Goal: Task Accomplishment & Management: Manage account settings

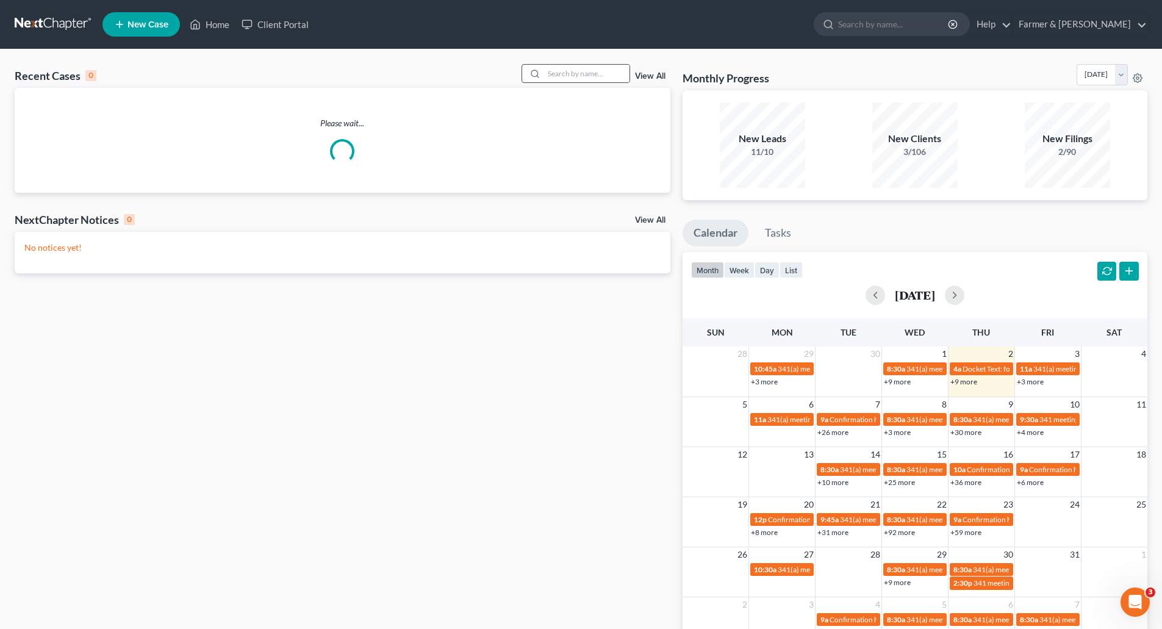
click at [572, 64] on div at bounding box center [576, 73] width 109 height 19
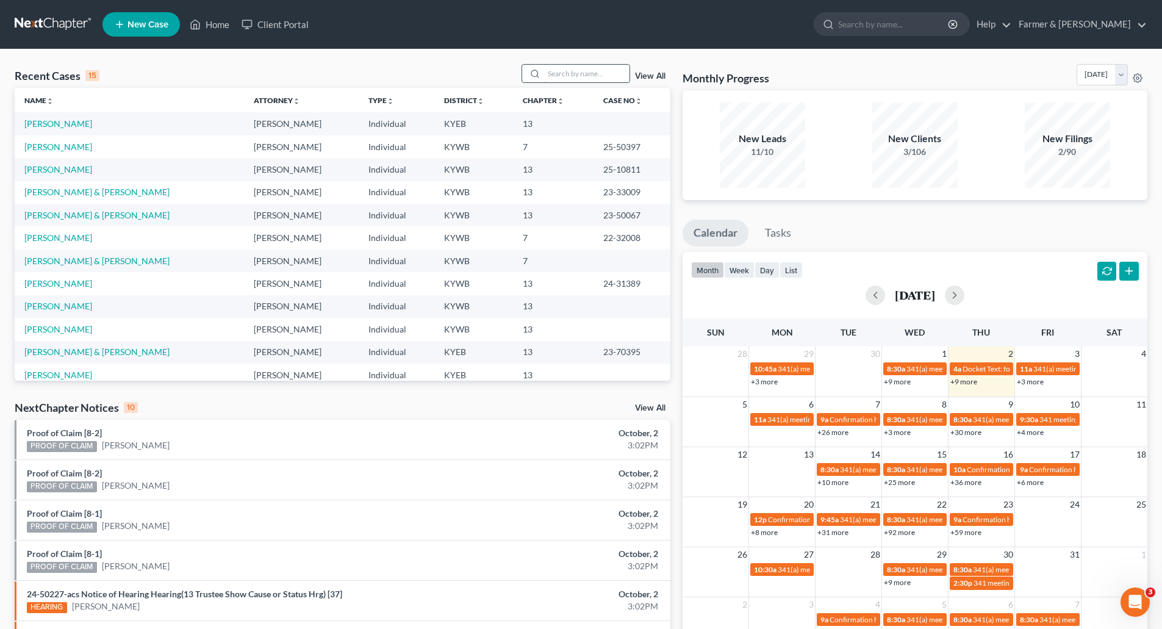
click at [589, 71] on input "search" at bounding box center [586, 74] width 85 height 18
paste input "20-50406"
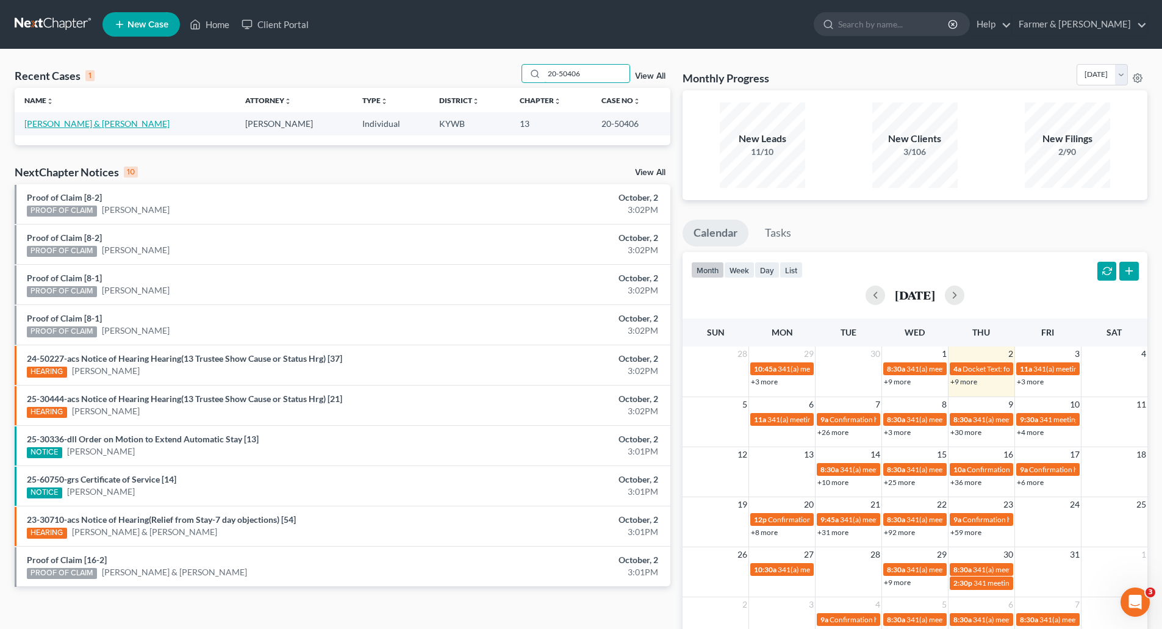
type input "20-50406"
click at [45, 125] on link "[PERSON_NAME] & [PERSON_NAME]" at bounding box center [96, 123] width 145 height 10
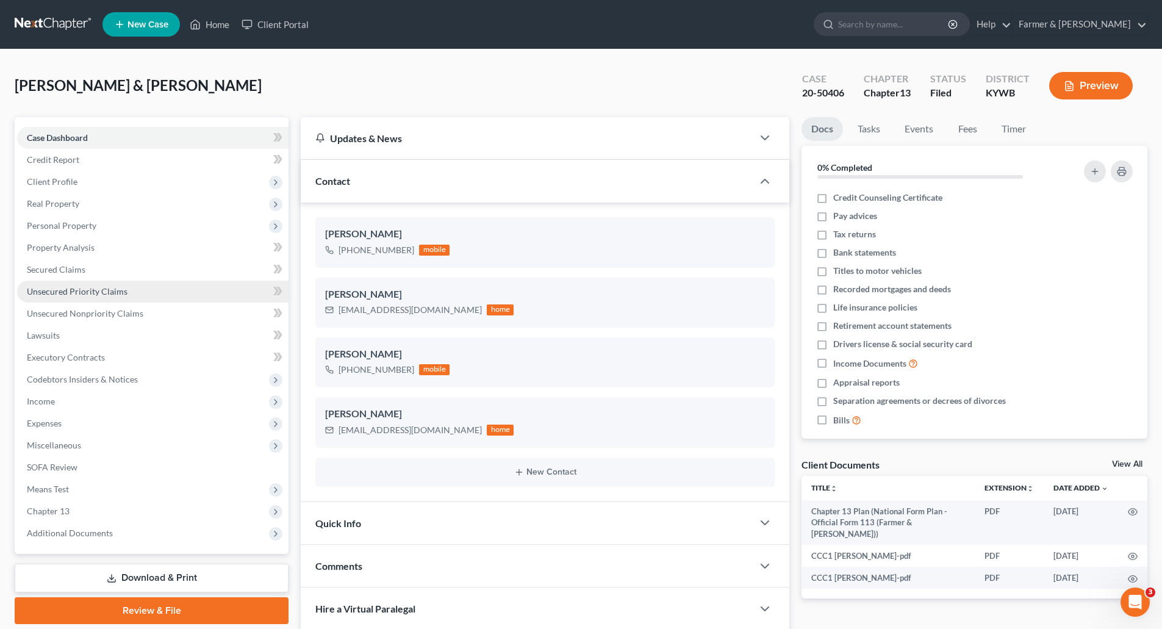
click at [123, 287] on span "Unsecured Priority Claims" at bounding box center [77, 291] width 101 height 10
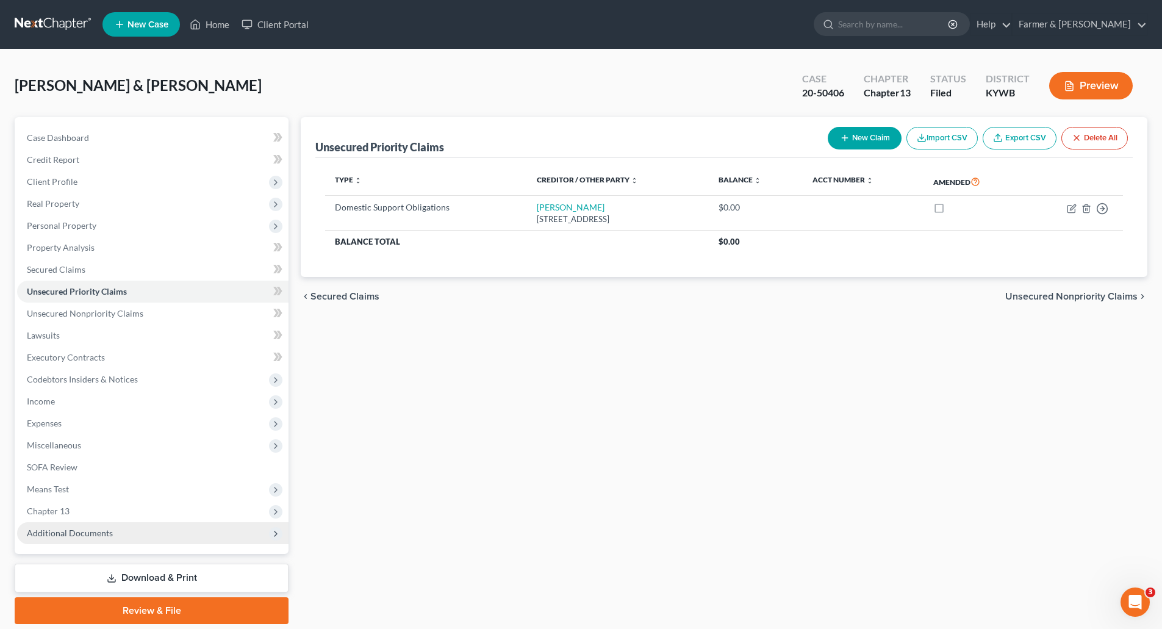
click at [56, 531] on span "Additional Documents" at bounding box center [70, 533] width 86 height 10
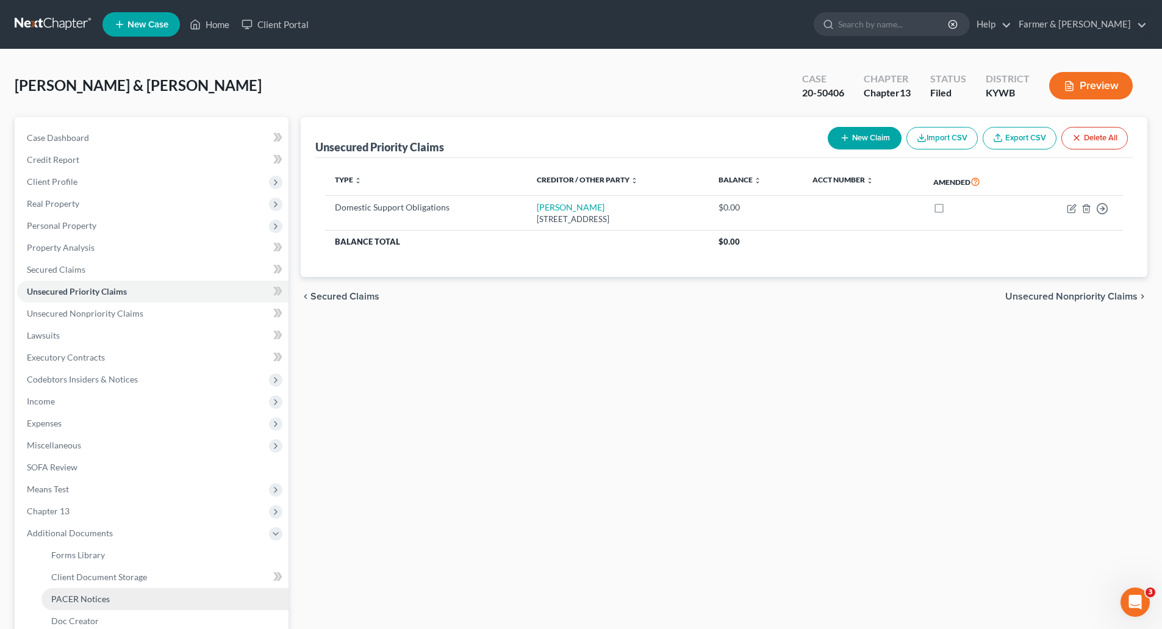
click at [66, 603] on span "PACER Notices" at bounding box center [80, 599] width 59 height 10
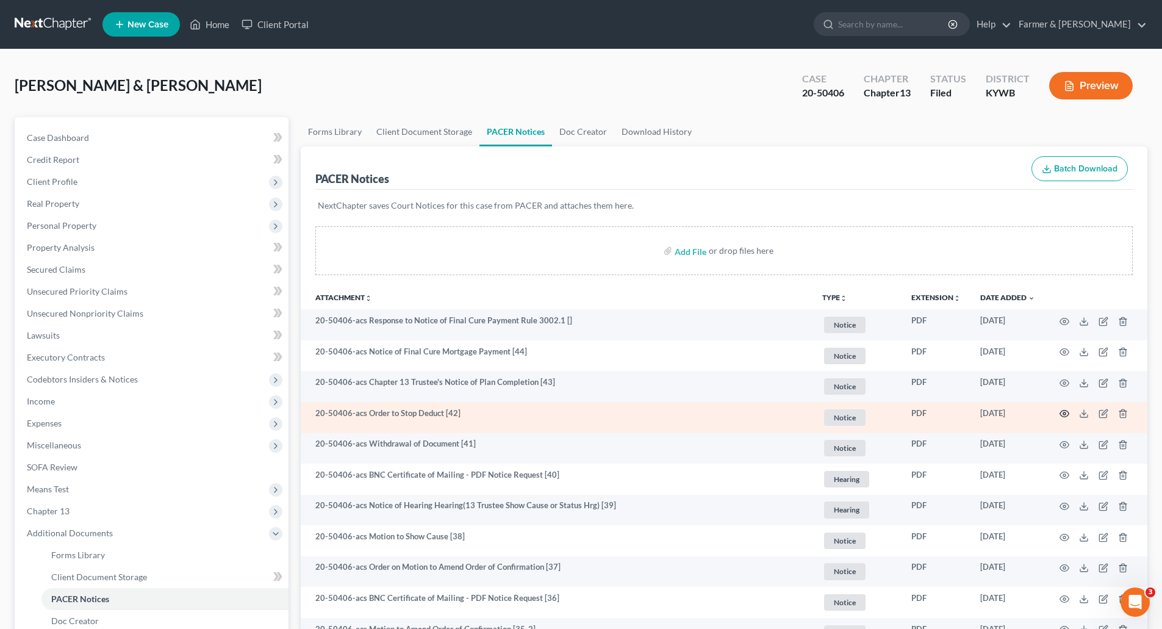
click at [1063, 415] on icon "button" at bounding box center [1065, 414] width 10 height 10
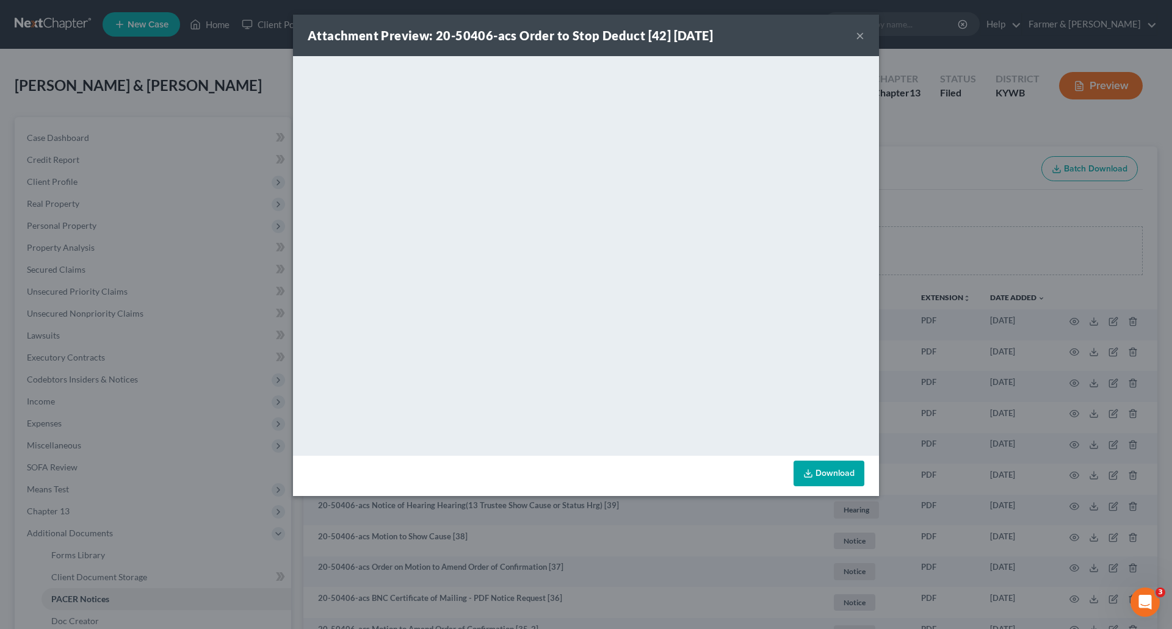
click at [858, 36] on button "×" at bounding box center [860, 35] width 9 height 15
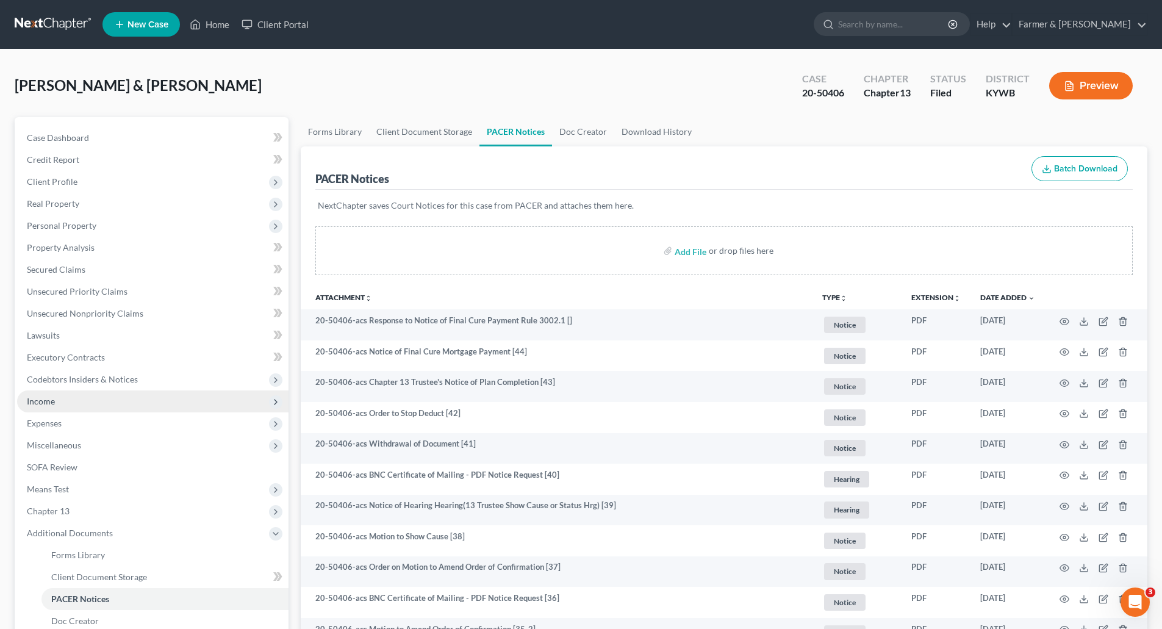
click at [70, 398] on span "Income" at bounding box center [153, 402] width 272 height 22
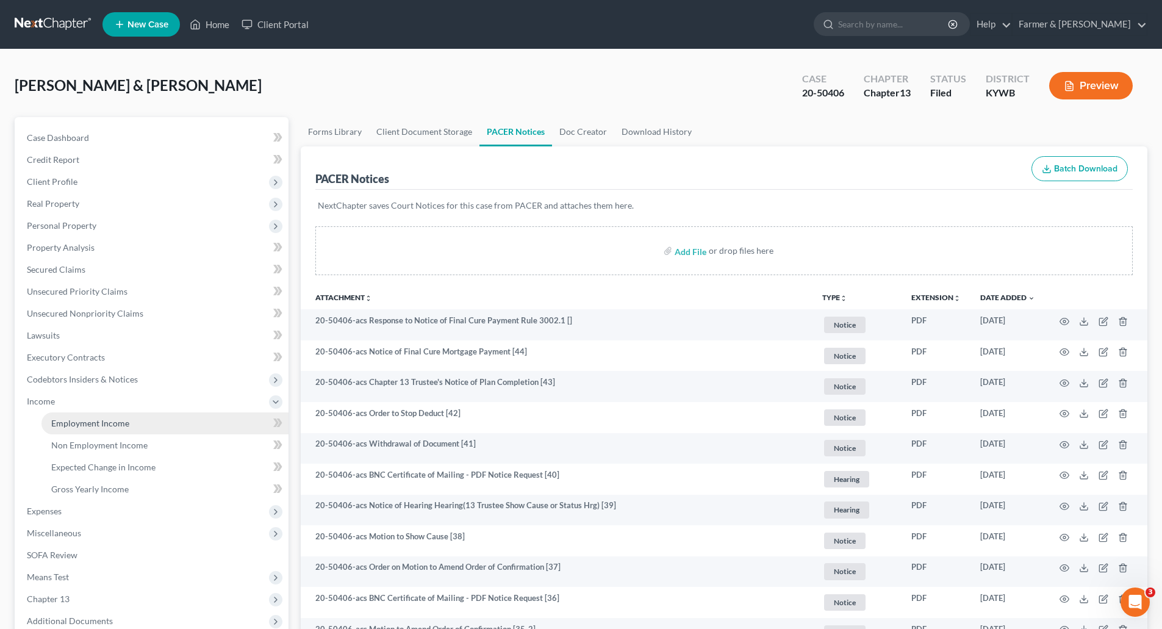
click at [80, 424] on span "Employment Income" at bounding box center [90, 423] width 78 height 10
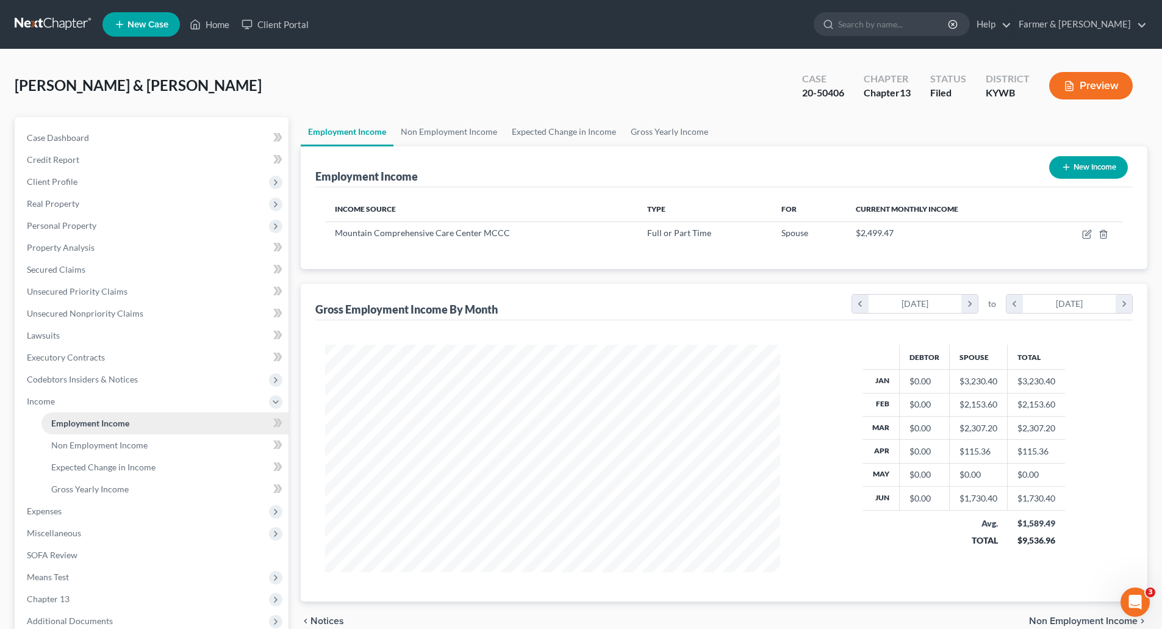
scroll to position [228, 480]
click at [471, 123] on link "Non Employment Income" at bounding box center [449, 131] width 111 height 29
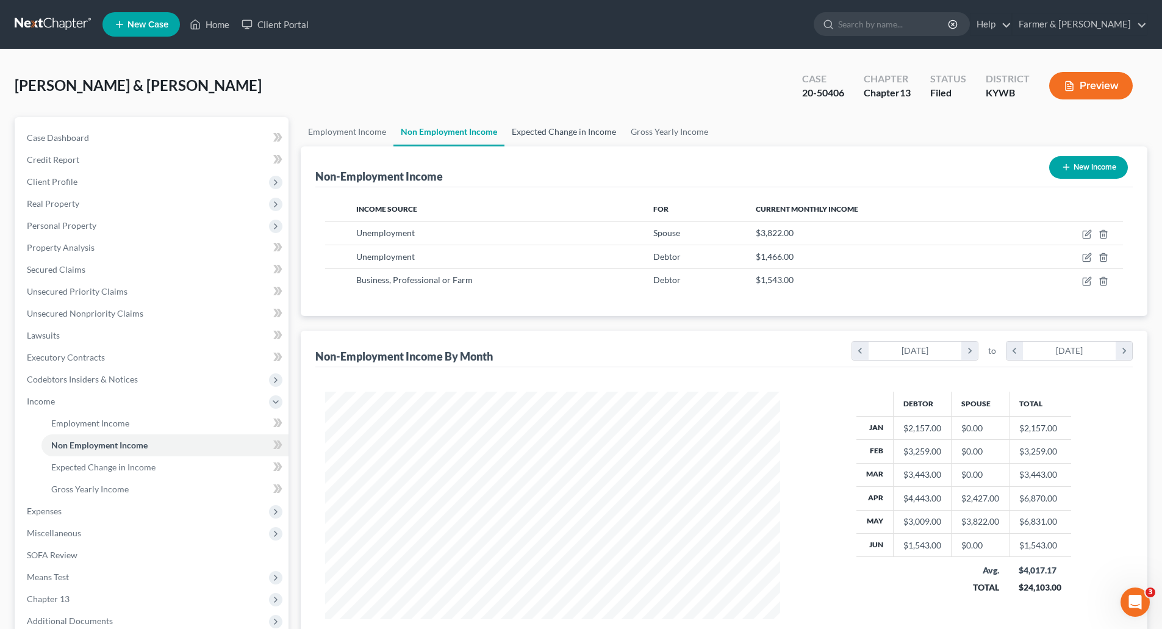
scroll to position [228, 480]
click at [425, 283] on span "Business, Professional or Farm" at bounding box center [414, 280] width 117 height 10
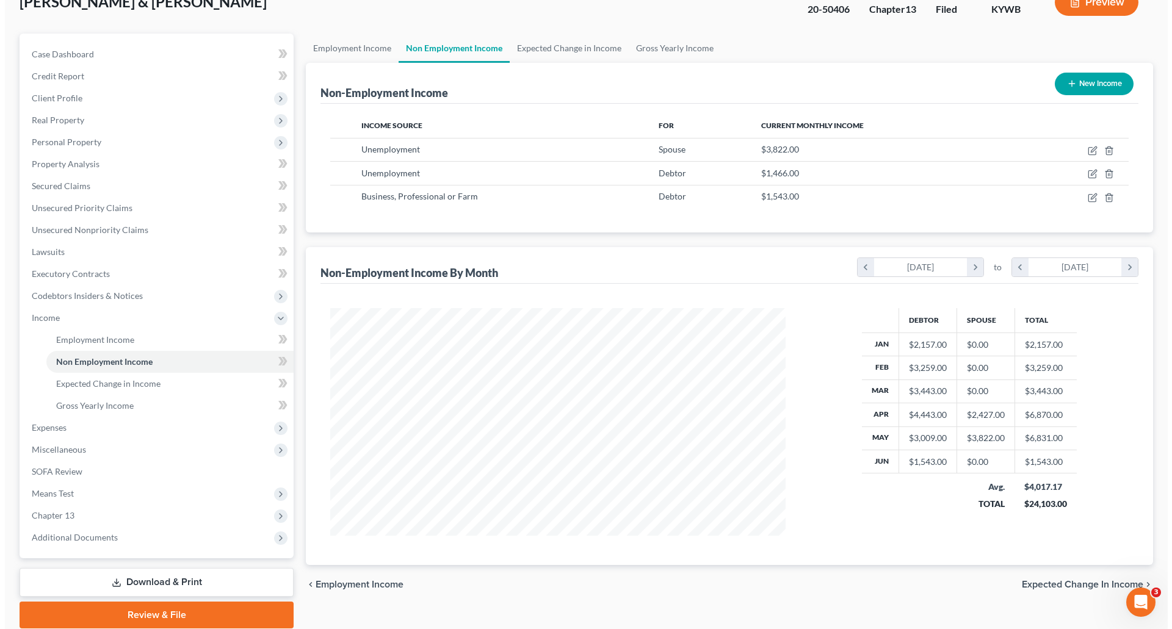
scroll to position [129, 0]
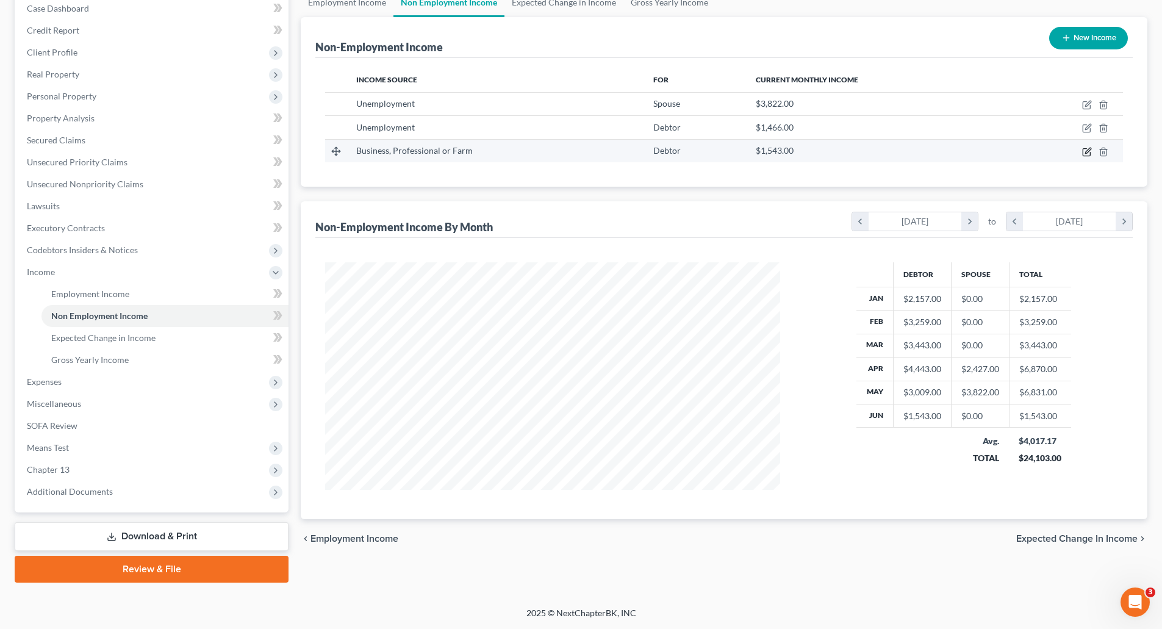
click at [1089, 156] on icon "button" at bounding box center [1086, 151] width 7 height 7
select select "10"
select select "0"
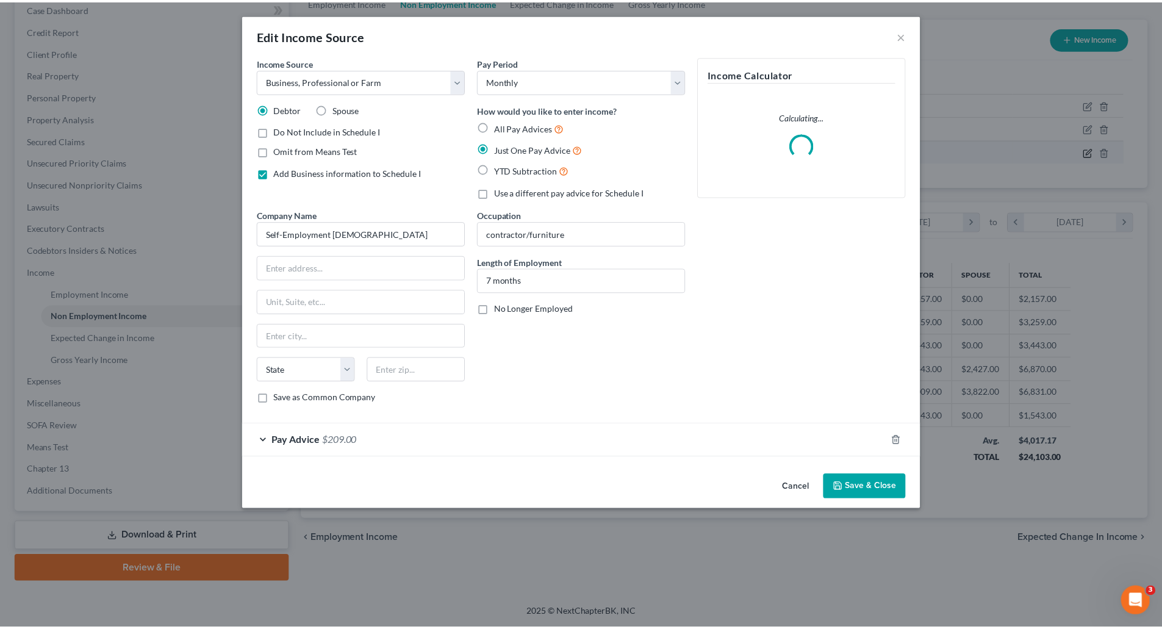
scroll to position [229, 484]
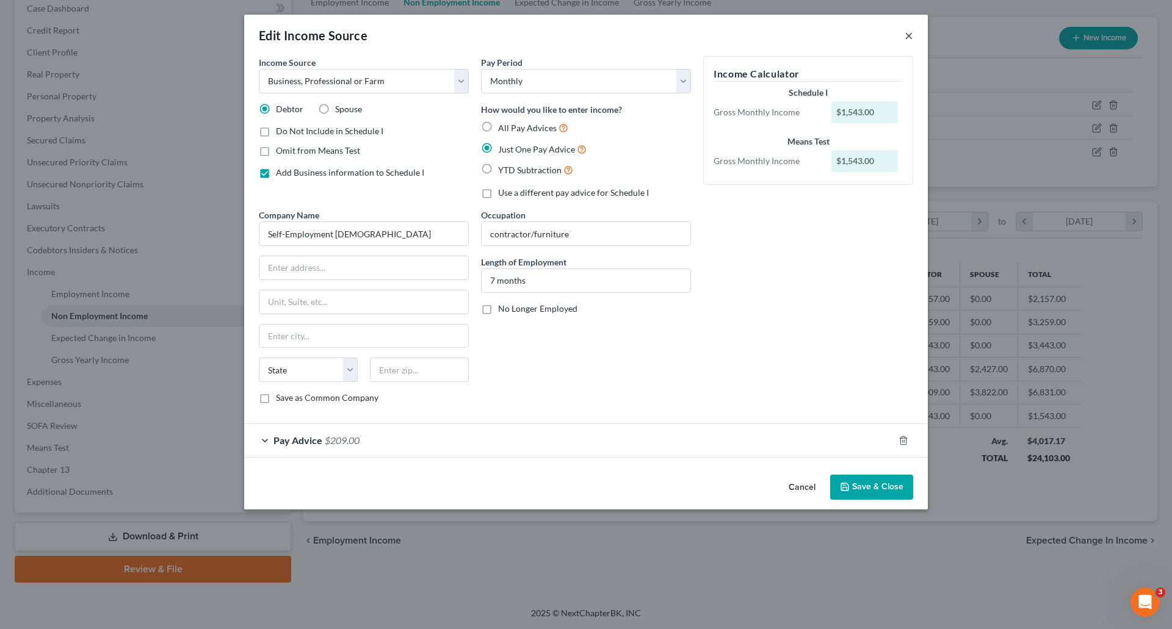
click at [912, 37] on button "×" at bounding box center [908, 35] width 9 height 15
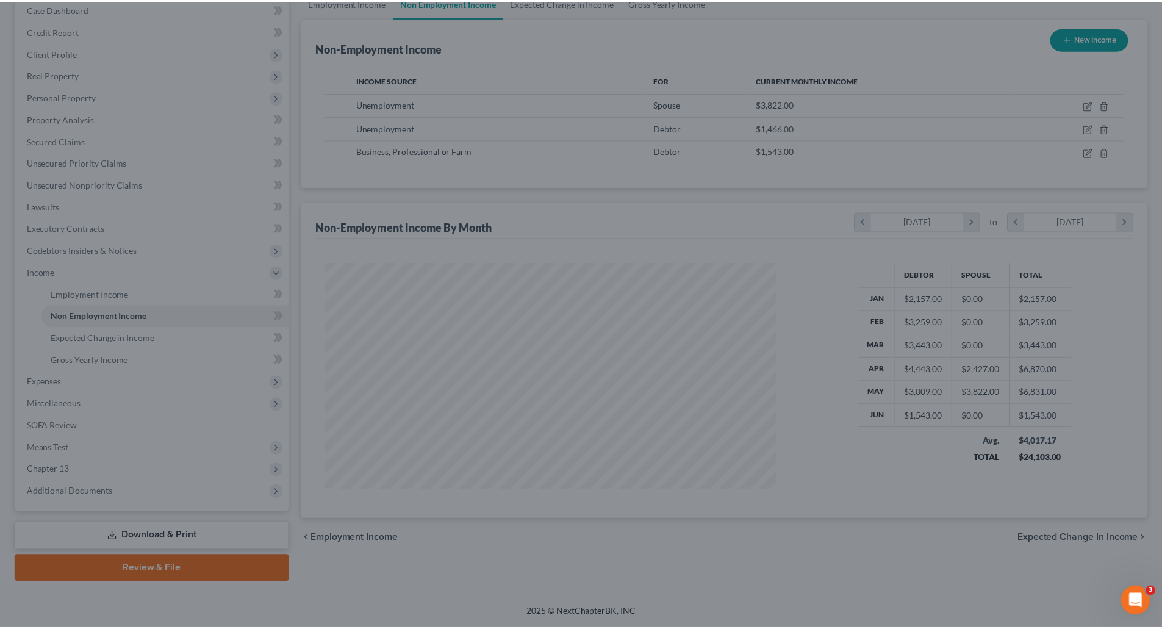
scroll to position [609975, 609723]
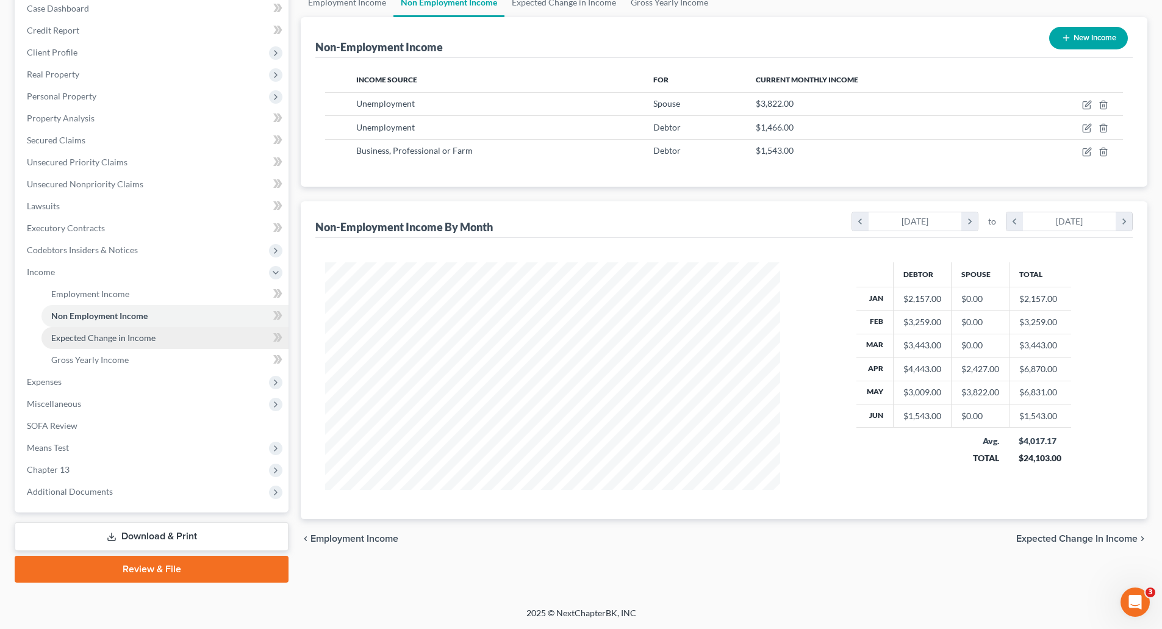
click at [122, 334] on span "Expected Change in Income" at bounding box center [103, 338] width 104 height 10
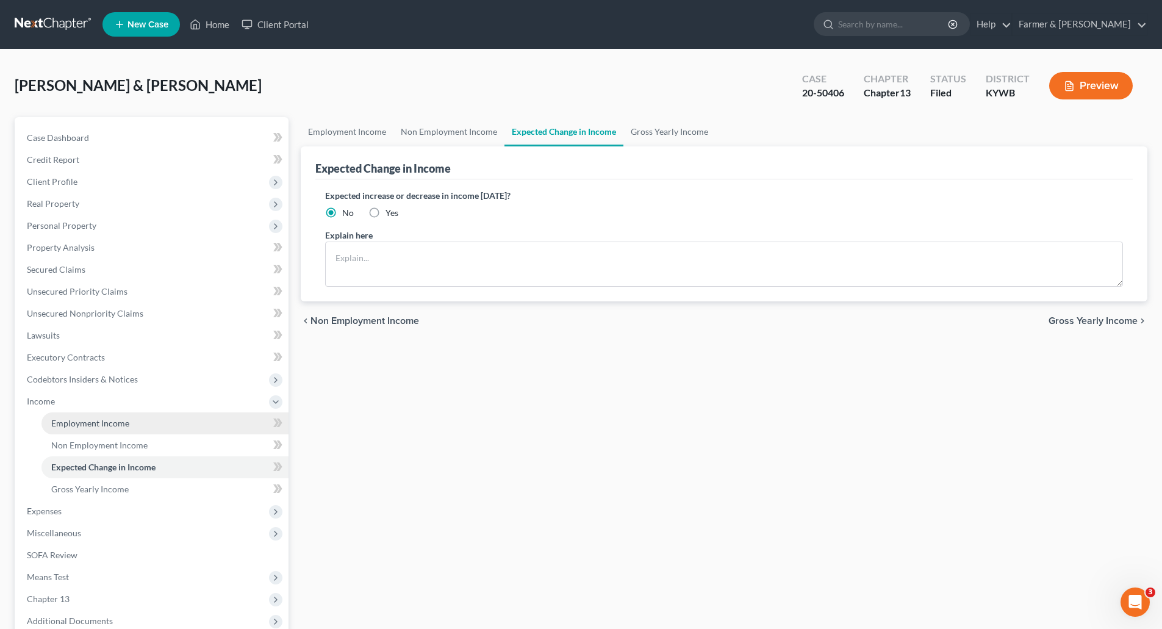
click at [113, 425] on span "Employment Income" at bounding box center [90, 423] width 78 height 10
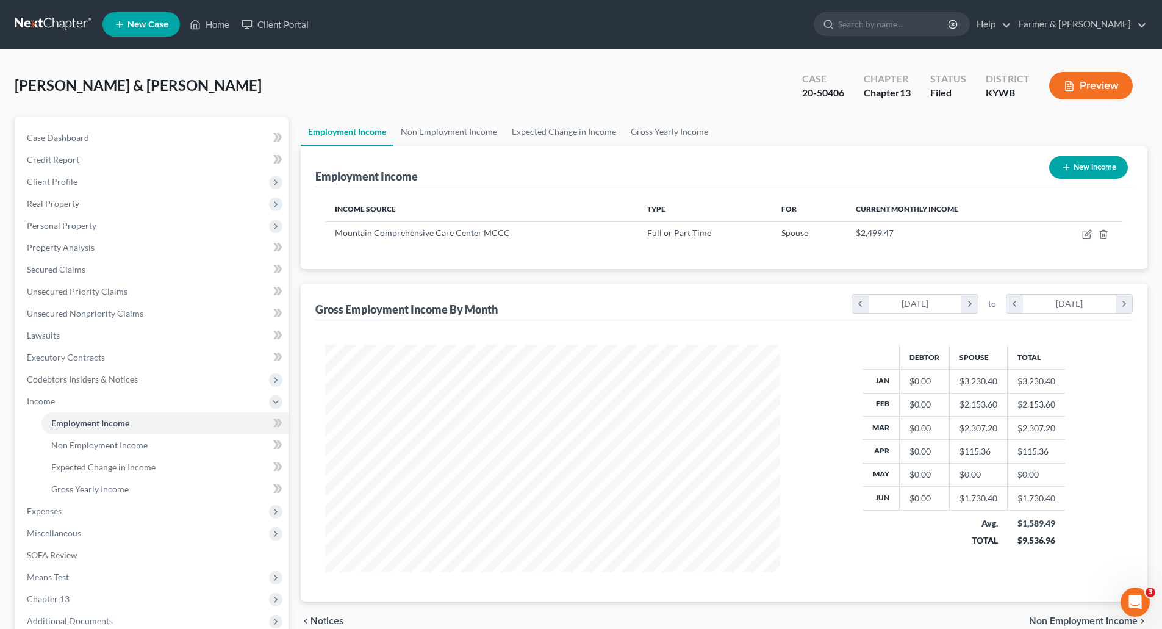
scroll to position [228, 480]
click at [426, 128] on link "Non Employment Income" at bounding box center [449, 131] width 111 height 29
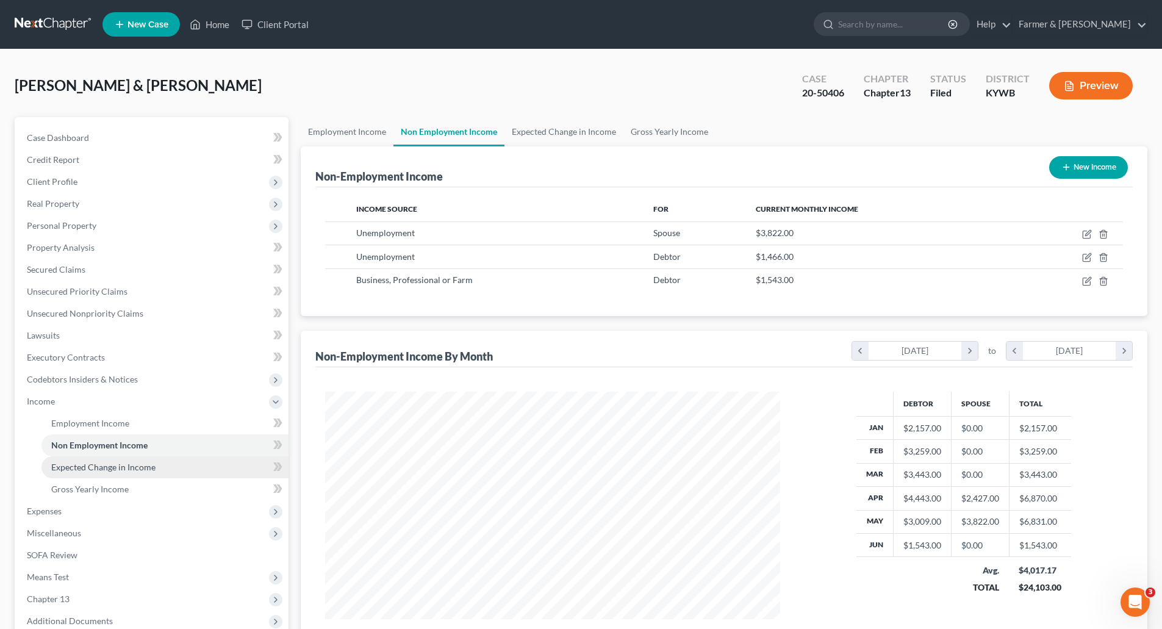
scroll to position [129, 0]
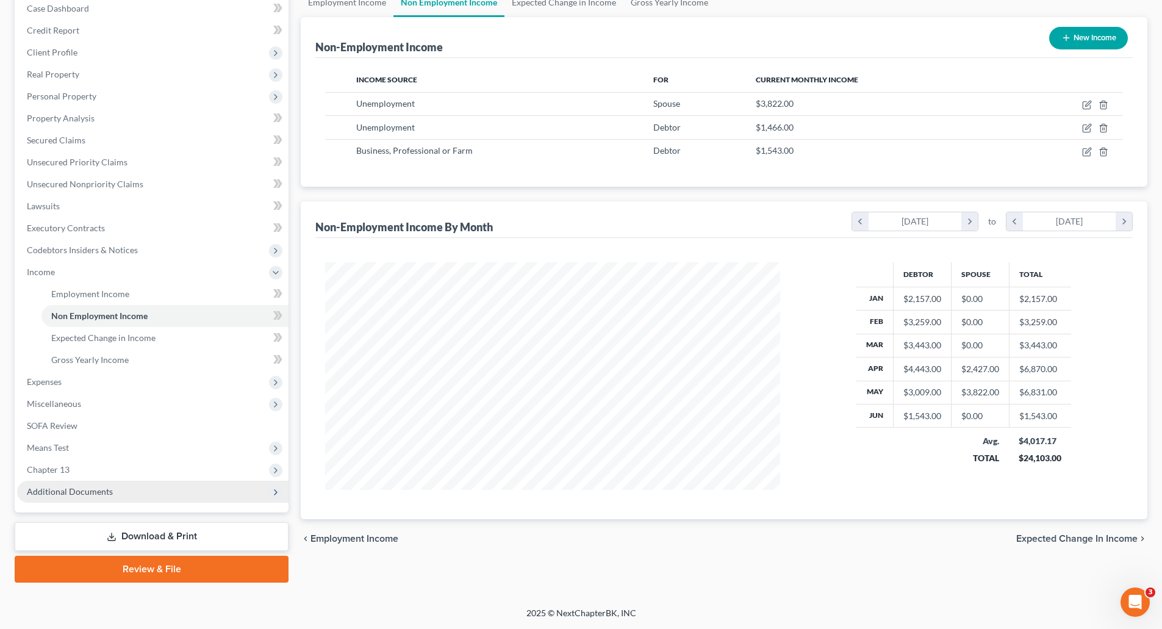
click at [81, 499] on span "Additional Documents" at bounding box center [153, 492] width 272 height 22
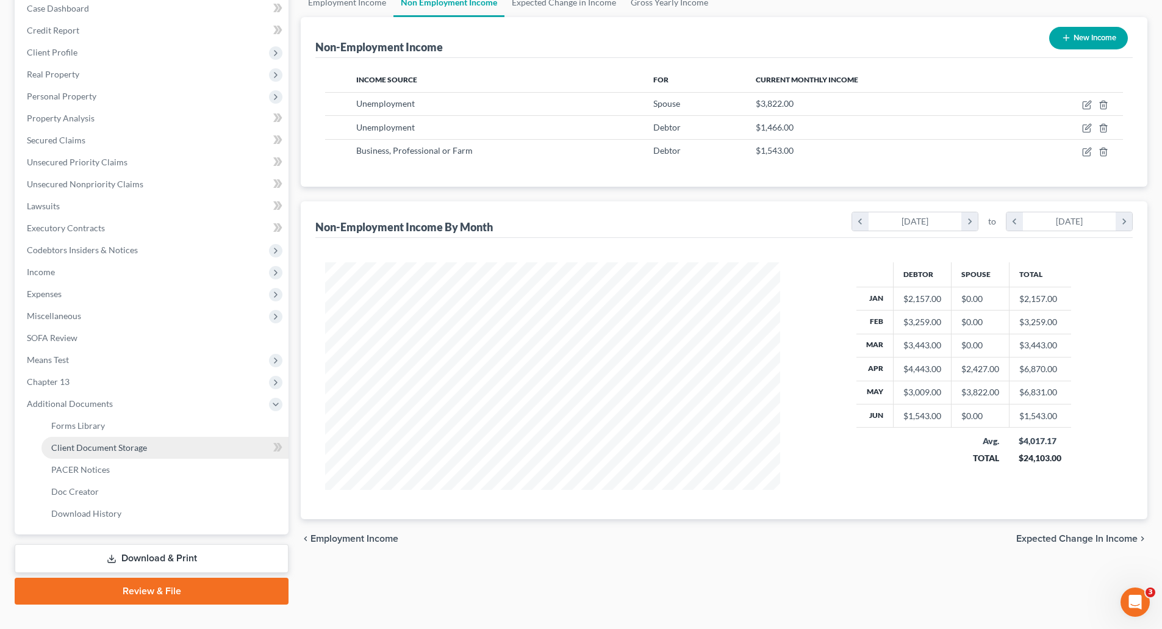
click at [84, 458] on link "Client Document Storage" at bounding box center [164, 448] width 247 height 22
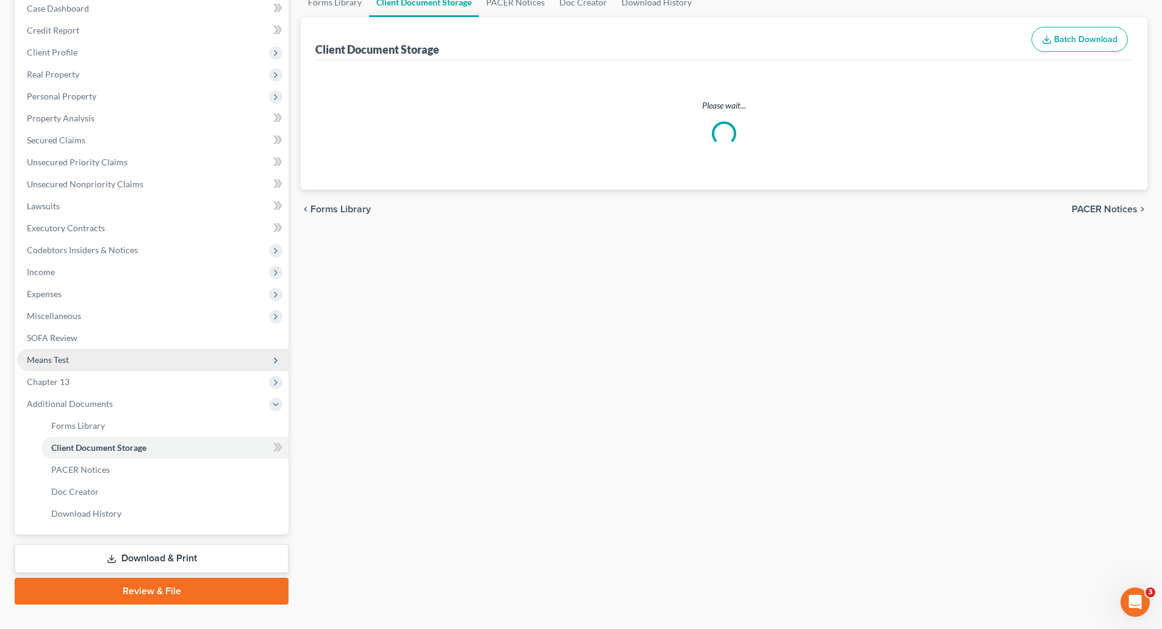
scroll to position [20, 0]
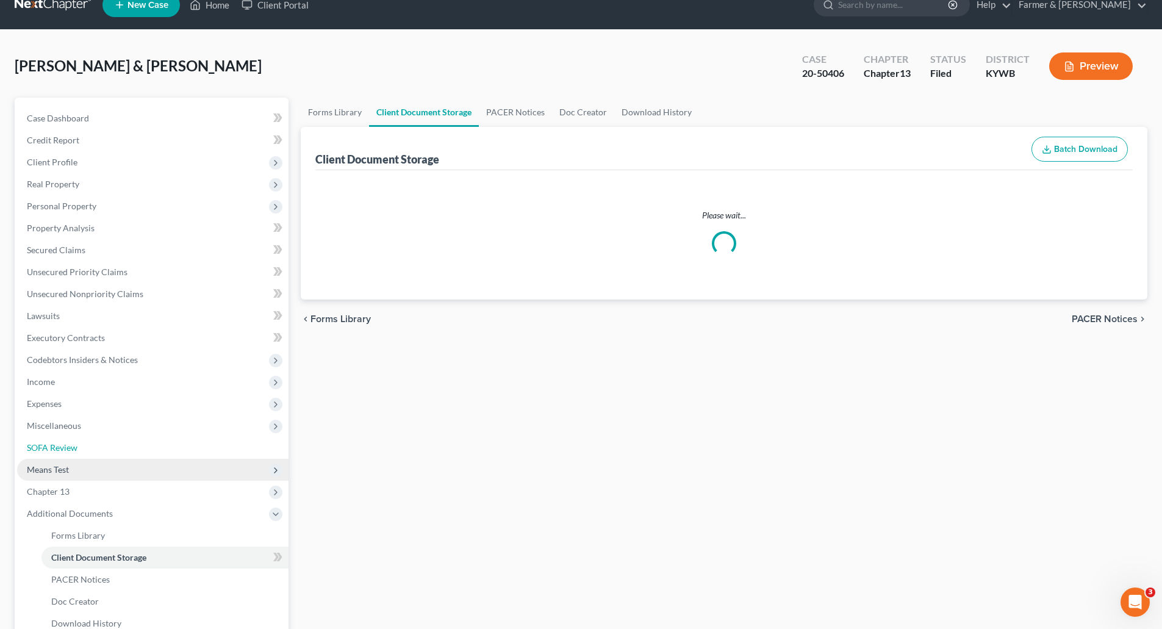
click at [89, 459] on link "SOFA Review" at bounding box center [153, 448] width 272 height 22
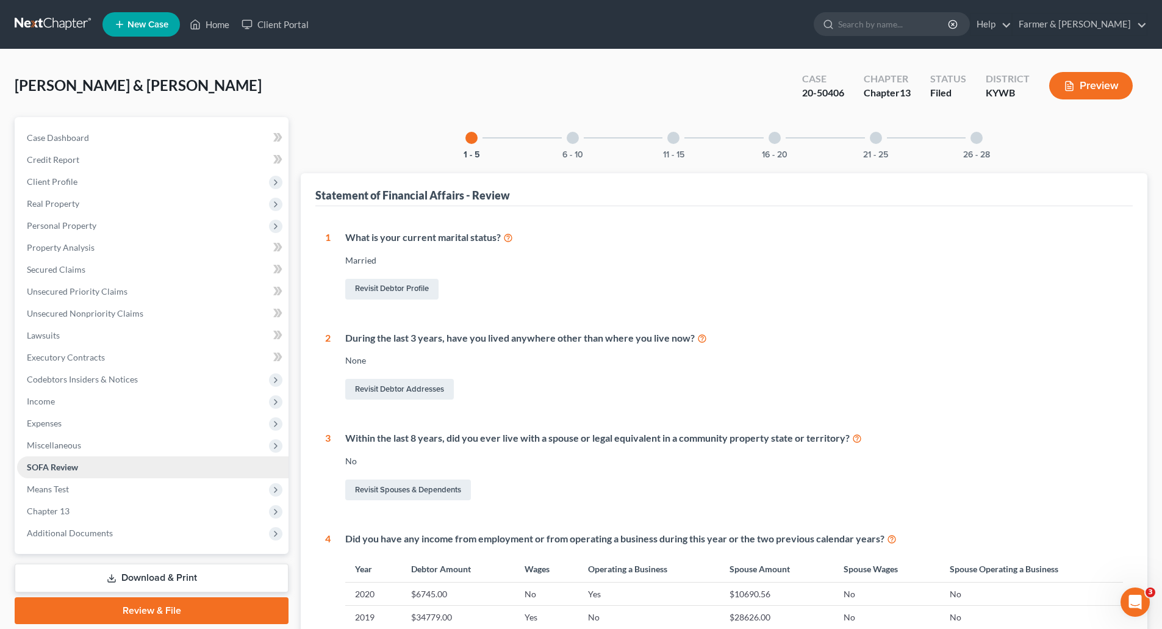
click at [77, 466] on span "SOFA Review" at bounding box center [52, 467] width 51 height 10
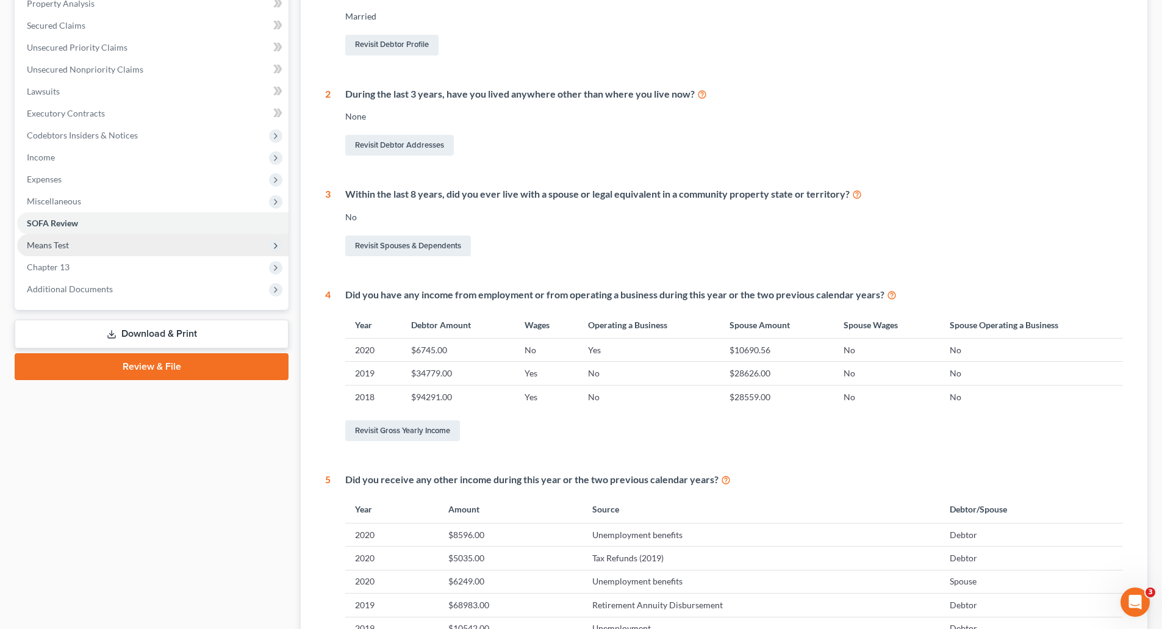
click at [67, 250] on span "Means Test" at bounding box center [48, 245] width 42 height 10
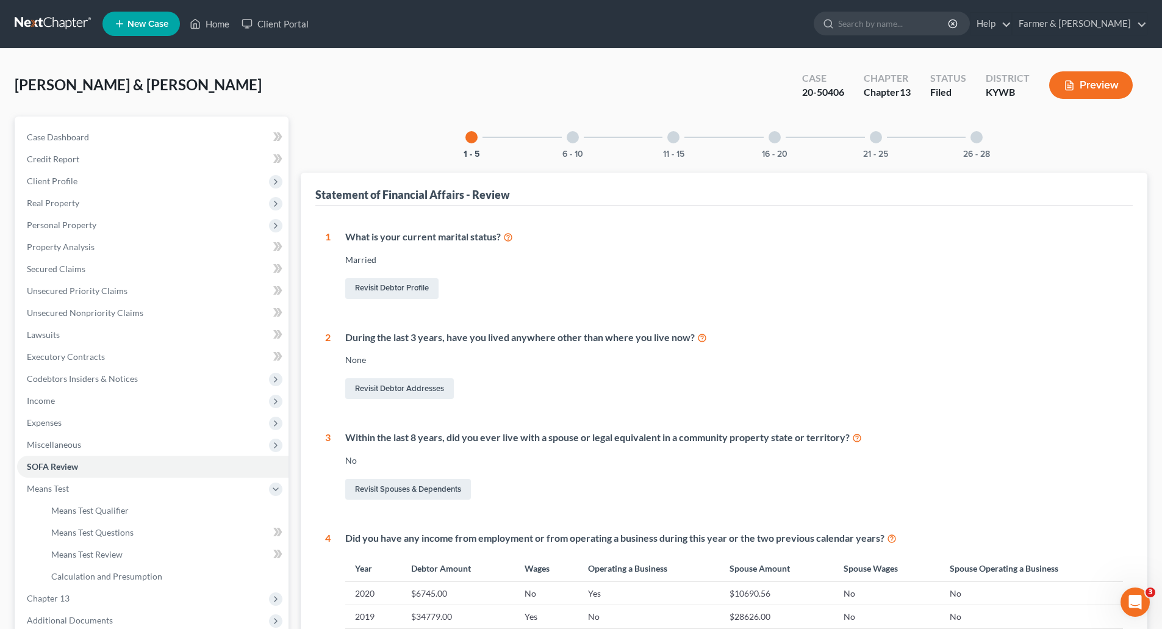
scroll to position [0, 0]
click at [27, 29] on link at bounding box center [54, 24] width 78 height 22
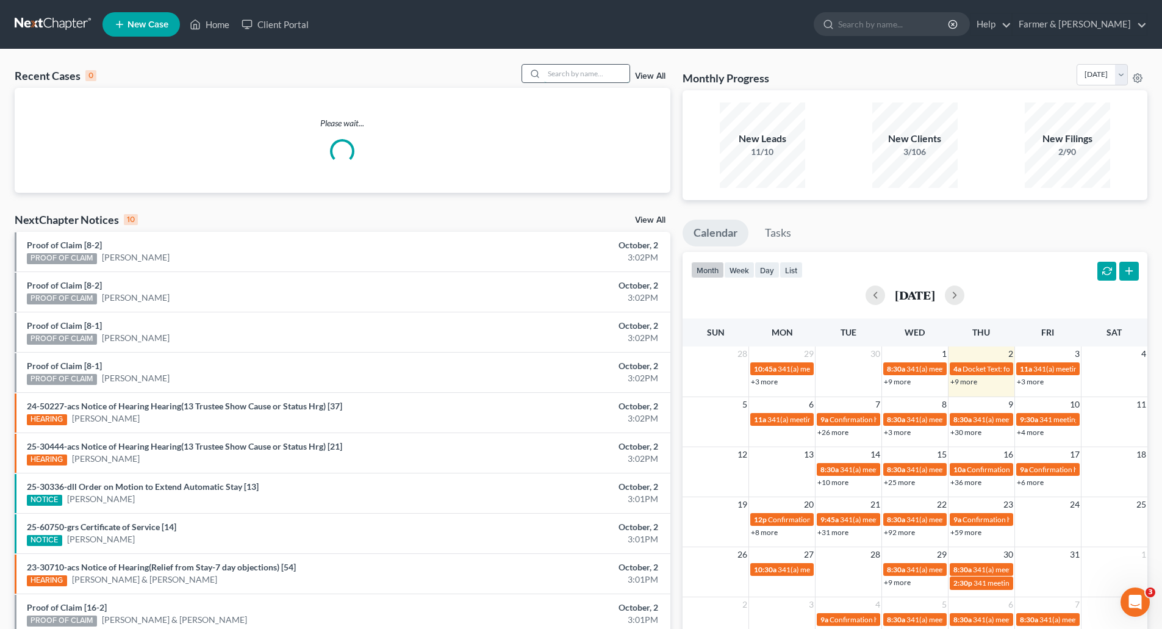
click at [567, 71] on input "search" at bounding box center [586, 74] width 85 height 18
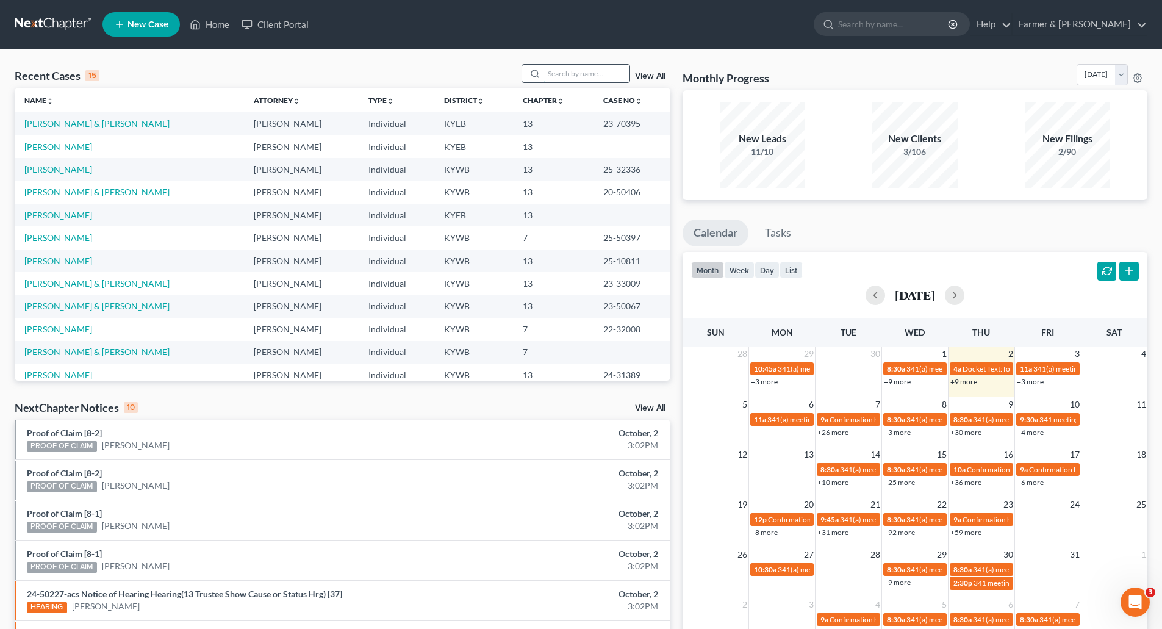
click at [567, 71] on input "search" at bounding box center [586, 74] width 85 height 18
paste input "20-40487"
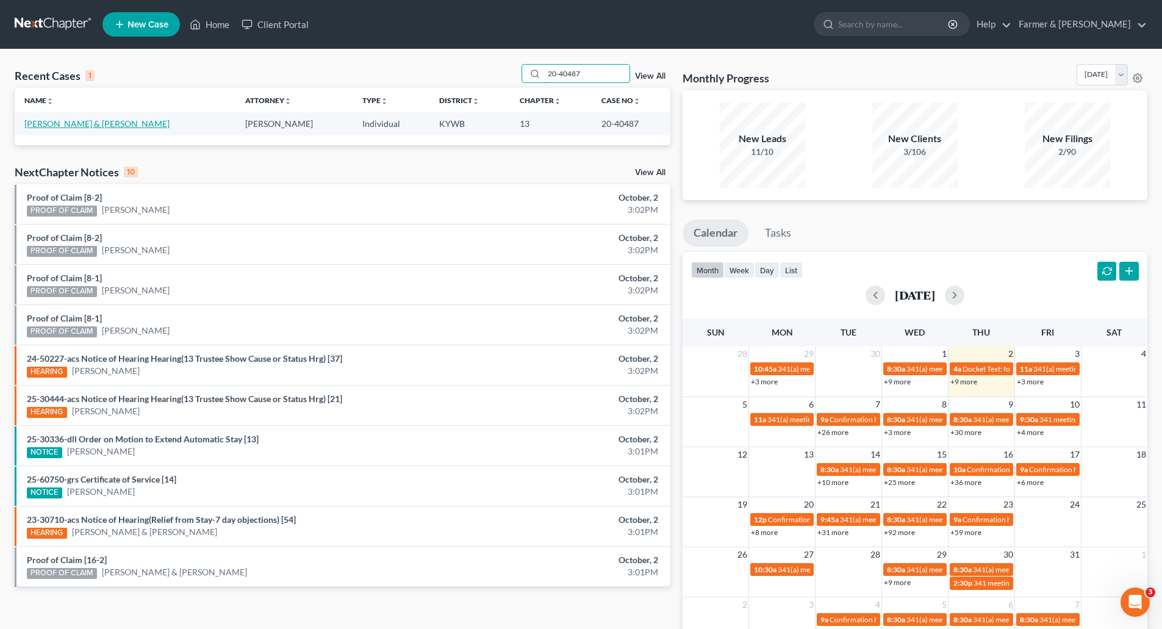
type input "20-40487"
click at [51, 118] on link "[PERSON_NAME] & [PERSON_NAME]" at bounding box center [96, 123] width 145 height 10
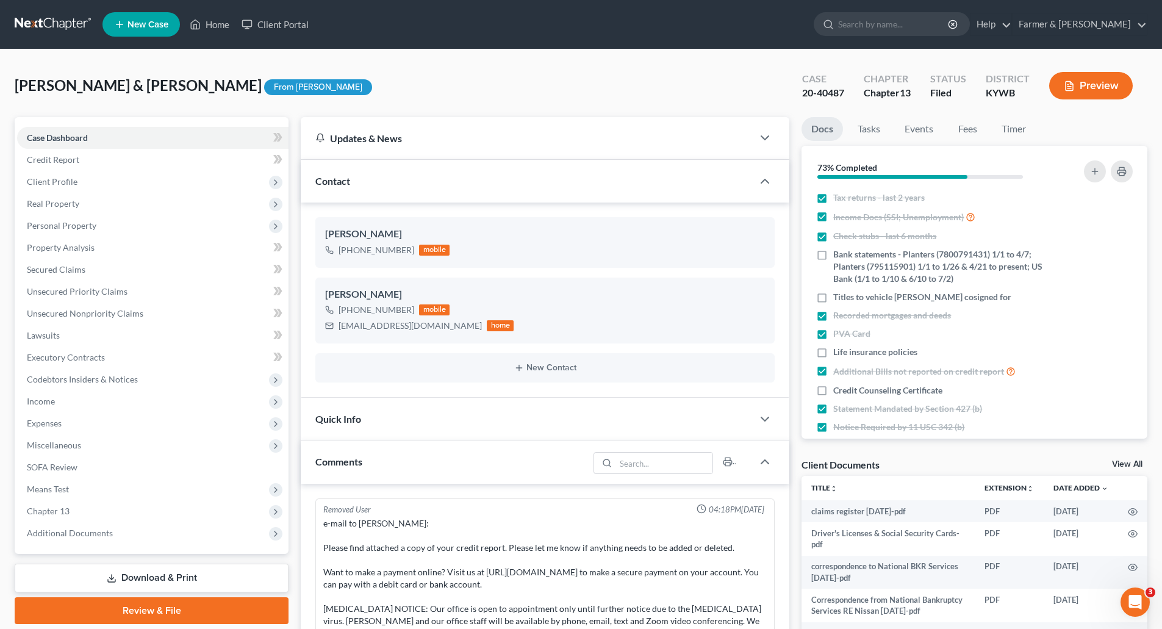
scroll to position [1882, 0]
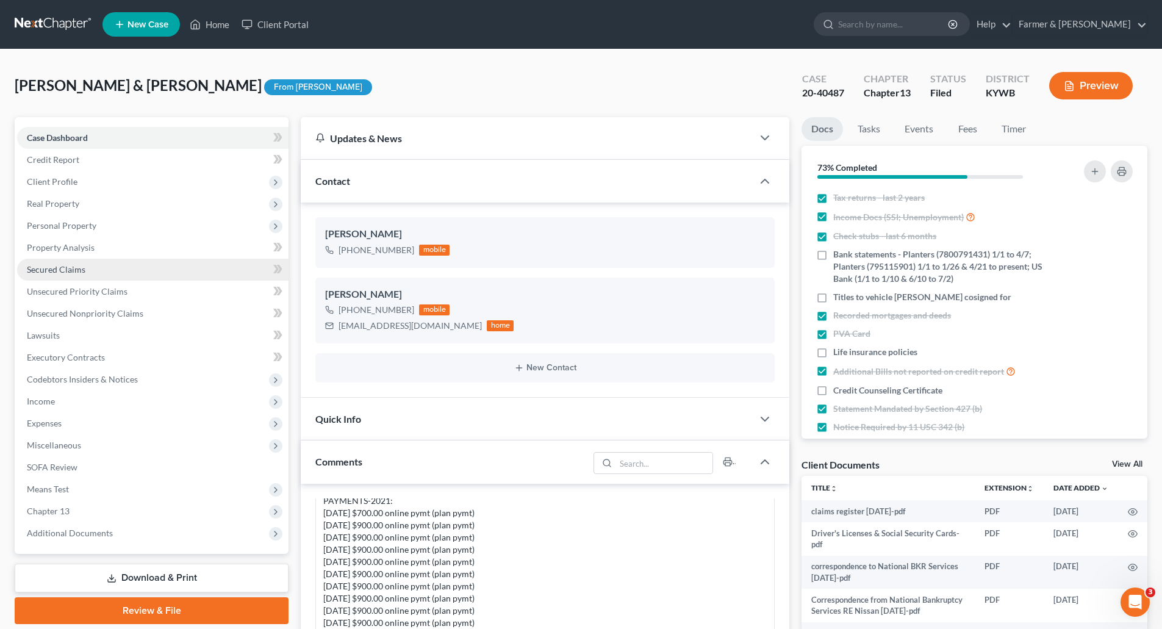
click at [48, 273] on span "Secured Claims" at bounding box center [56, 269] width 59 height 10
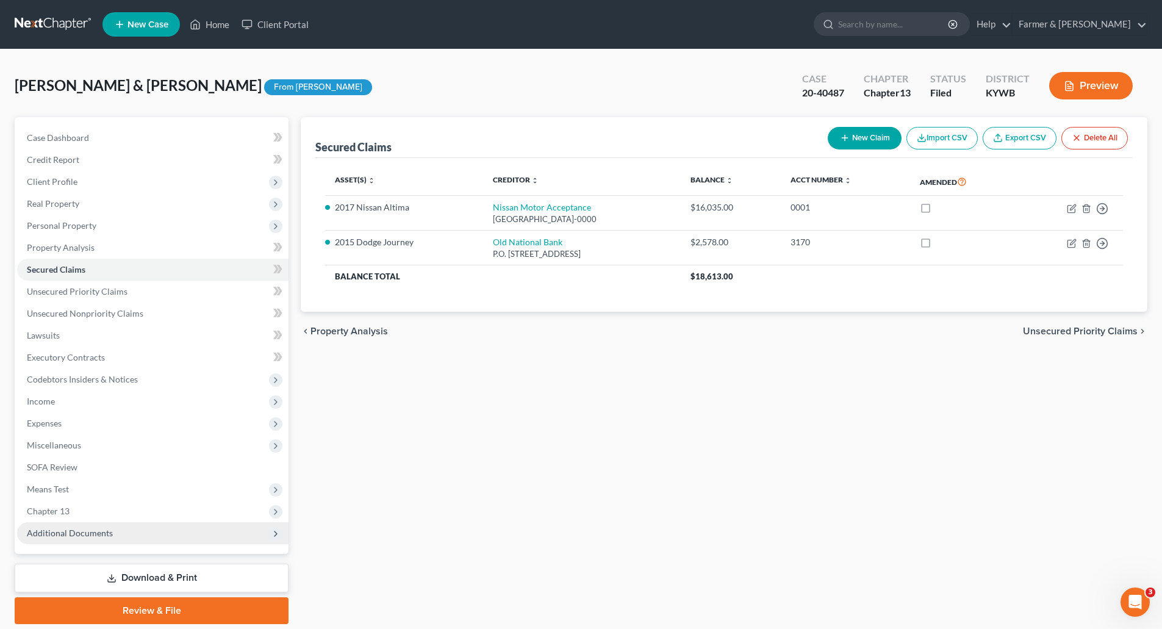
click at [60, 530] on span "Additional Documents" at bounding box center [70, 533] width 86 height 10
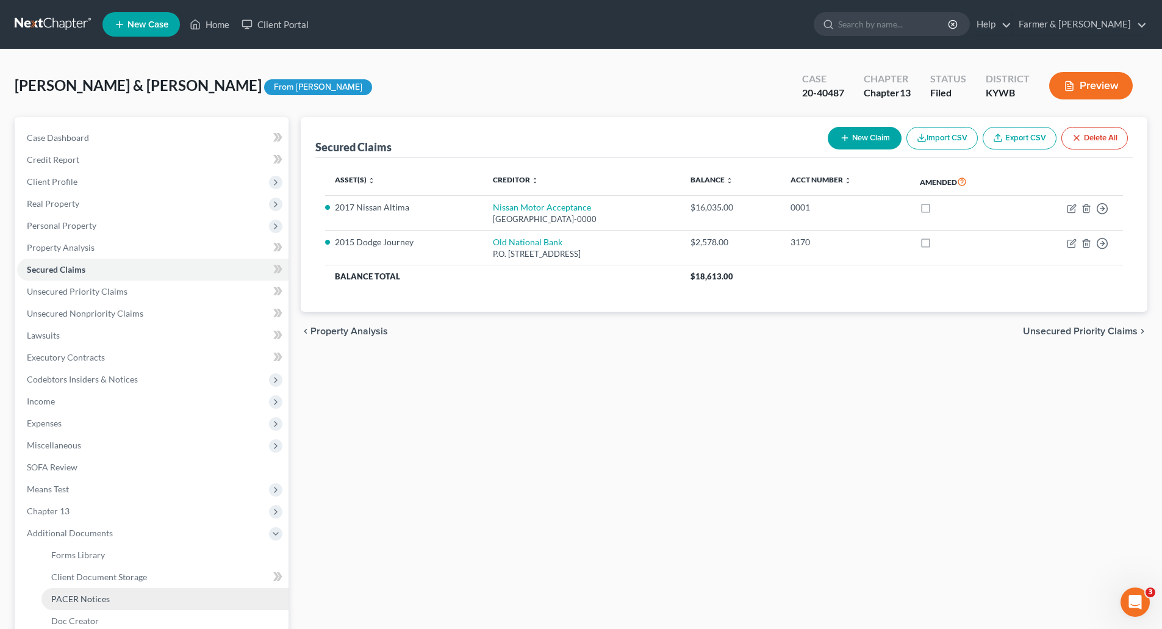
click at [61, 596] on span "PACER Notices" at bounding box center [80, 599] width 59 height 10
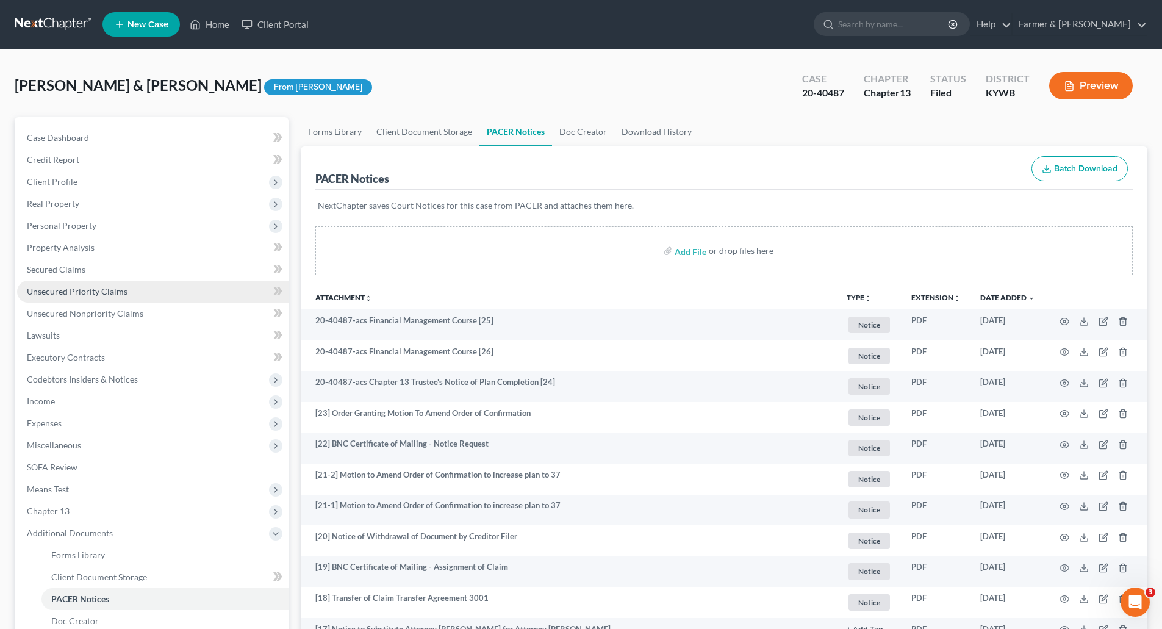
click at [57, 294] on span "Unsecured Priority Claims" at bounding box center [77, 291] width 101 height 10
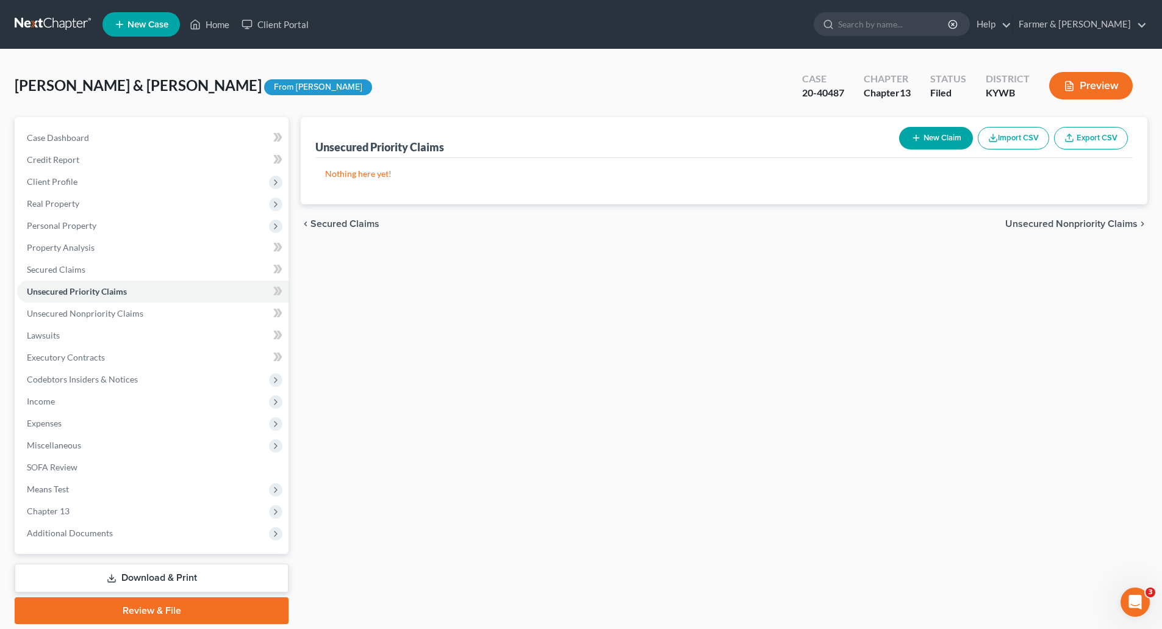
click at [56, 13] on link at bounding box center [54, 24] width 78 height 22
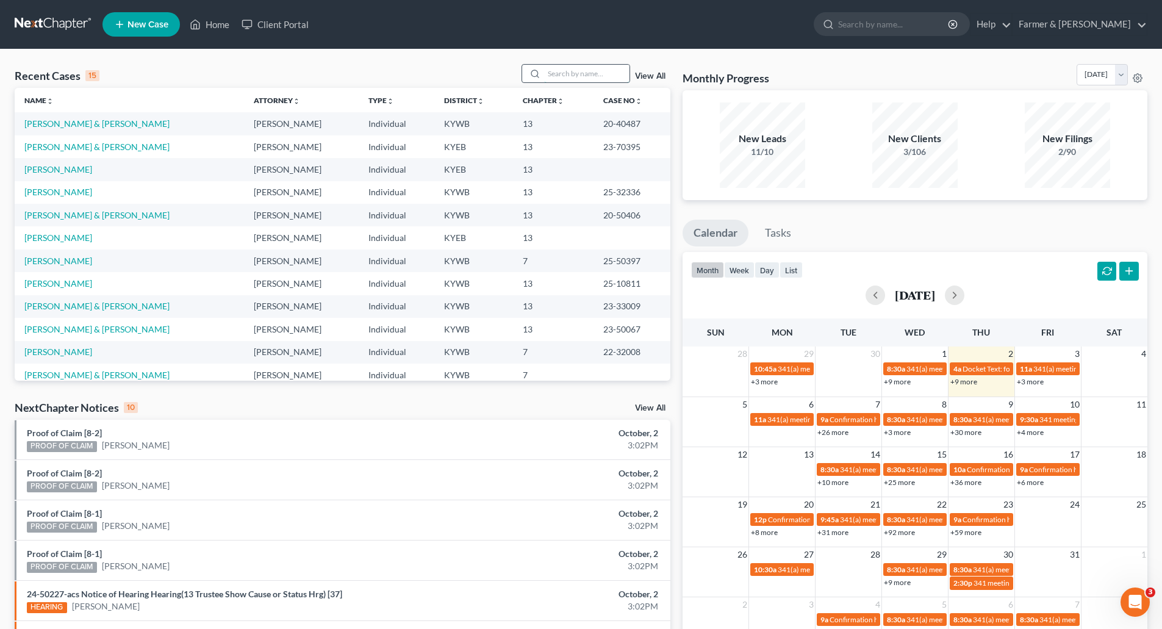
click at [585, 73] on input "search" at bounding box center [586, 74] width 85 height 18
paste input "20-40539"
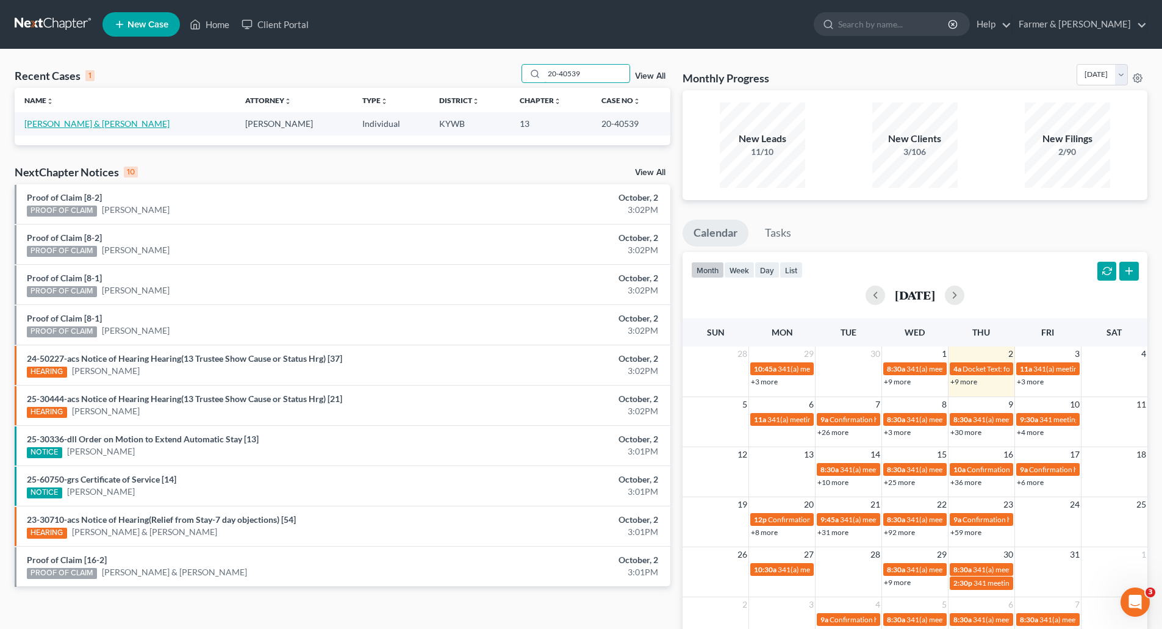
type input "20-40539"
click at [75, 126] on link "[PERSON_NAME] & [PERSON_NAME]" at bounding box center [96, 123] width 145 height 10
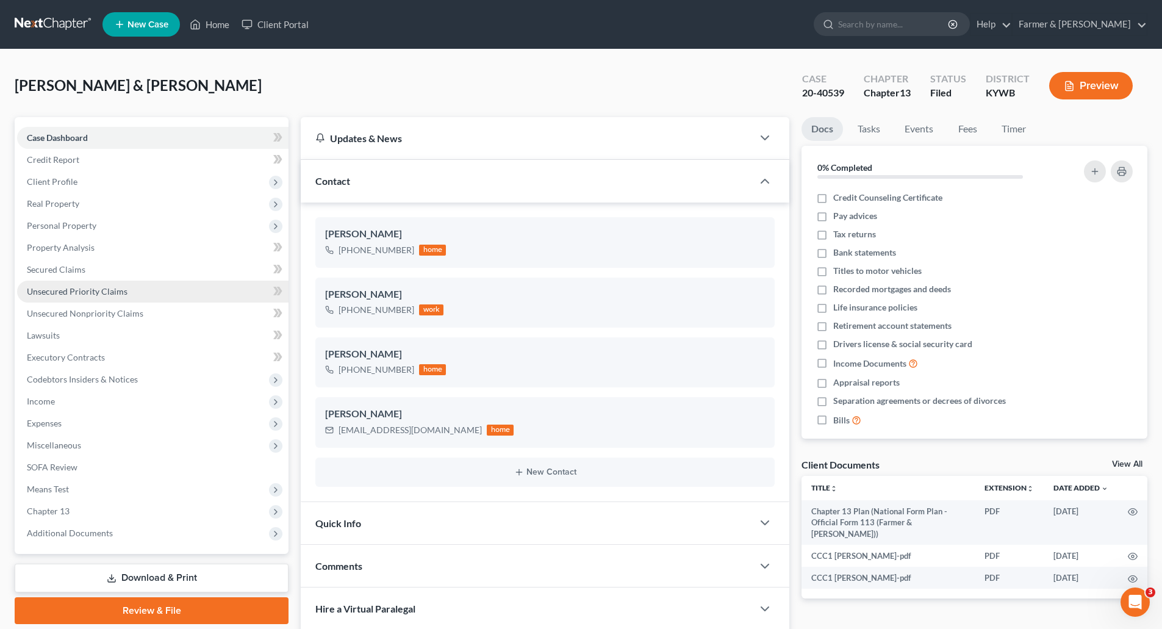
click at [52, 290] on span "Unsecured Priority Claims" at bounding box center [77, 291] width 101 height 10
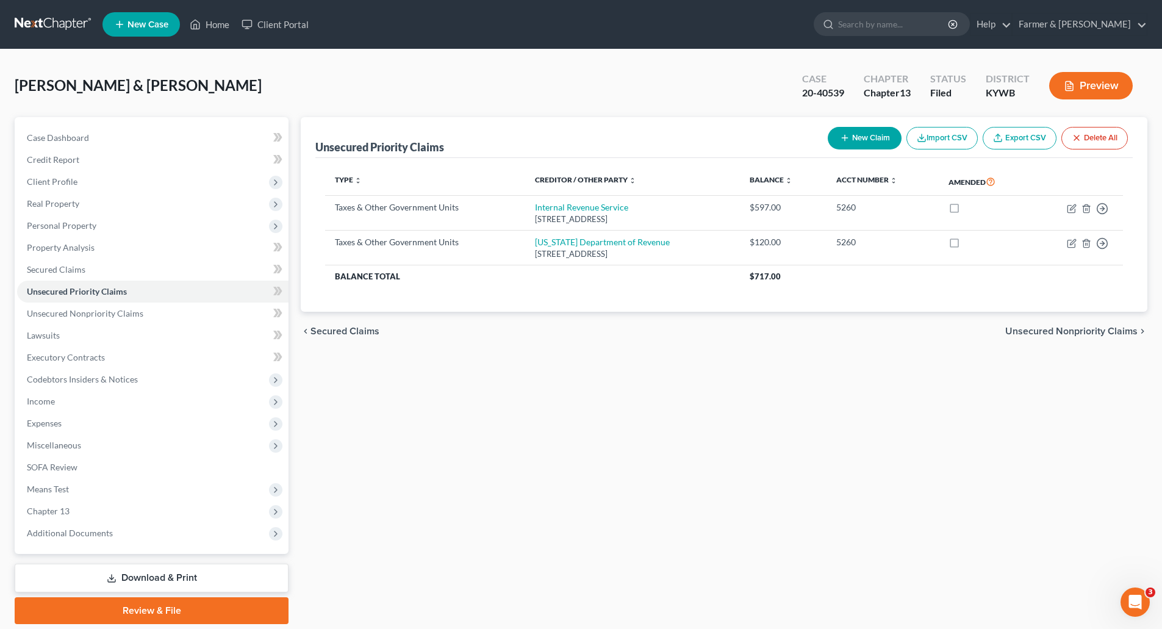
click at [24, 25] on link at bounding box center [54, 24] width 78 height 22
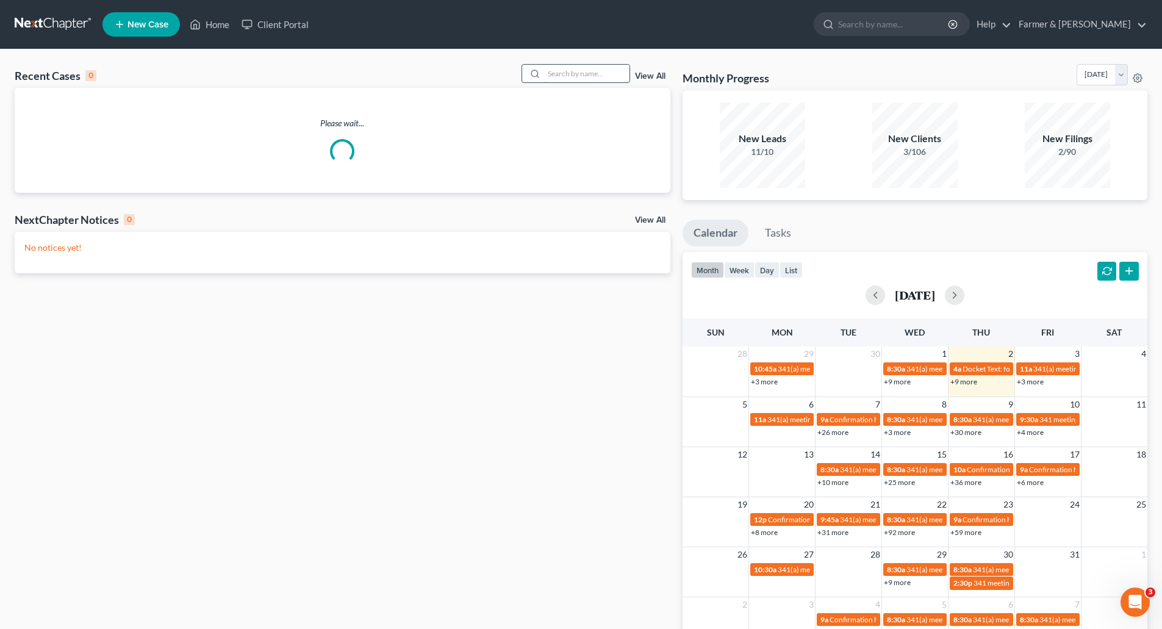
click at [553, 74] on input "search" at bounding box center [586, 74] width 85 height 18
paste input "20-50538"
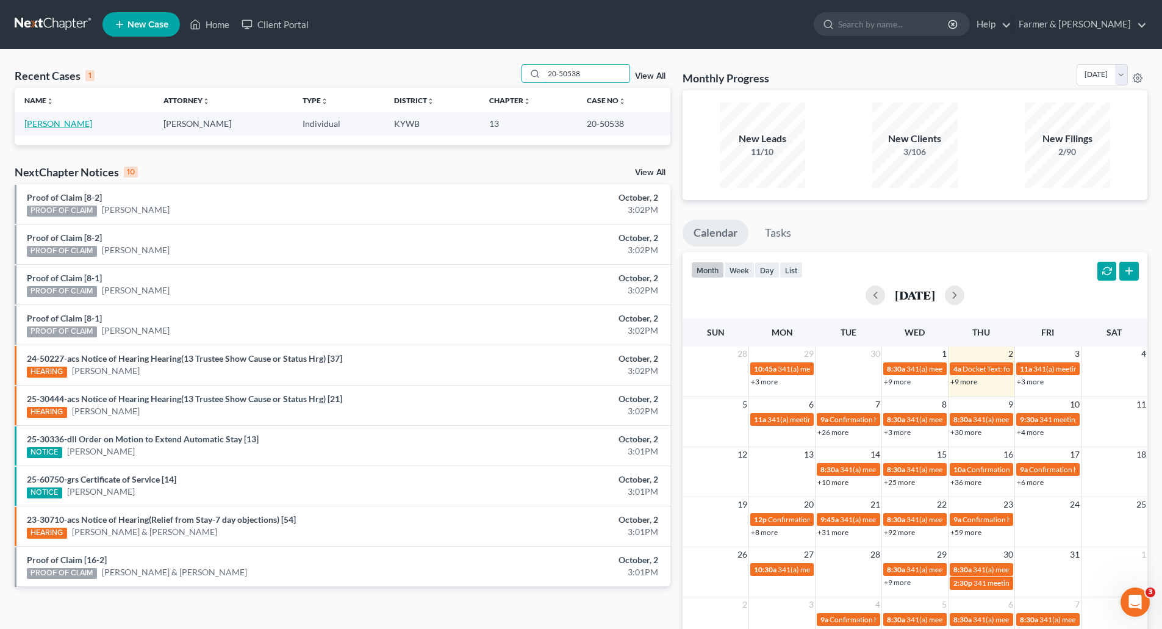
type input "20-50538"
click at [80, 125] on link "Sedberry, Jeffrey" at bounding box center [58, 123] width 68 height 10
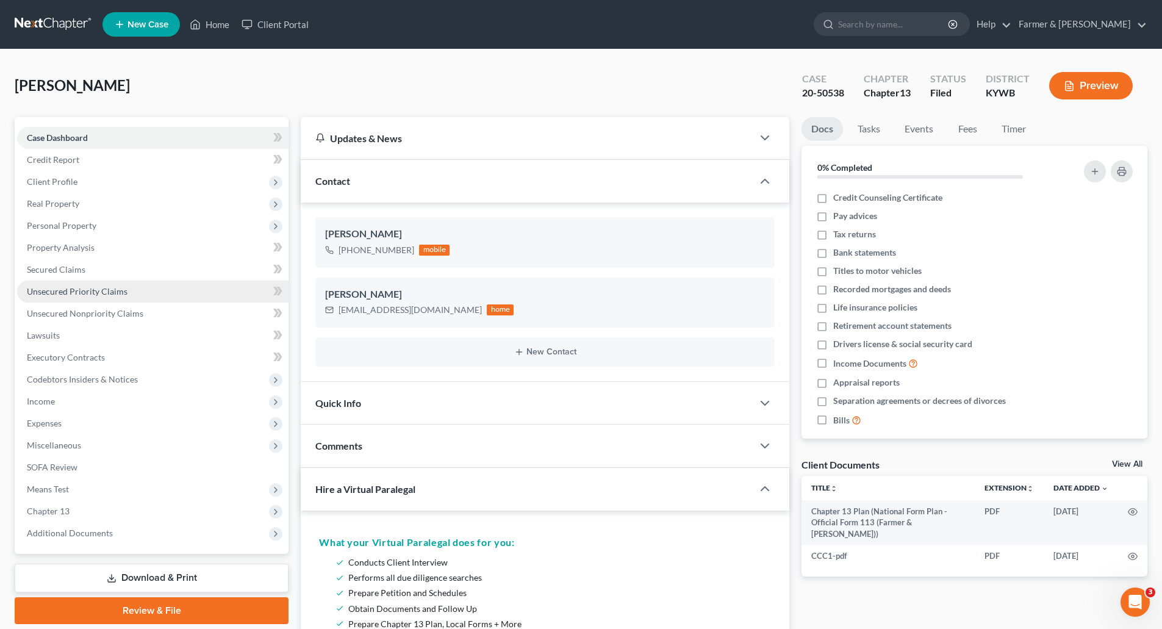
click at [73, 292] on span "Unsecured Priority Claims" at bounding box center [77, 291] width 101 height 10
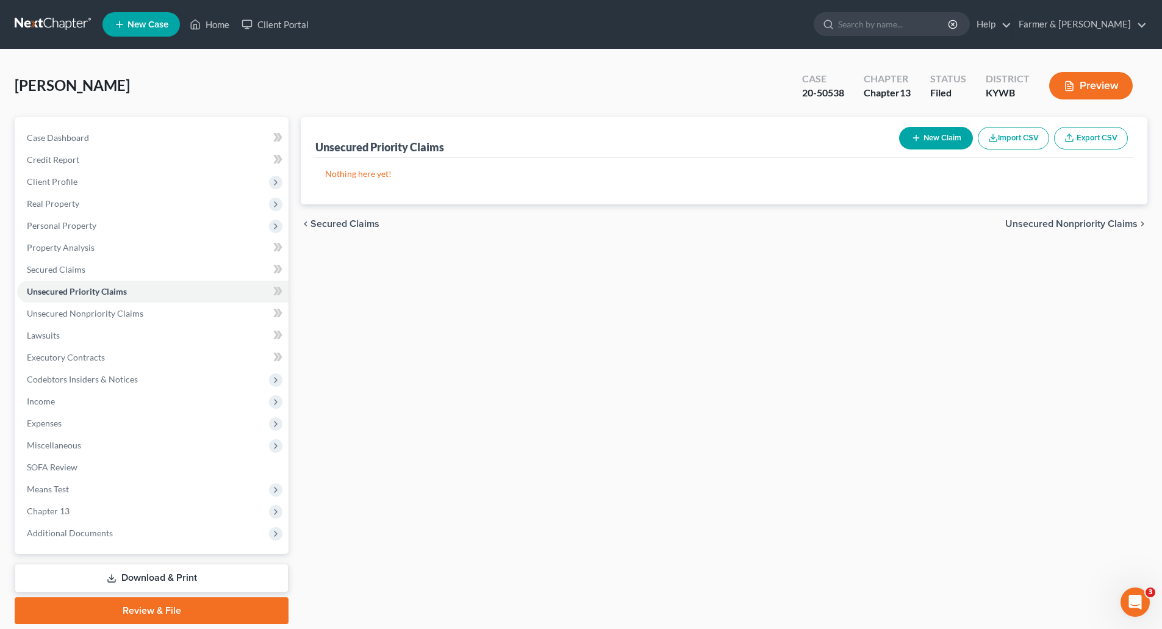
click at [35, 18] on link at bounding box center [54, 24] width 78 height 22
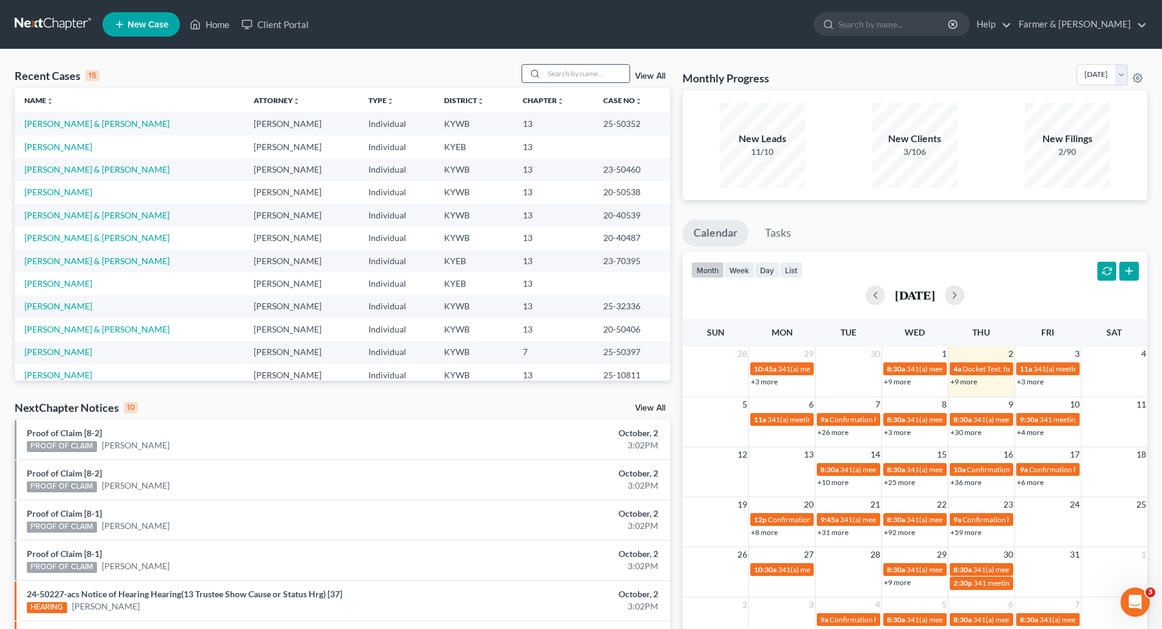
click at [575, 67] on input "search" at bounding box center [586, 74] width 85 height 18
paste input "20-10804"
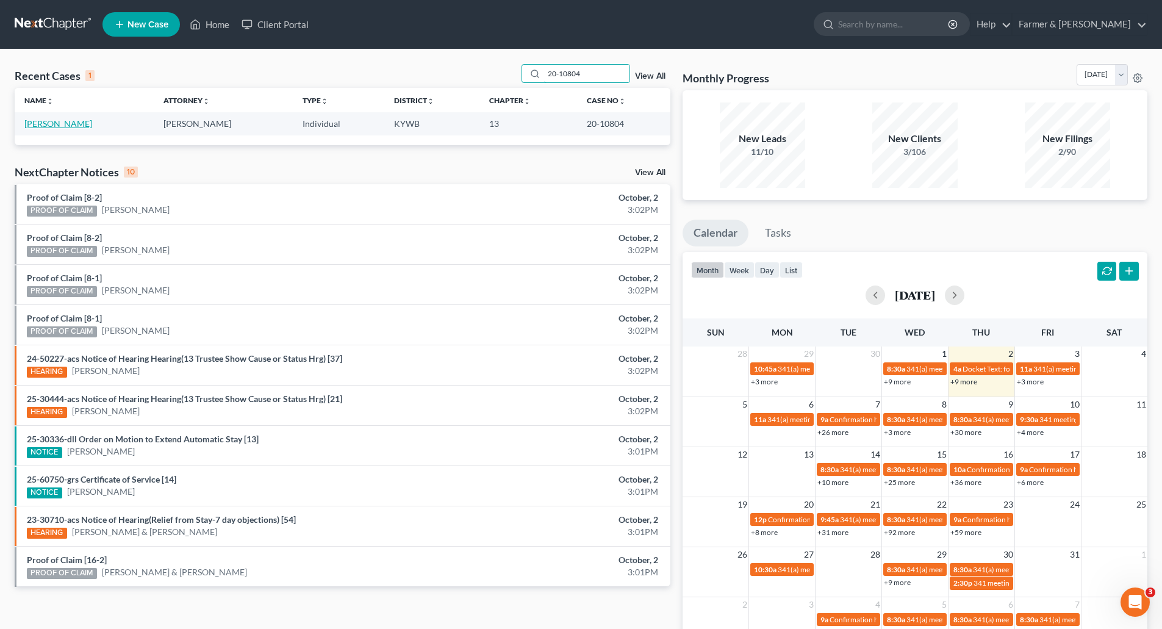
type input "20-10804"
click at [51, 126] on link "[PERSON_NAME]" at bounding box center [58, 123] width 68 height 10
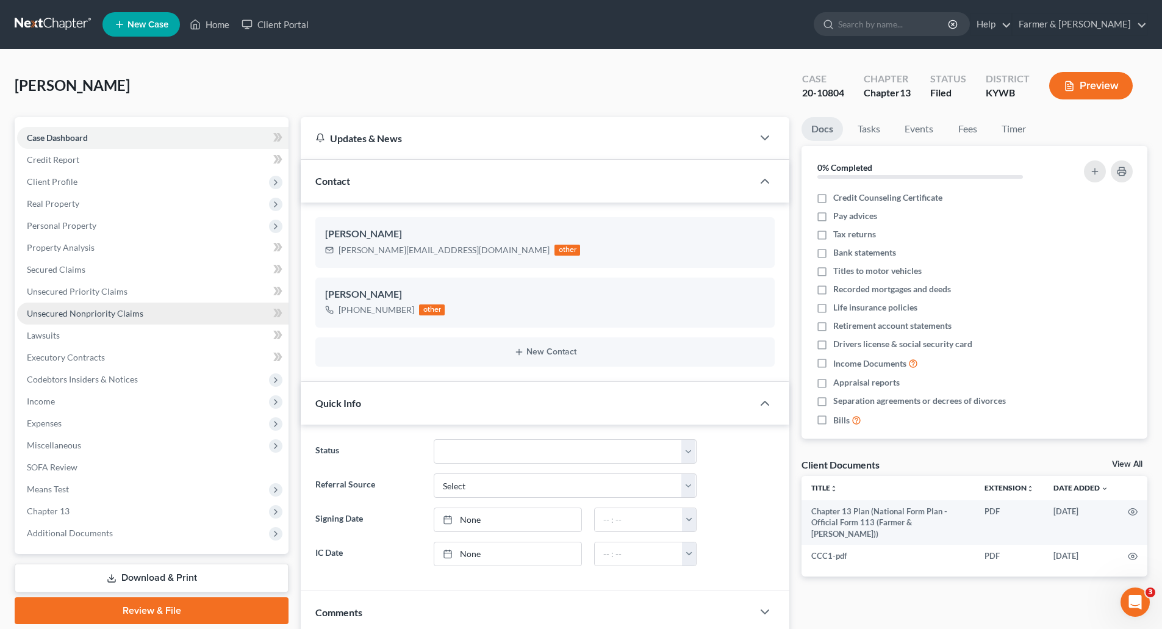
click at [81, 311] on span "Unsecured Nonpriority Claims" at bounding box center [85, 313] width 117 height 10
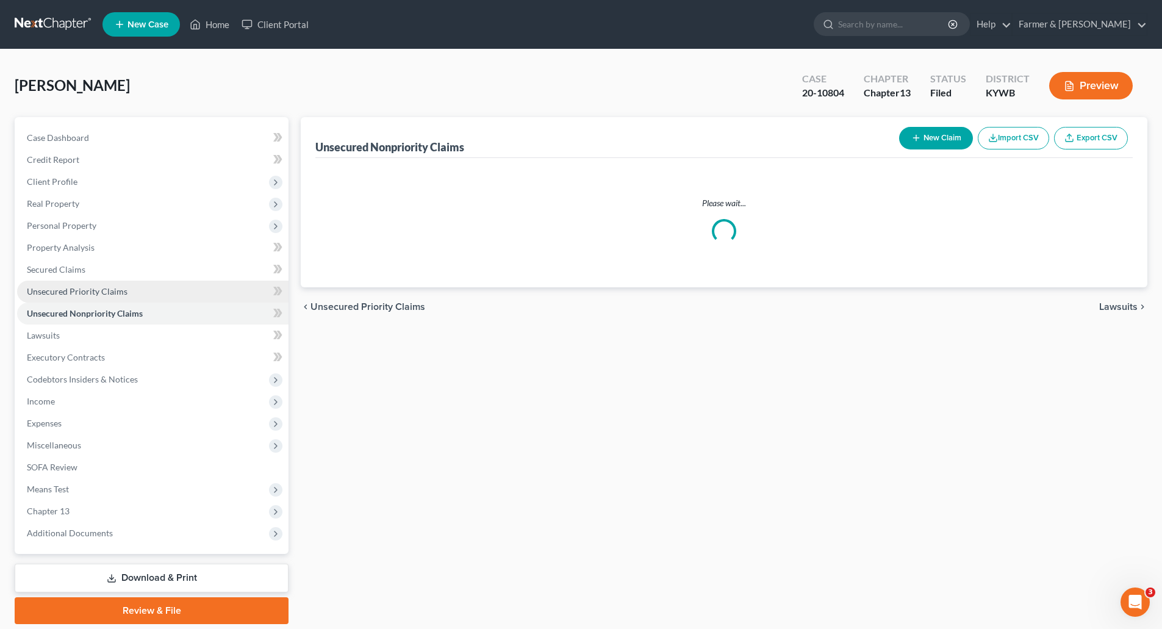
click at [71, 283] on link "Unsecured Priority Claims" at bounding box center [153, 292] width 272 height 22
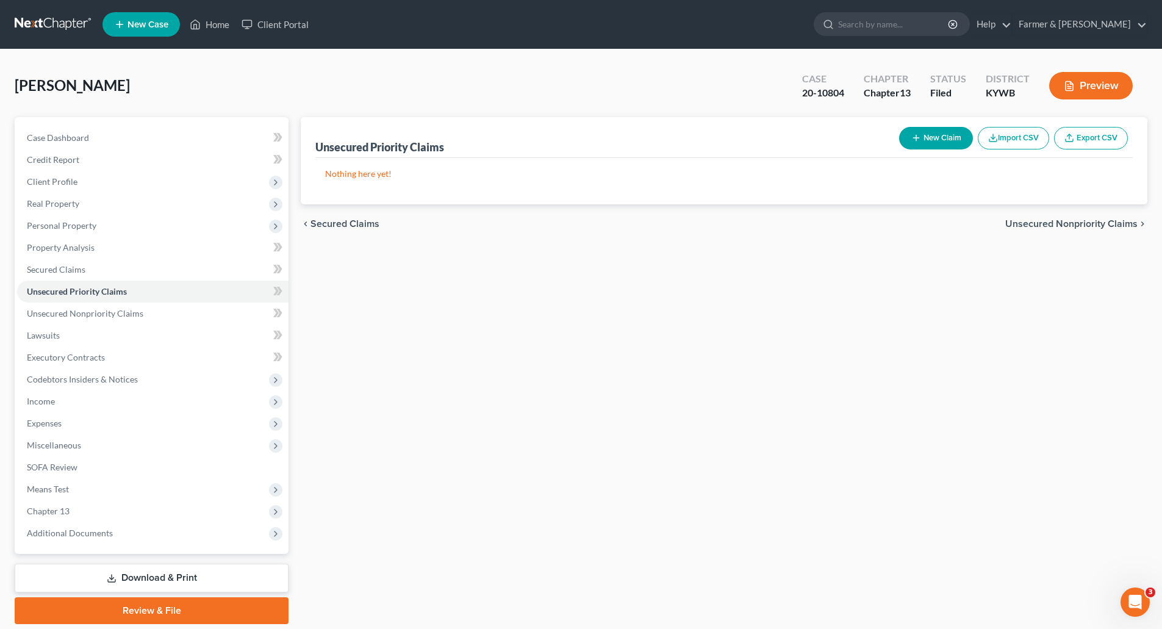
click at [39, 23] on link at bounding box center [54, 24] width 78 height 22
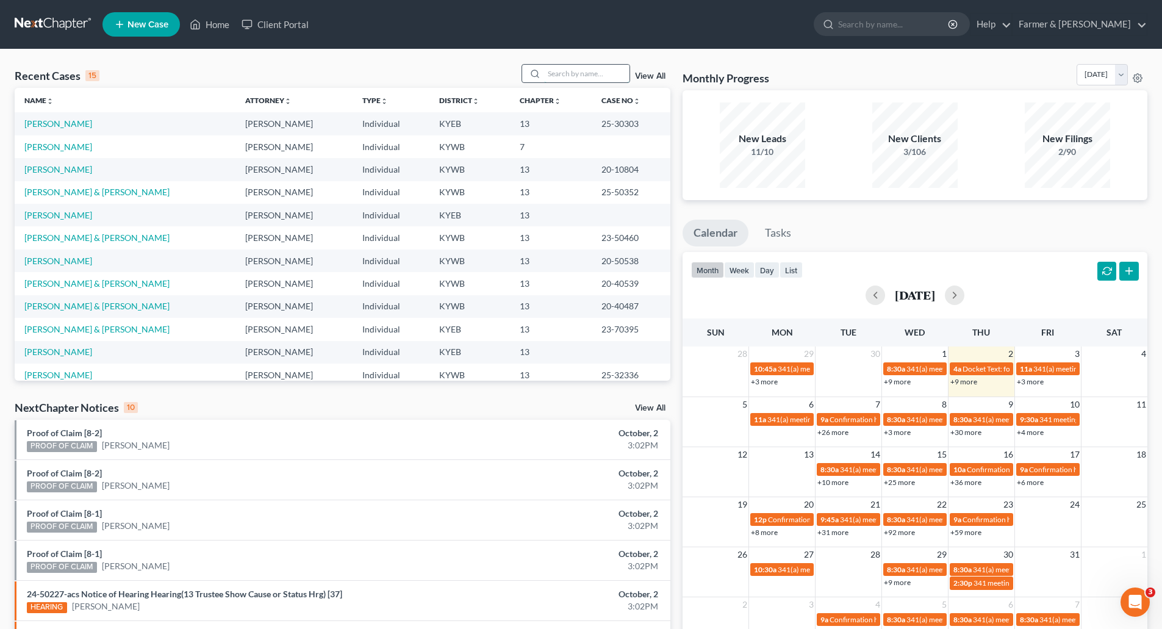
click at [578, 73] on input "search" at bounding box center [586, 74] width 85 height 18
paste input "22-50419"
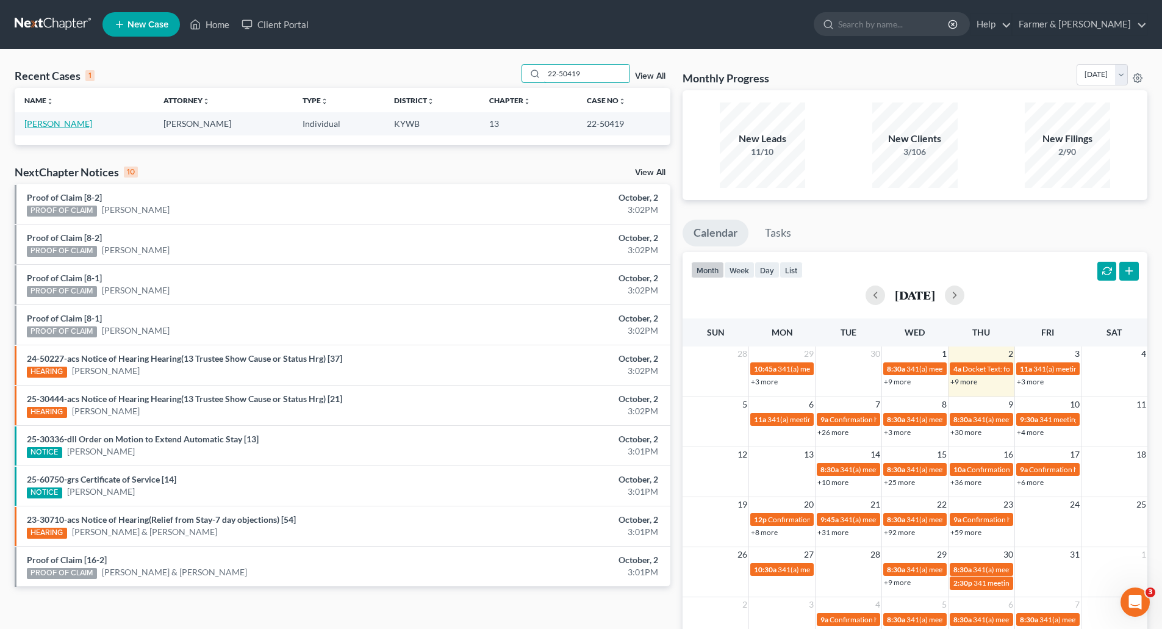
type input "22-50419"
click at [24, 126] on link "[PERSON_NAME]" at bounding box center [58, 123] width 68 height 10
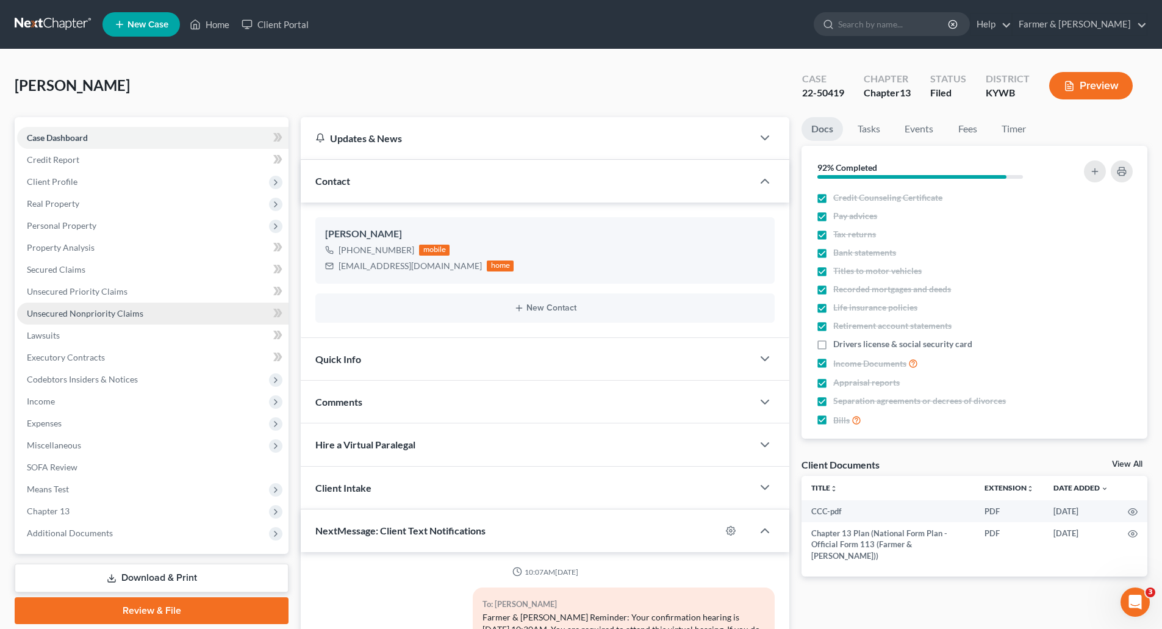
scroll to position [328, 0]
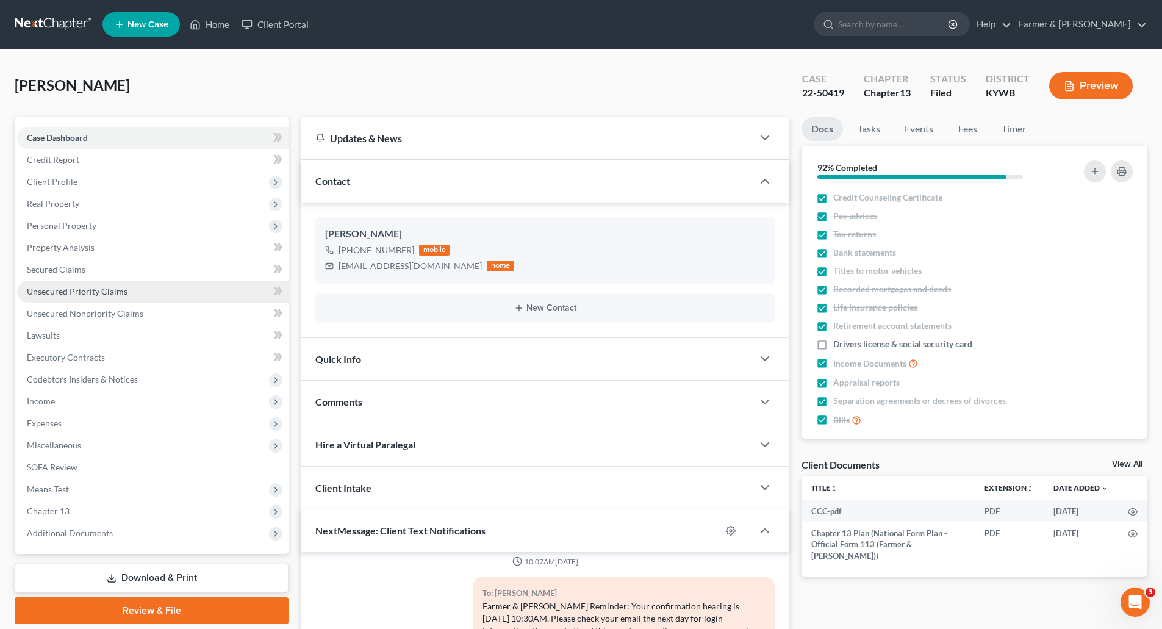
click at [40, 287] on span "Unsecured Priority Claims" at bounding box center [77, 291] width 101 height 10
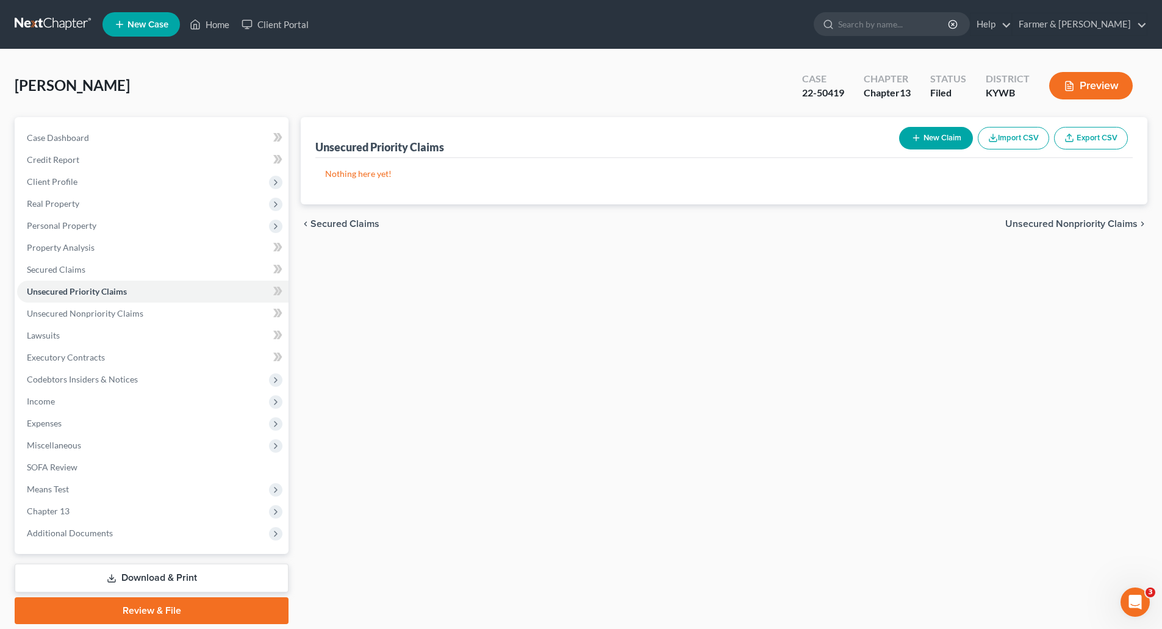
click at [51, 86] on span "[PERSON_NAME]" at bounding box center [72, 85] width 115 height 18
click at [47, 136] on span "Case Dashboard" at bounding box center [58, 137] width 62 height 10
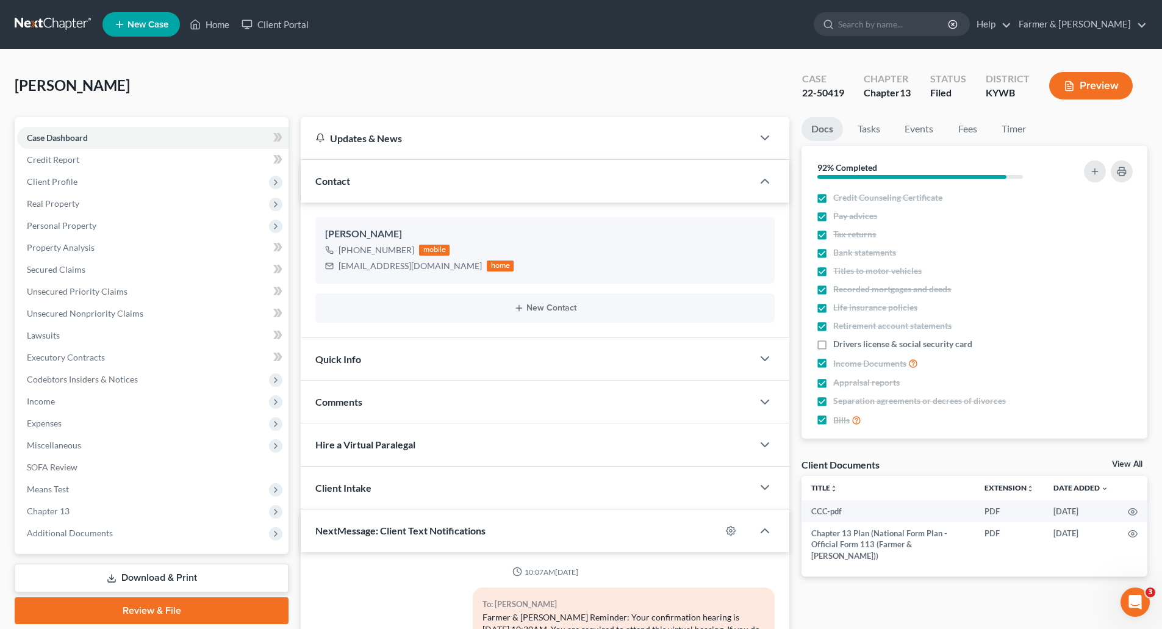
scroll to position [328, 0]
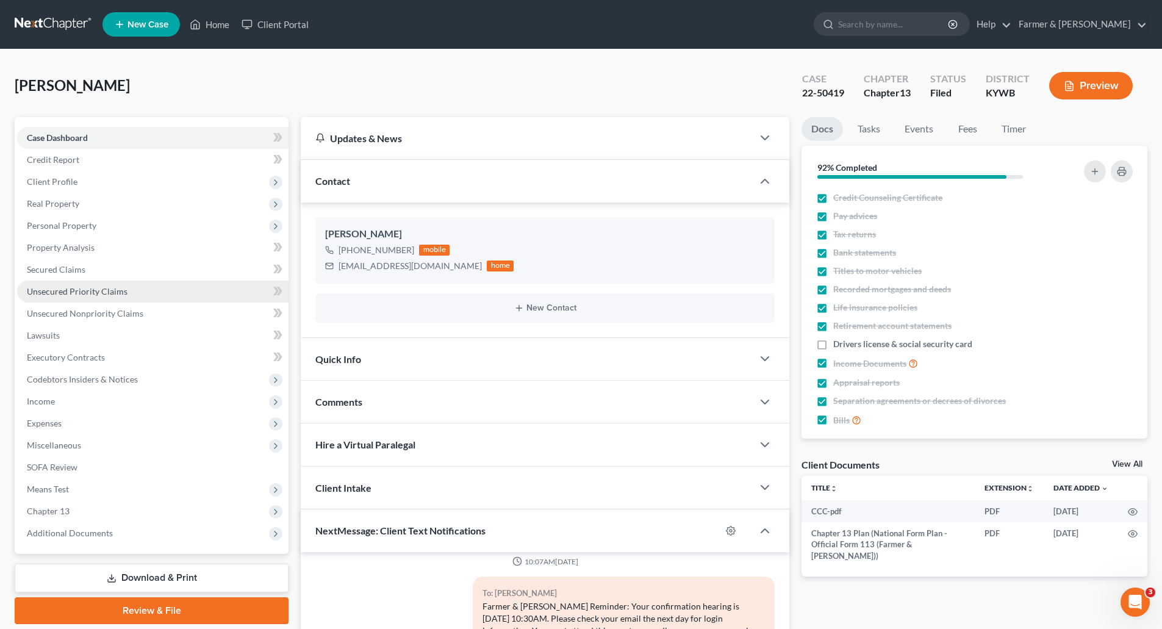
click at [59, 294] on span "Unsecured Priority Claims" at bounding box center [77, 291] width 101 height 10
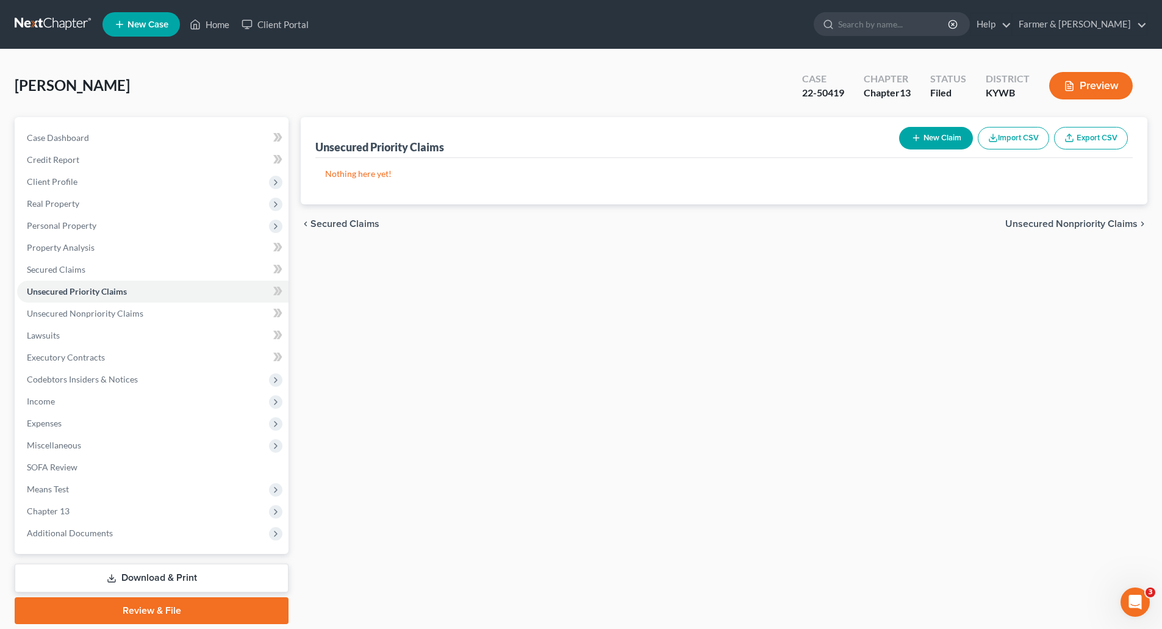
click at [52, 20] on link at bounding box center [54, 24] width 78 height 22
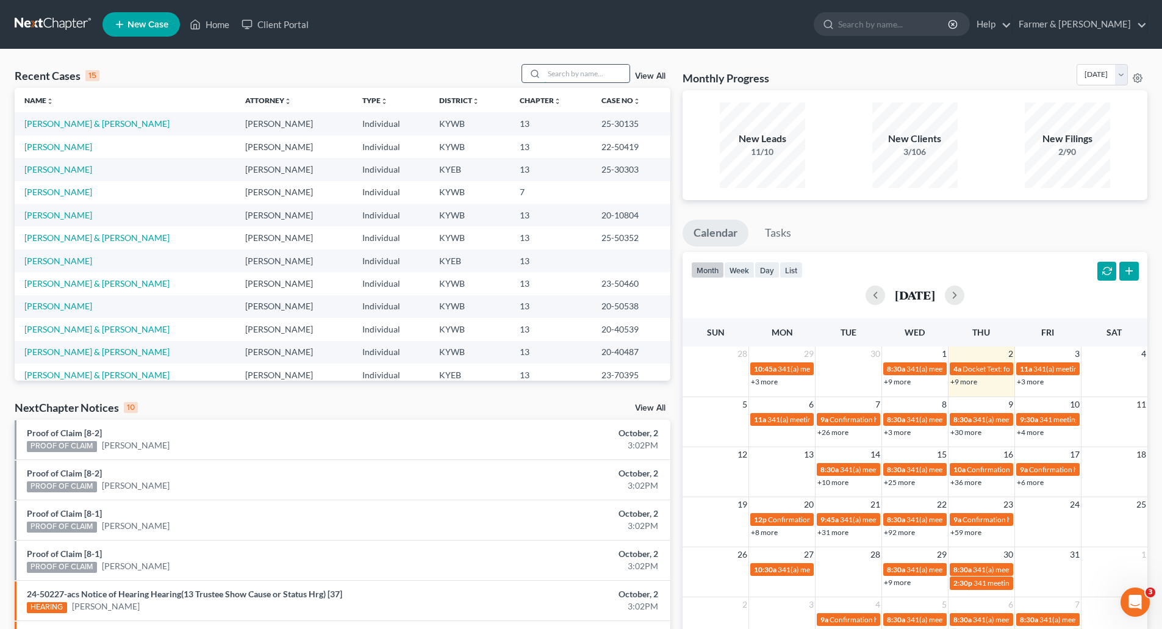
click at [547, 71] on input "search" at bounding box center [586, 74] width 85 height 18
paste input "22-32149"
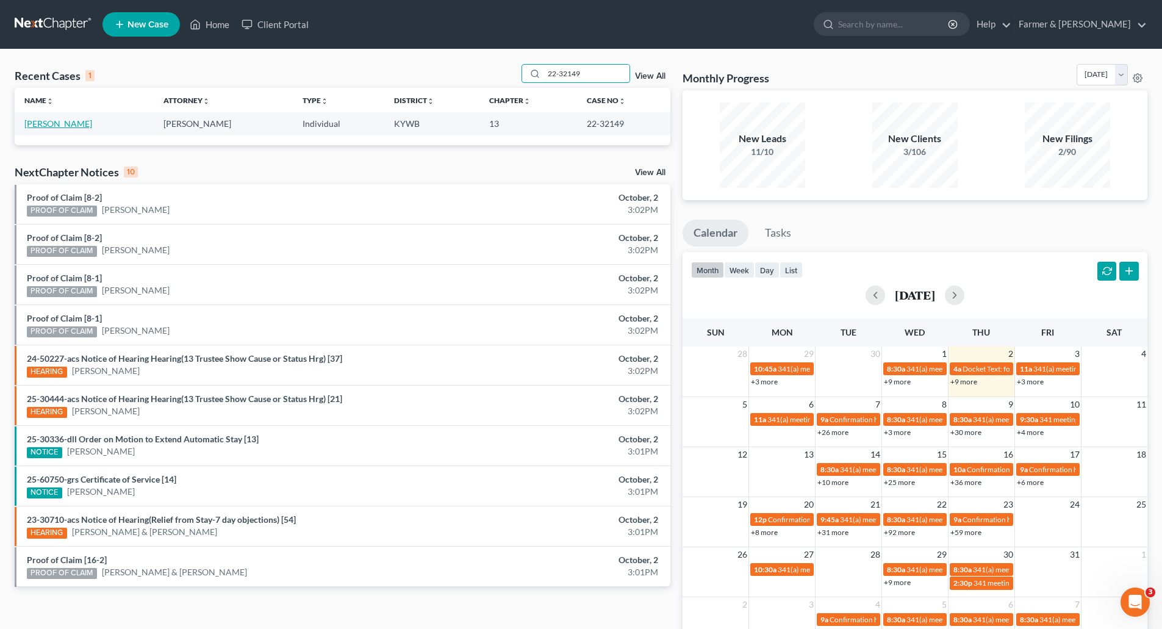
type input "22-32149"
click at [40, 126] on link "[PERSON_NAME]" at bounding box center [58, 123] width 68 height 10
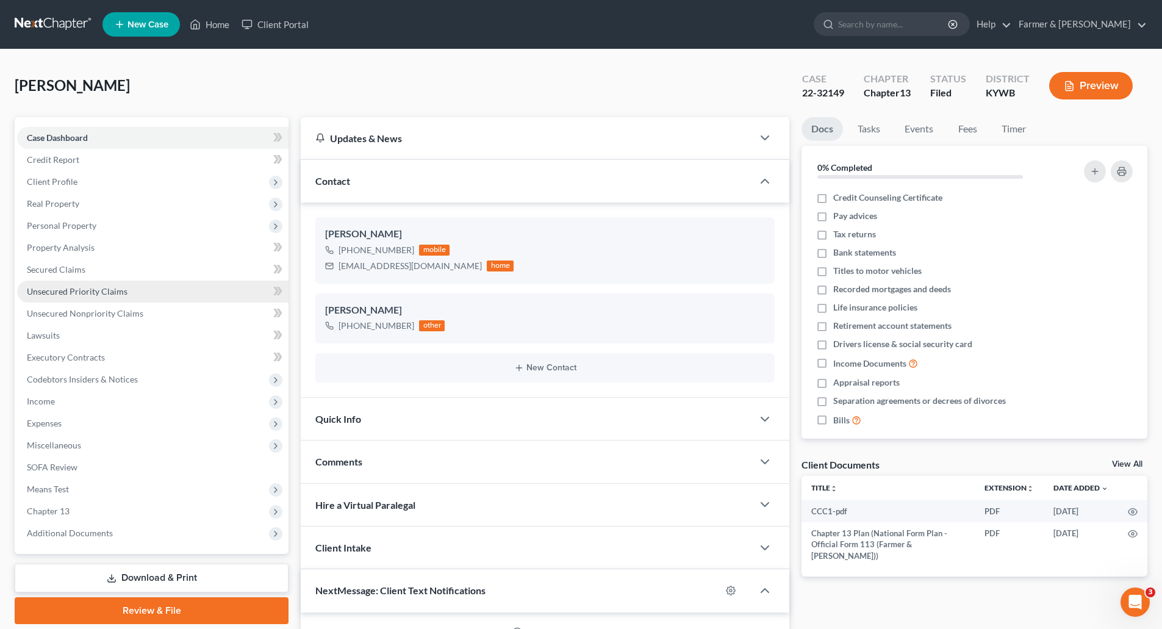
click at [46, 291] on span "Unsecured Priority Claims" at bounding box center [77, 291] width 101 height 10
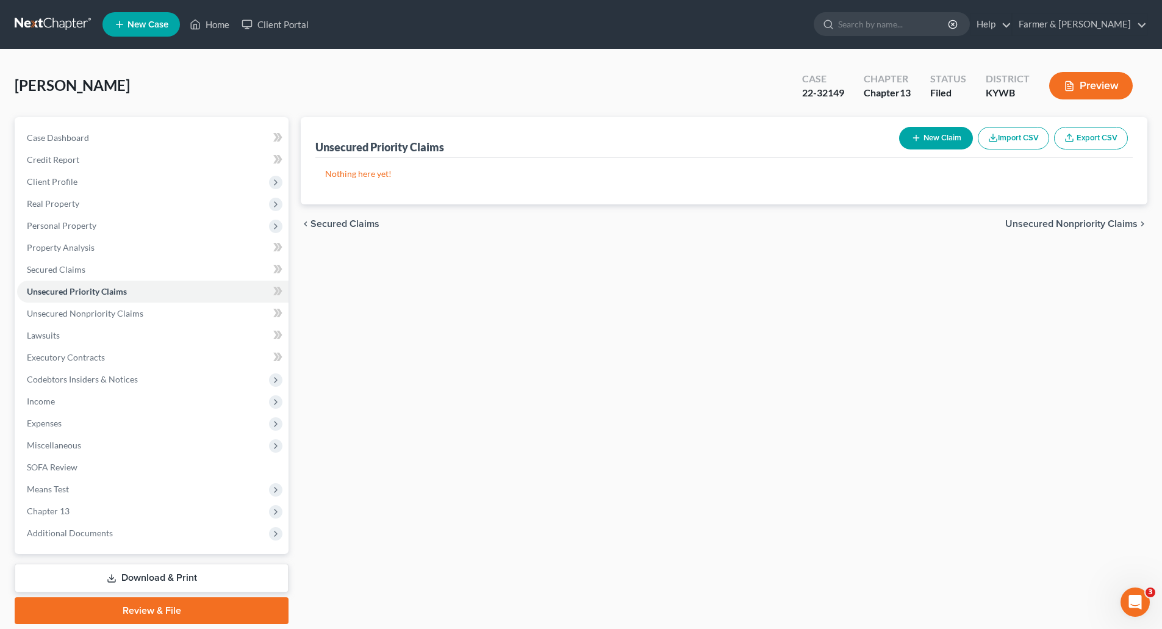
click at [35, 24] on link at bounding box center [54, 24] width 78 height 22
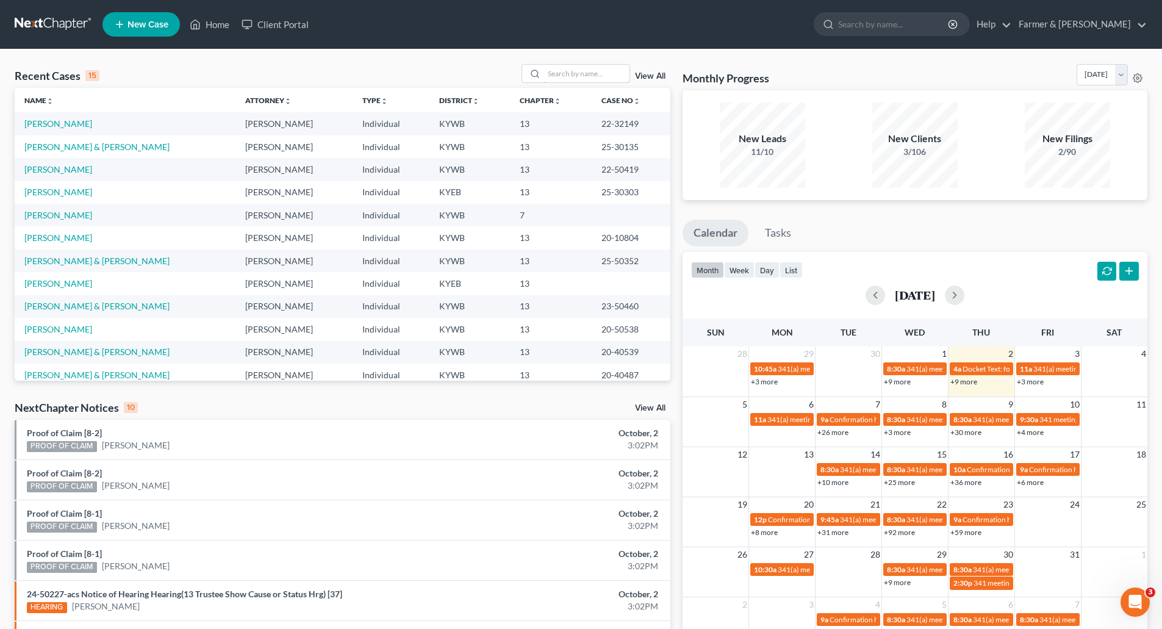
drag, startPoint x: 553, startPoint y: 78, endPoint x: 553, endPoint y: 85, distance: 7.3
click at [553, 79] on input "search" at bounding box center [586, 74] width 85 height 18
paste input "22-31416"
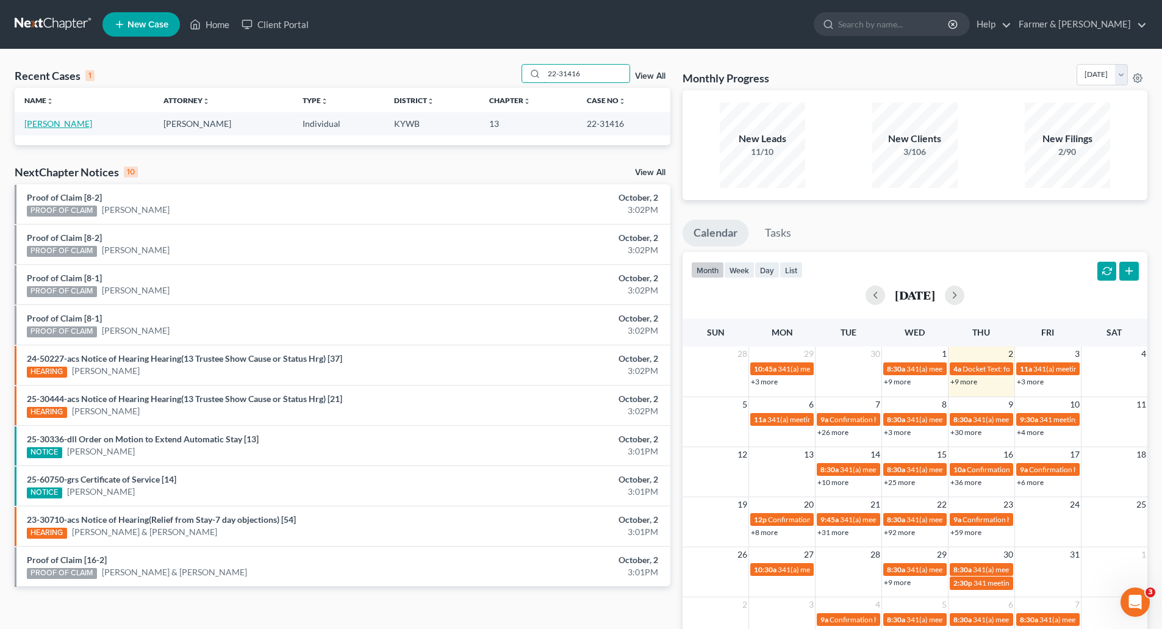
type input "22-31416"
click at [26, 124] on link "[PERSON_NAME]" at bounding box center [58, 123] width 68 height 10
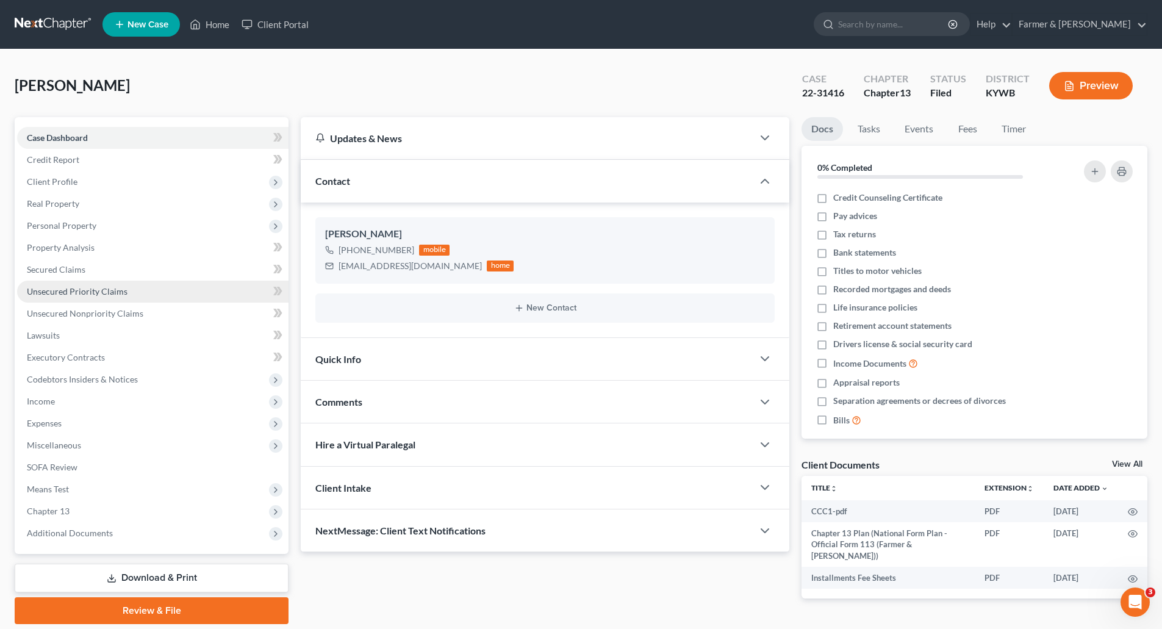
click at [72, 295] on span "Unsecured Priority Claims" at bounding box center [77, 291] width 101 height 10
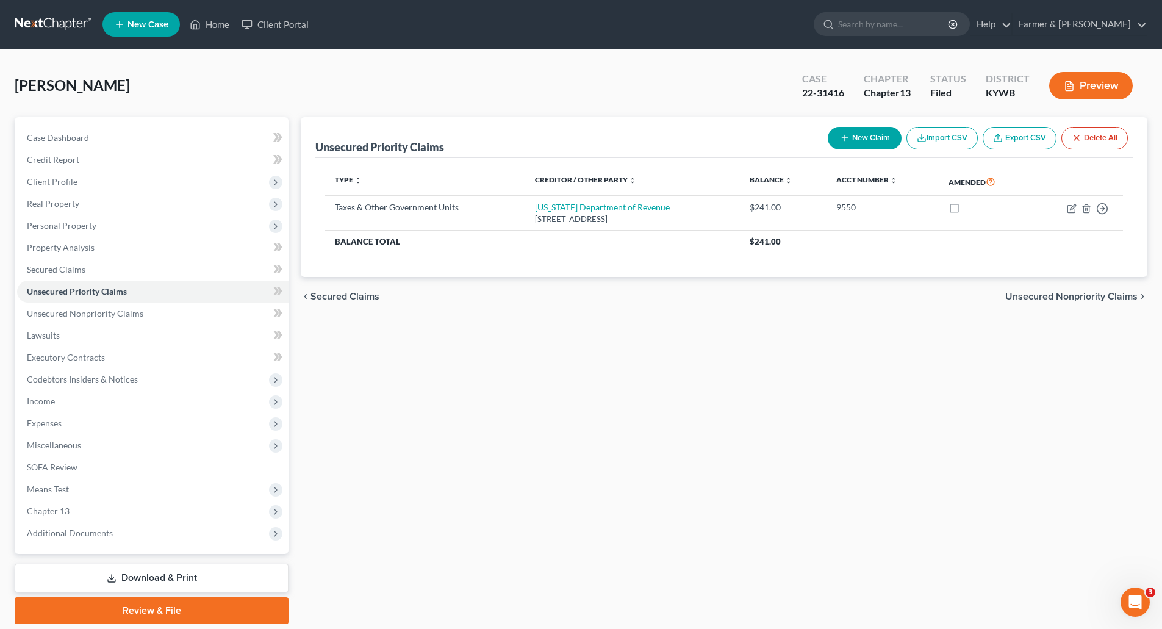
click at [48, 21] on link at bounding box center [54, 24] width 78 height 22
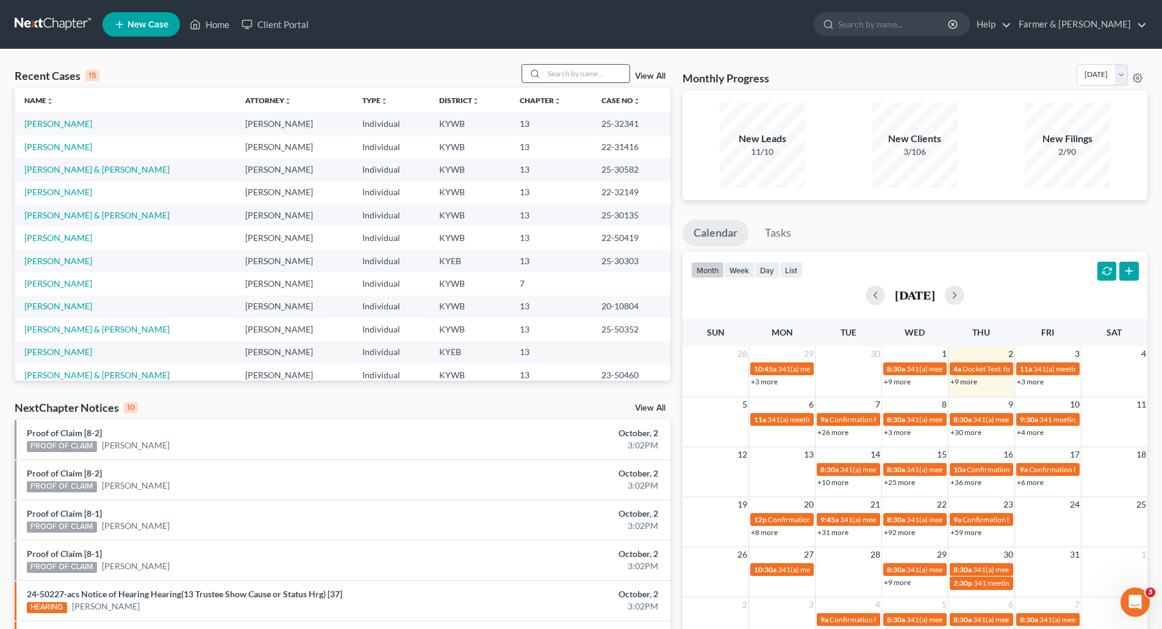
click at [591, 67] on input "search" at bounding box center [586, 74] width 85 height 18
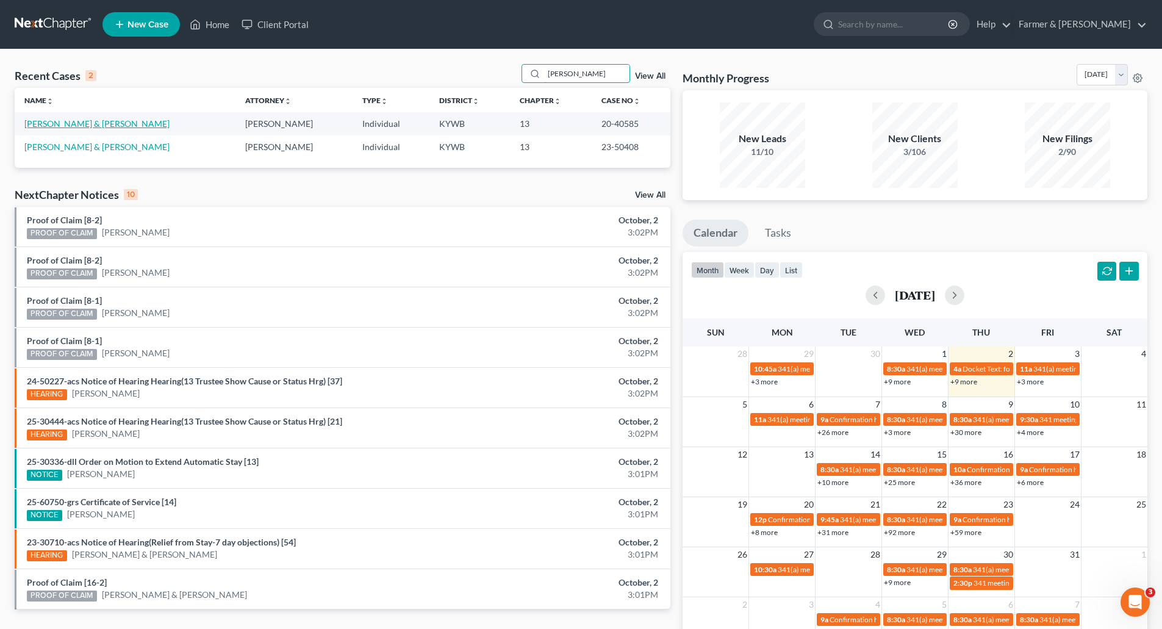
type input "demoss"
click at [45, 123] on link "Demoss, Addam & Jessica" at bounding box center [96, 123] width 145 height 10
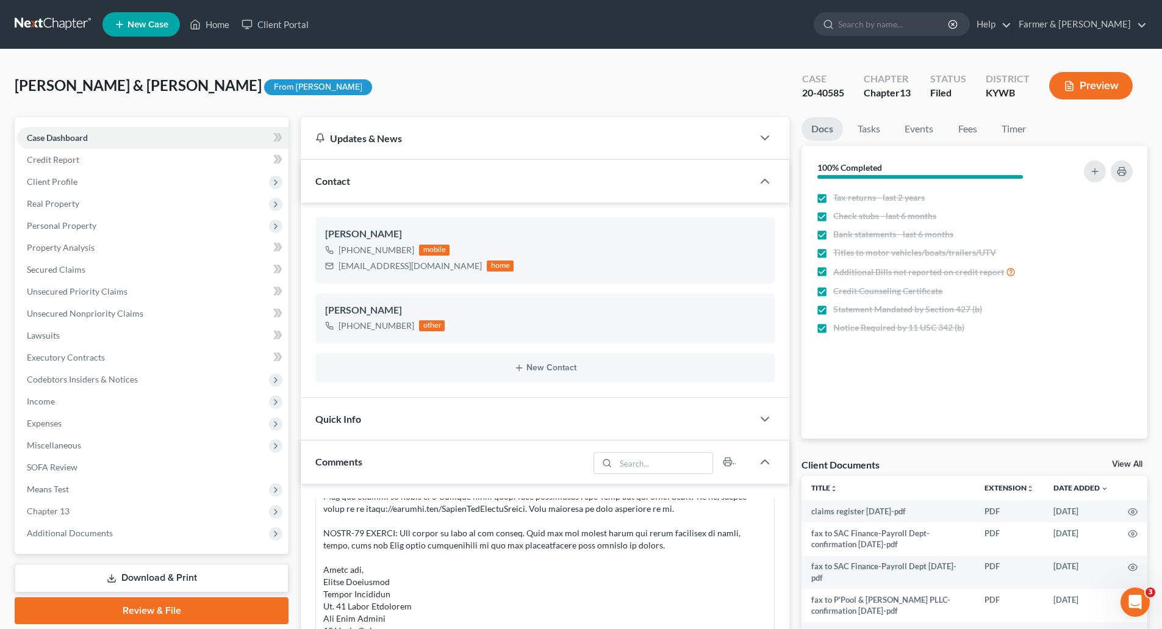
click at [48, 20] on link at bounding box center [54, 24] width 78 height 22
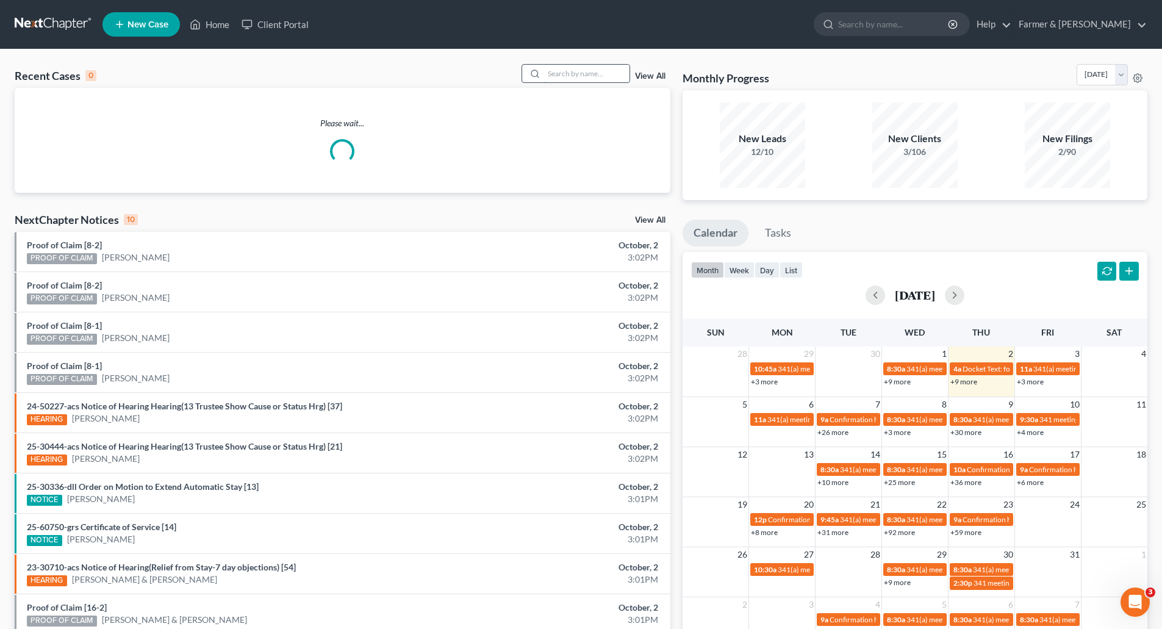
click at [546, 73] on input "search" at bounding box center [586, 74] width 85 height 18
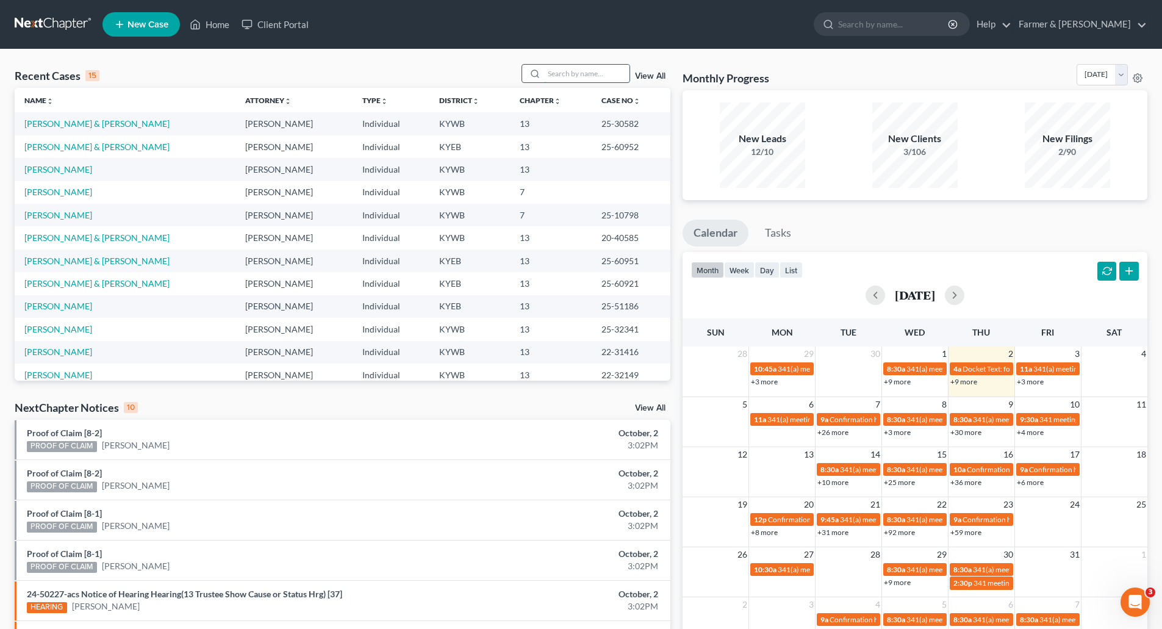
paste input "22-50294"
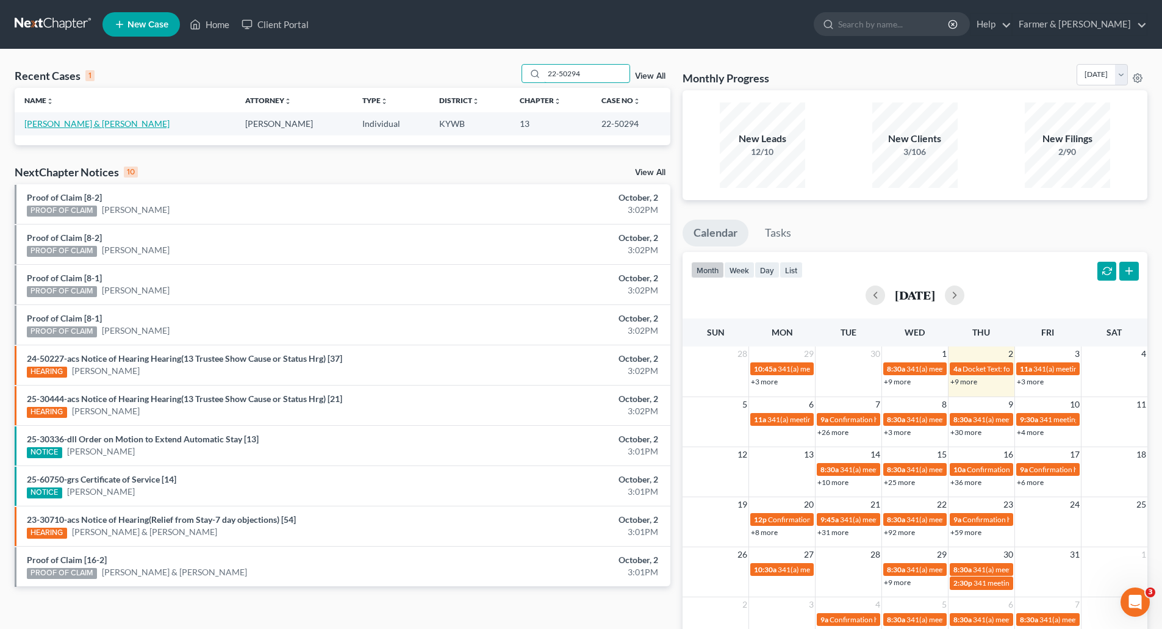
type input "22-50294"
click at [40, 124] on link "[PERSON_NAME] & [PERSON_NAME]" at bounding box center [96, 123] width 145 height 10
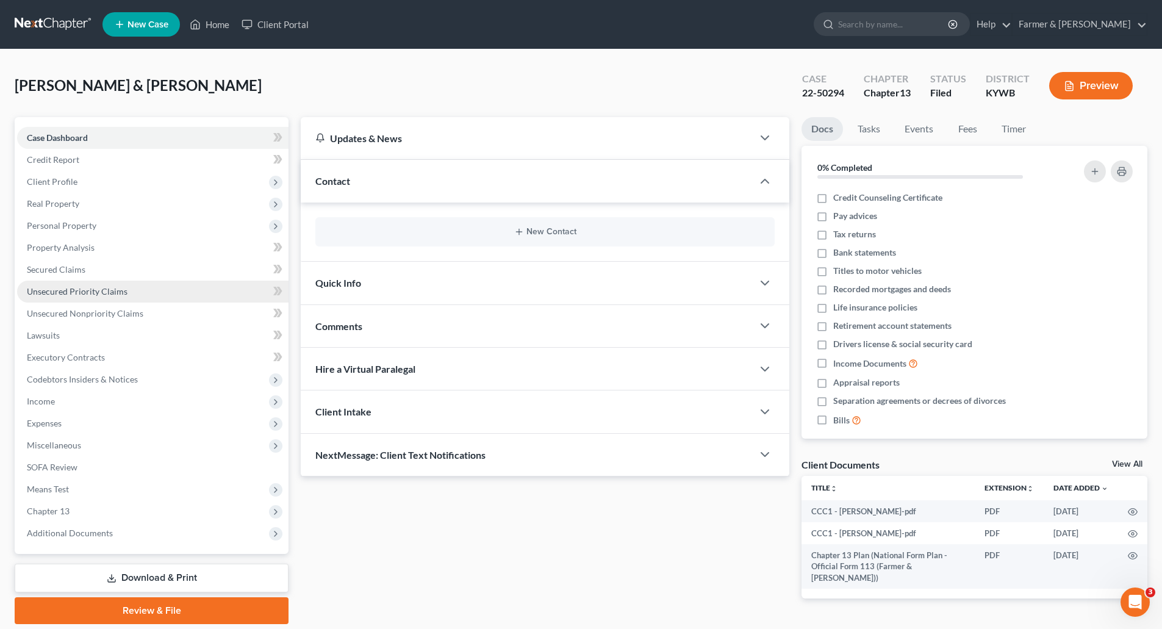
click at [62, 290] on span "Unsecured Priority Claims" at bounding box center [77, 291] width 101 height 10
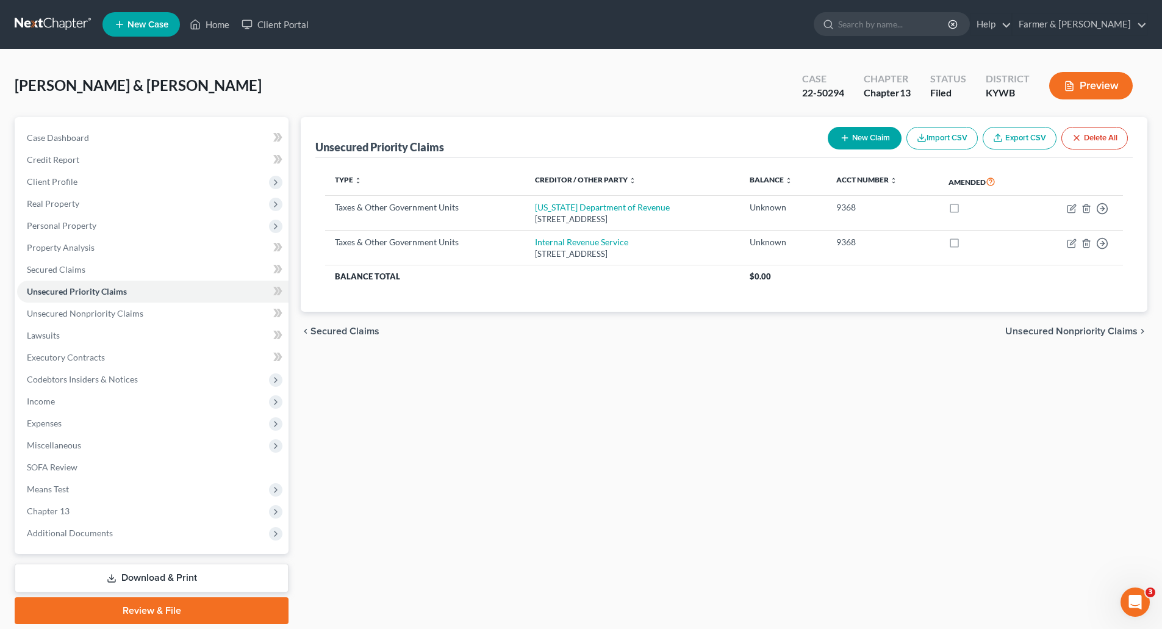
click at [28, 21] on link at bounding box center [54, 24] width 78 height 22
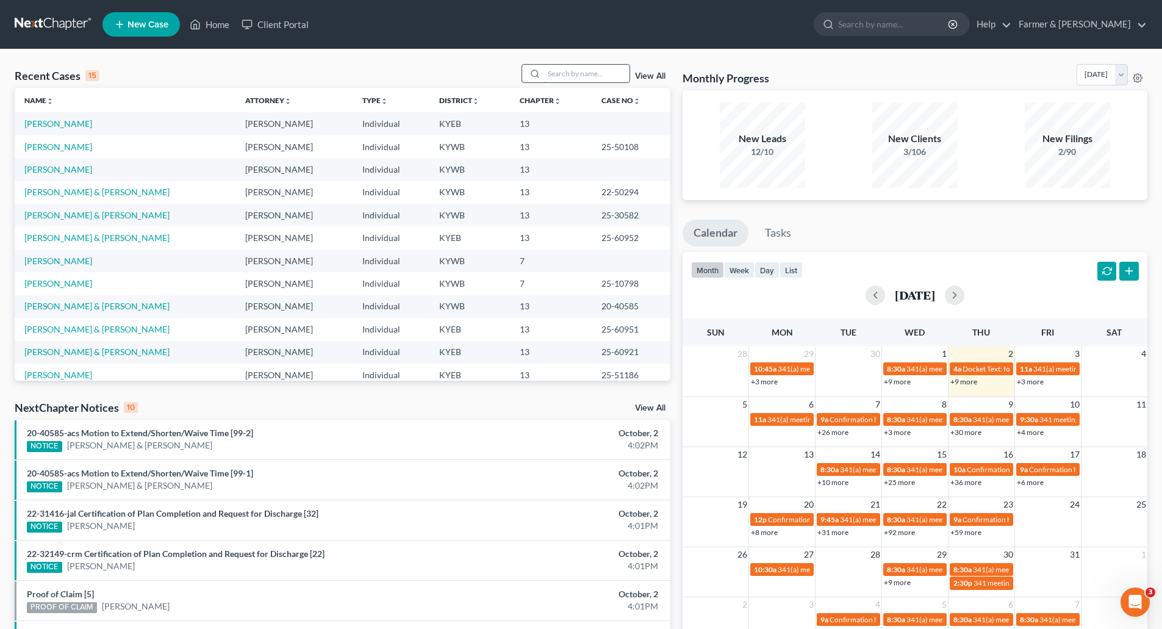
click at [571, 75] on input "search" at bounding box center [586, 74] width 85 height 18
paste input "20-50480"
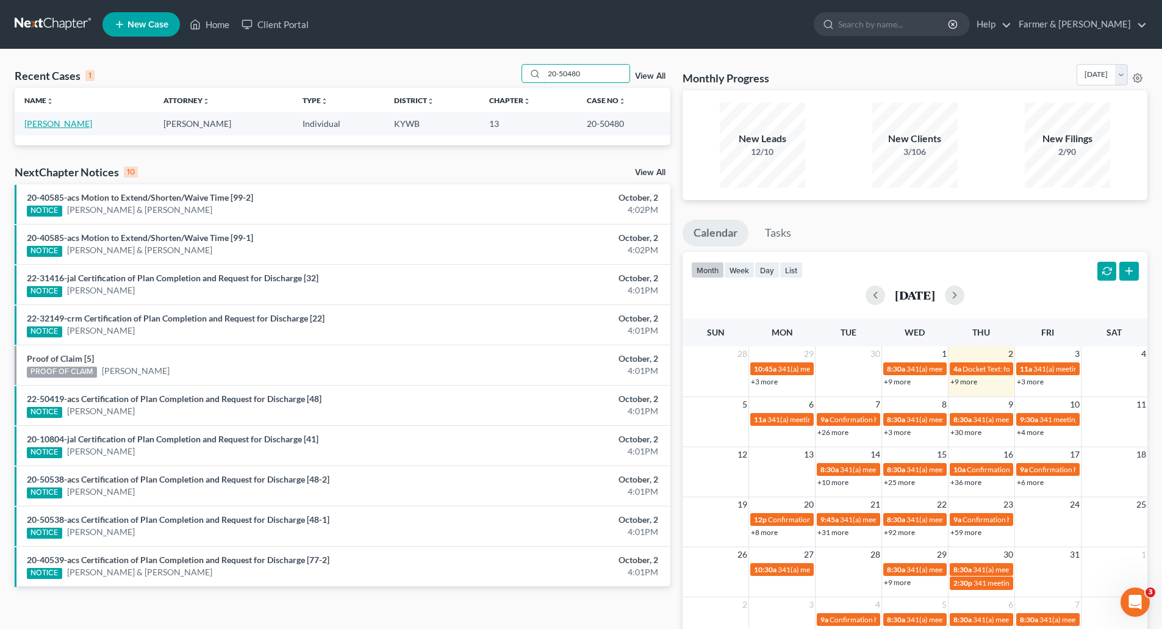
type input "20-50480"
click at [26, 125] on link "[PERSON_NAME]" at bounding box center [58, 123] width 68 height 10
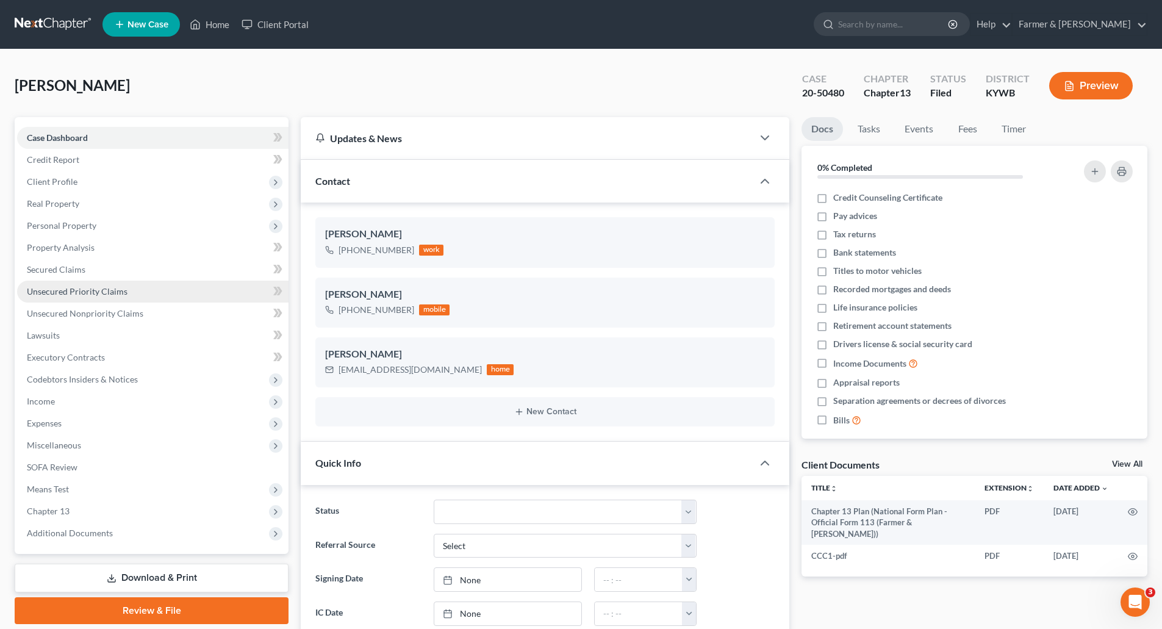
click at [70, 294] on span "Unsecured Priority Claims" at bounding box center [77, 291] width 101 height 10
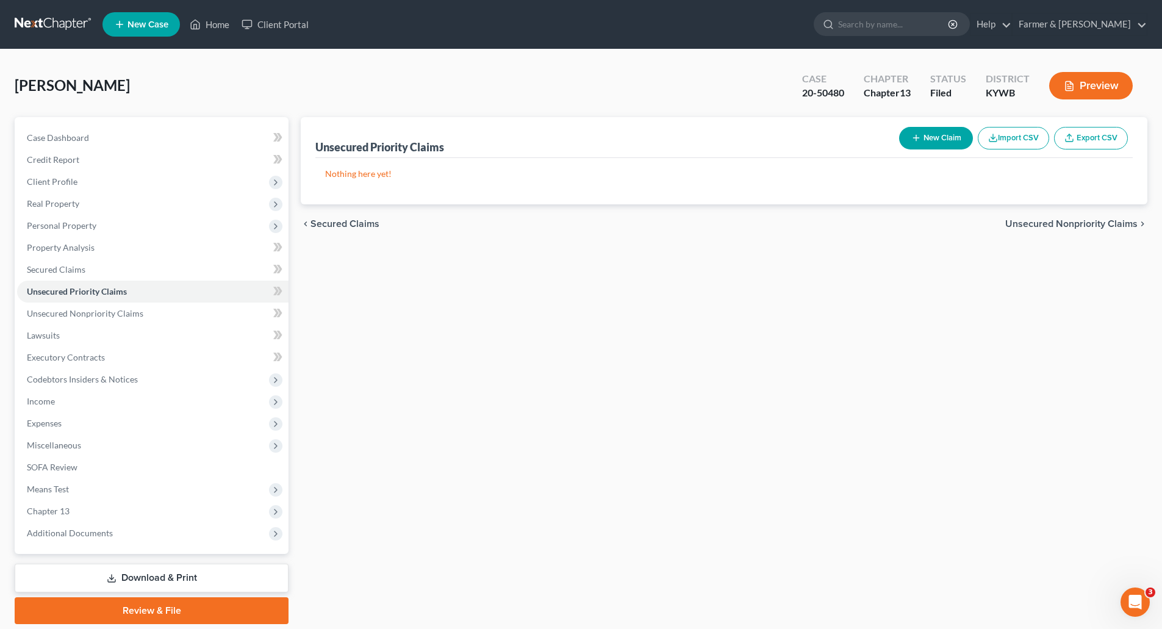
click at [32, 19] on link at bounding box center [54, 24] width 78 height 22
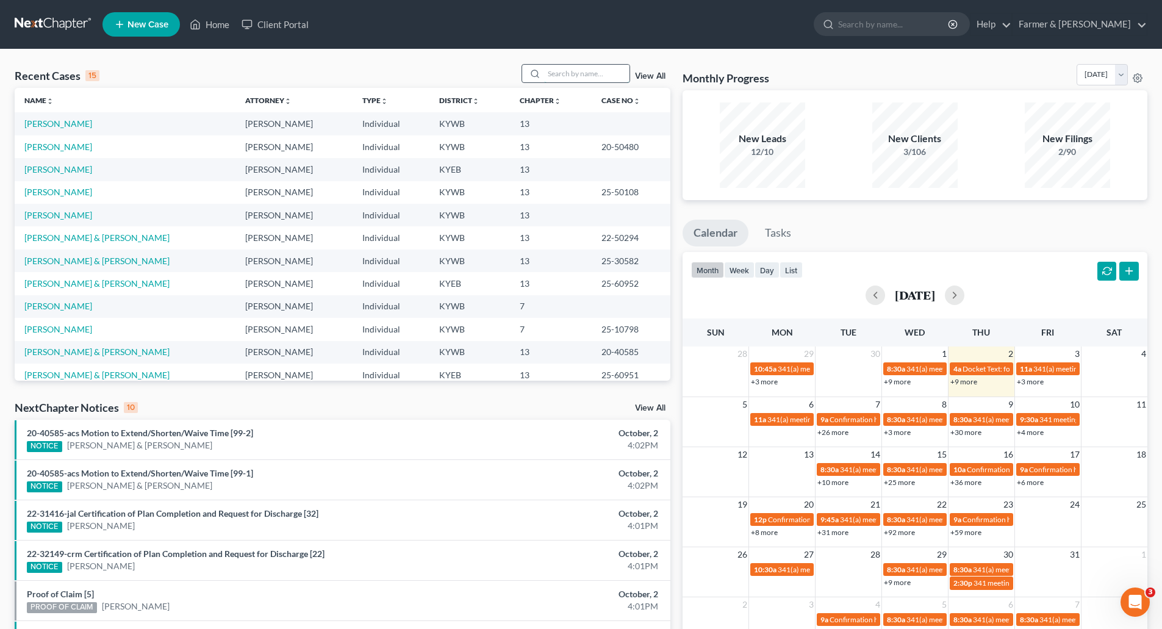
click at [561, 74] on input "search" at bounding box center [586, 74] width 85 height 18
paste input "20-32310"
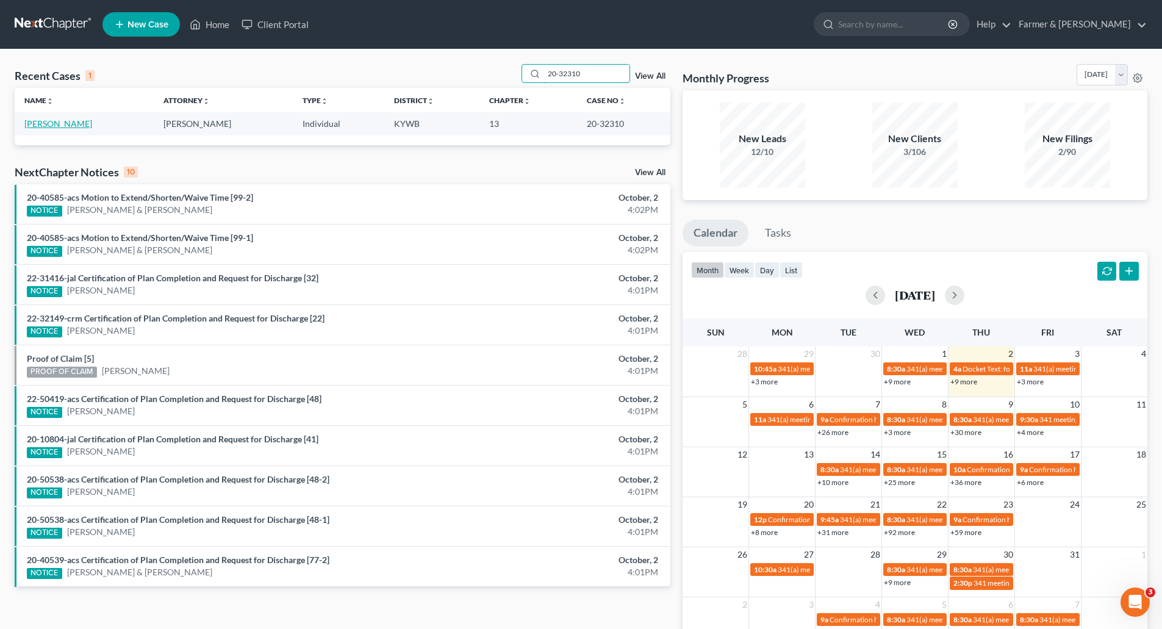
type input "20-32310"
click at [53, 123] on link "[PERSON_NAME]" at bounding box center [58, 123] width 68 height 10
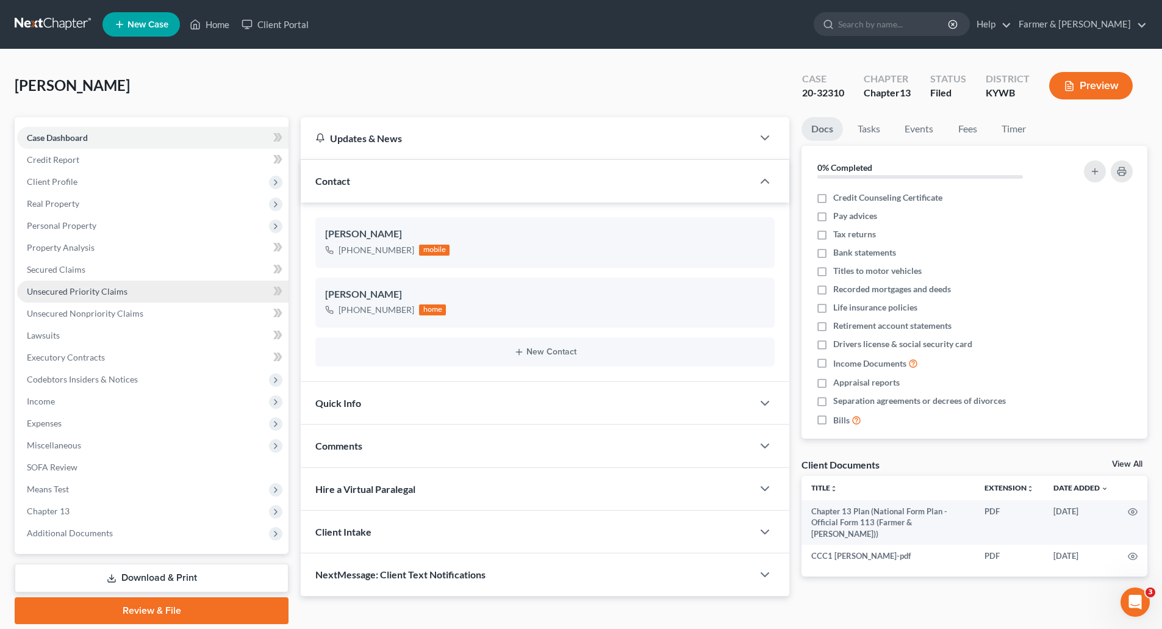
click at [61, 290] on span "Unsecured Priority Claims" at bounding box center [77, 291] width 101 height 10
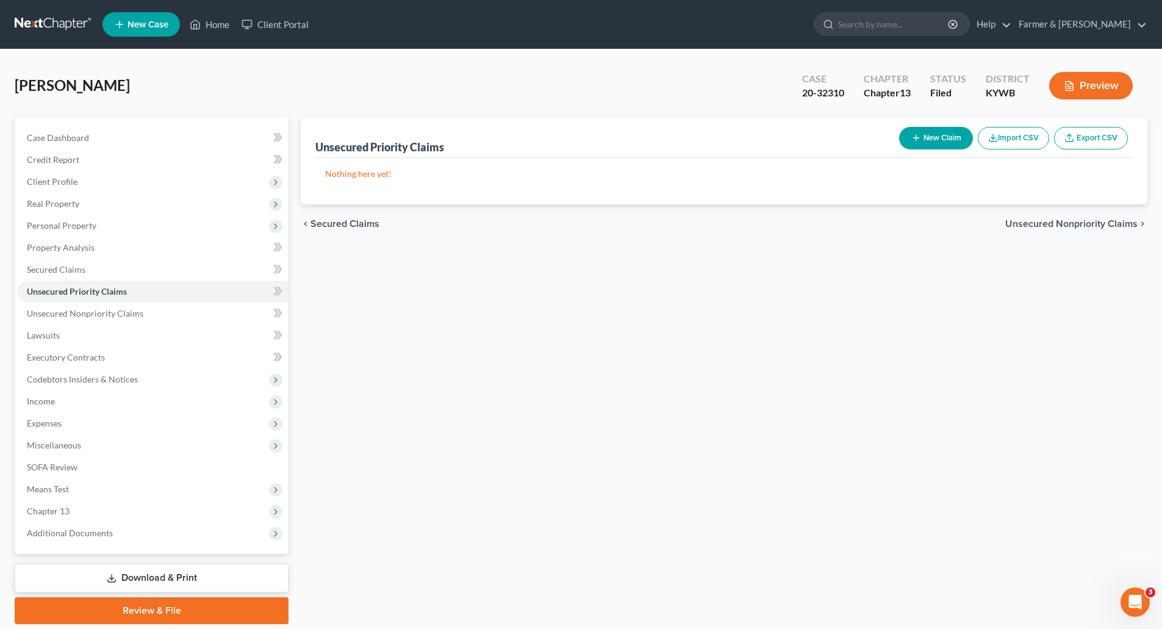
click at [44, 29] on link at bounding box center [54, 24] width 78 height 22
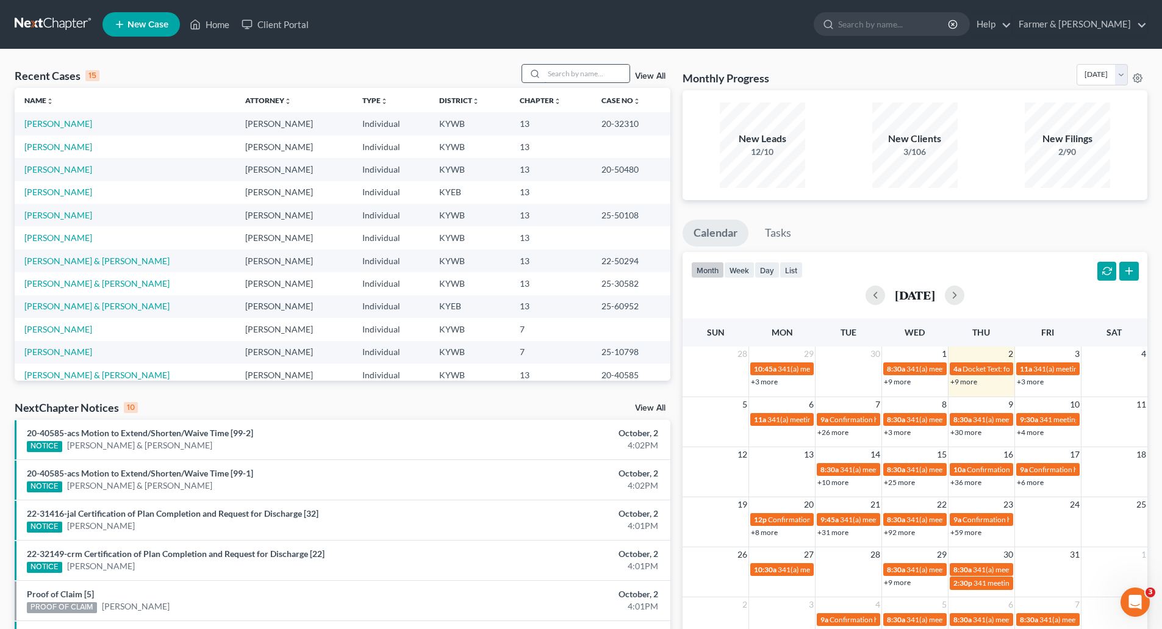
click at [576, 81] on input "search" at bounding box center [586, 74] width 85 height 18
paste input "20-32364"
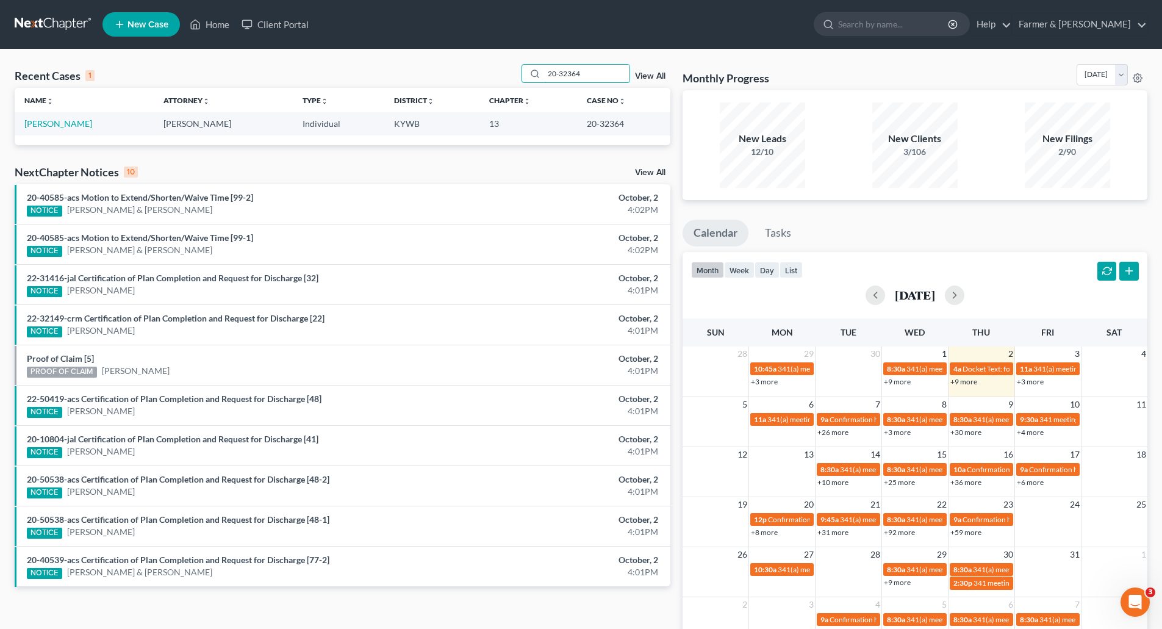
type input "20-32364"
click at [43, 125] on link "[PERSON_NAME]" at bounding box center [58, 123] width 68 height 10
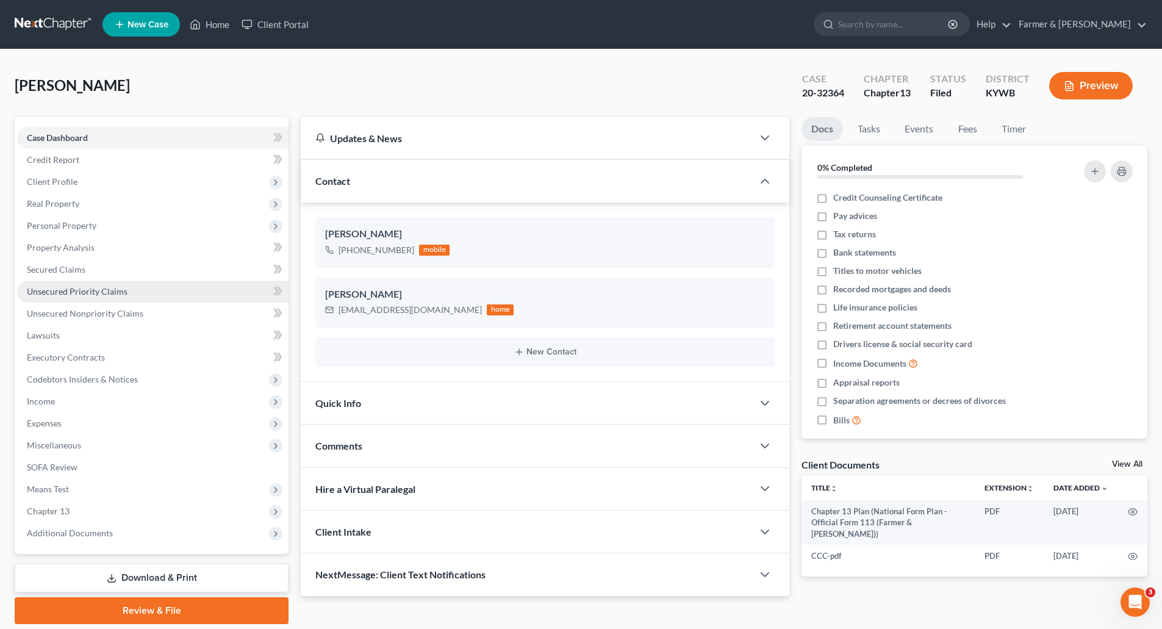
click at [48, 292] on span "Unsecured Priority Claims" at bounding box center [77, 291] width 101 height 10
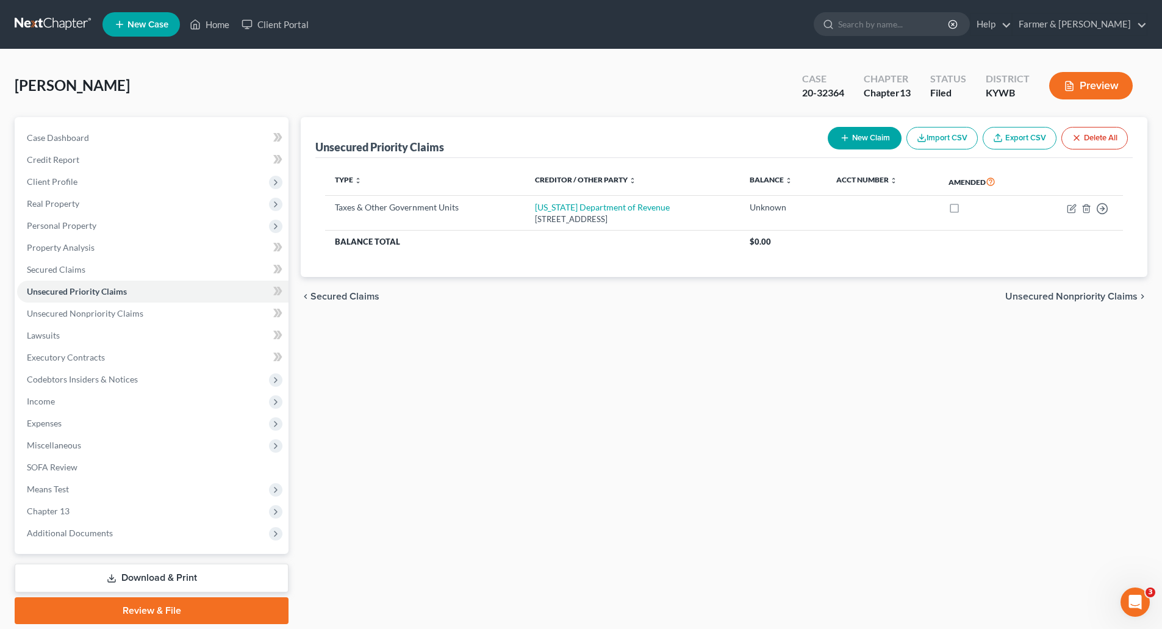
click at [40, 26] on link at bounding box center [54, 24] width 78 height 22
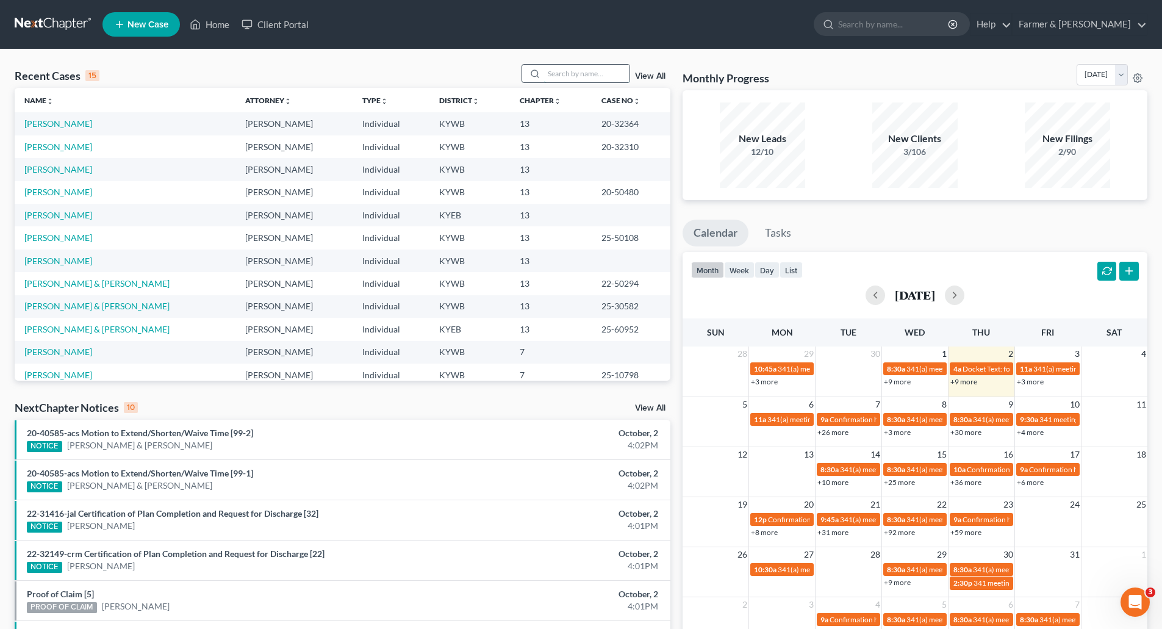
click at [554, 79] on input "search" at bounding box center [586, 74] width 85 height 18
paste input "20-32406"
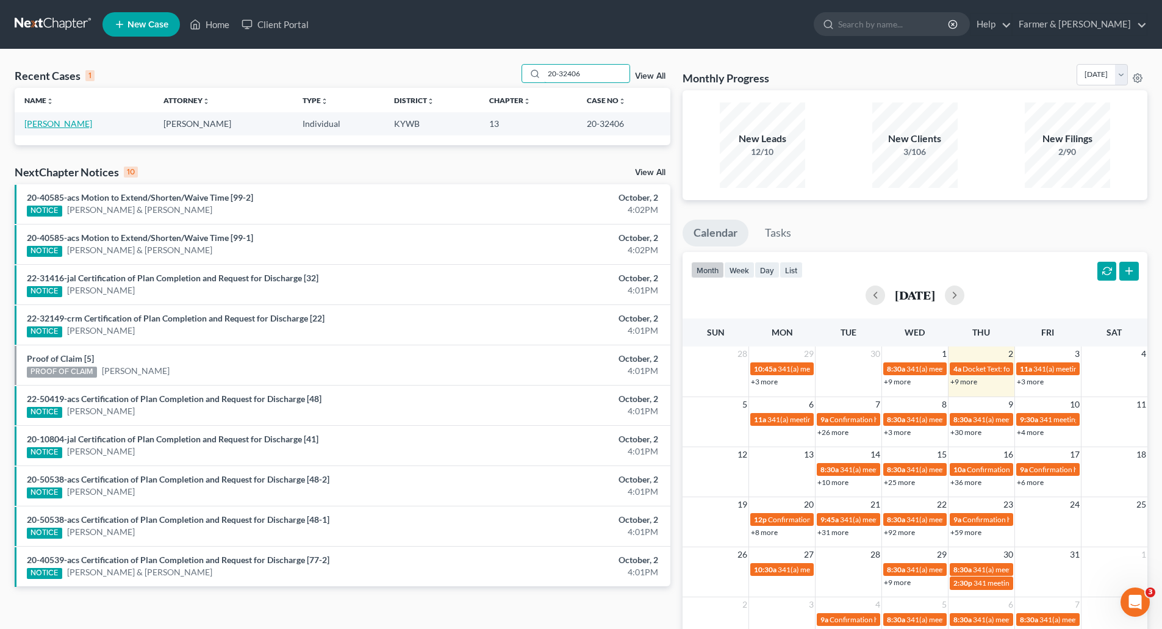
type input "20-32406"
click at [38, 124] on link "[PERSON_NAME]" at bounding box center [58, 123] width 68 height 10
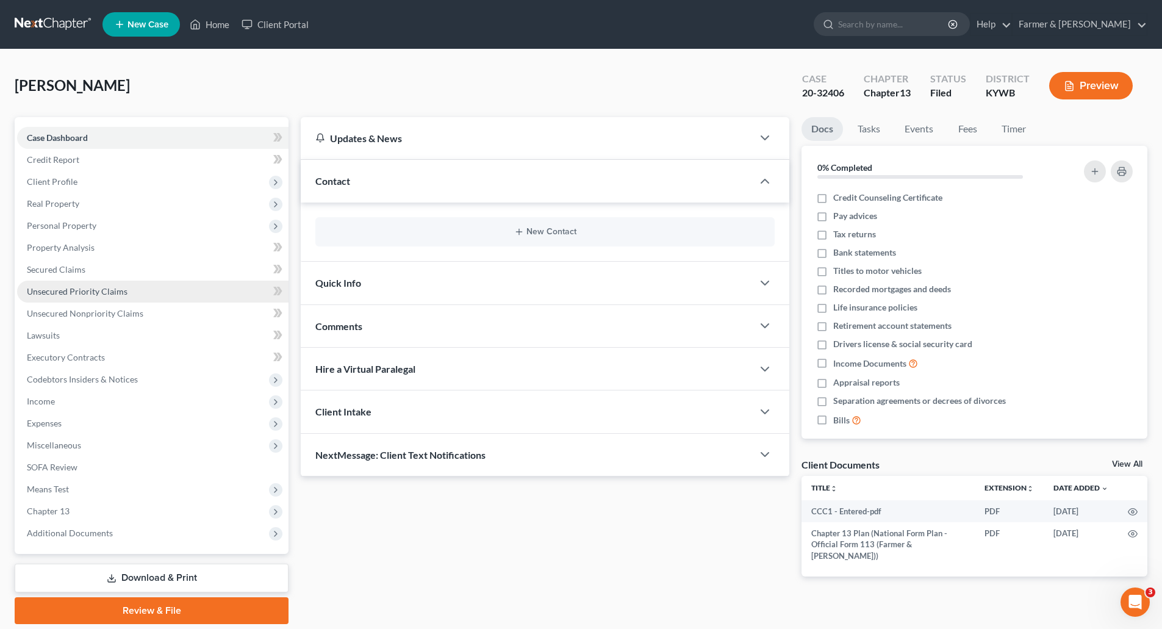
click at [59, 287] on span "Unsecured Priority Claims" at bounding box center [77, 291] width 101 height 10
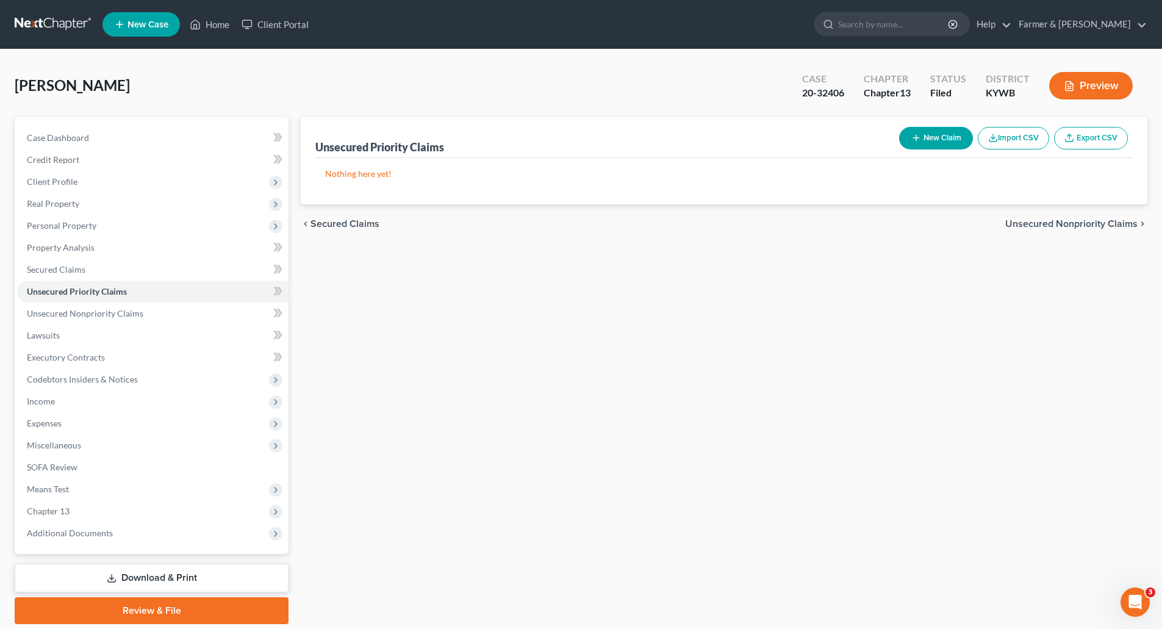
click at [36, 35] on link at bounding box center [54, 24] width 78 height 22
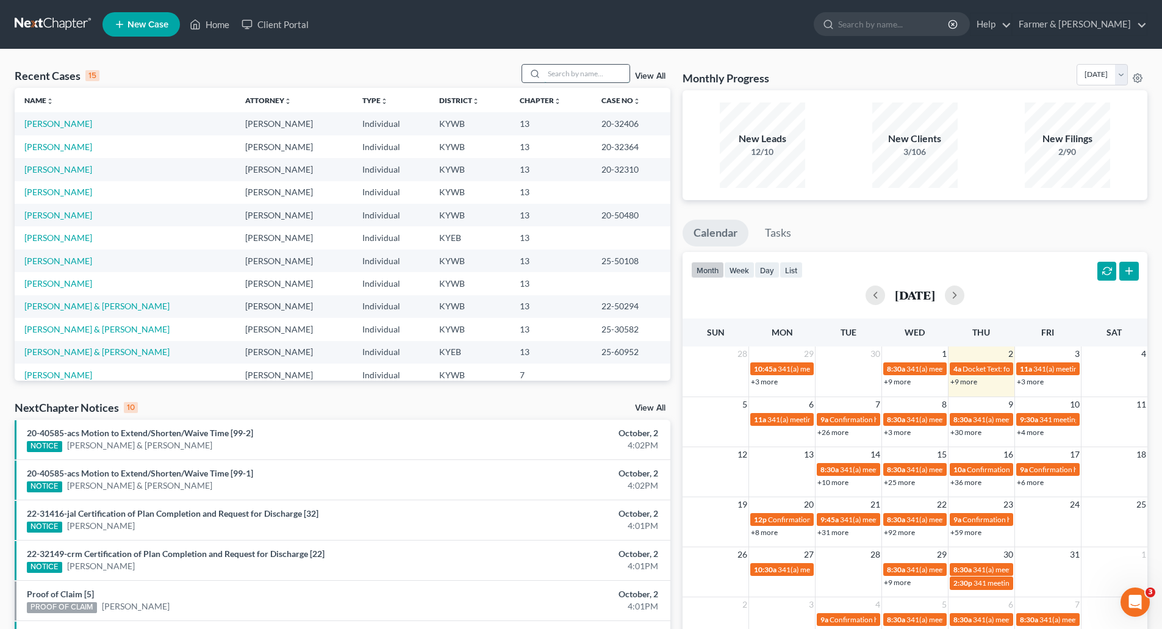
click at [594, 74] on input "search" at bounding box center [586, 74] width 85 height 18
paste input "20-50515"
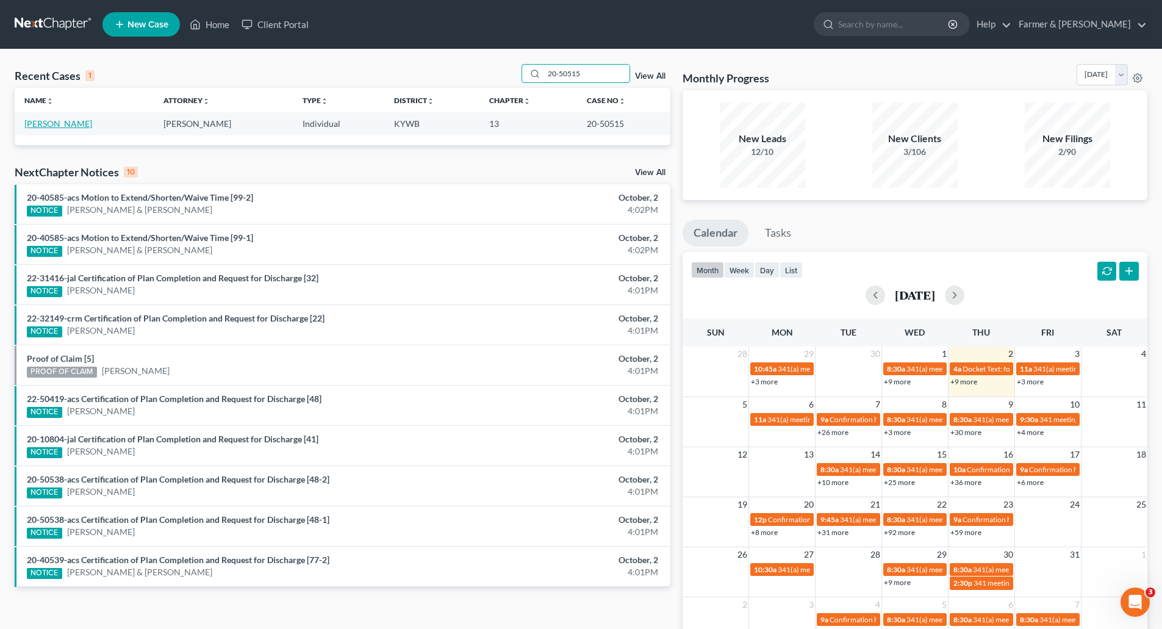
type input "20-50515"
click at [54, 122] on link "[PERSON_NAME]" at bounding box center [58, 123] width 68 height 10
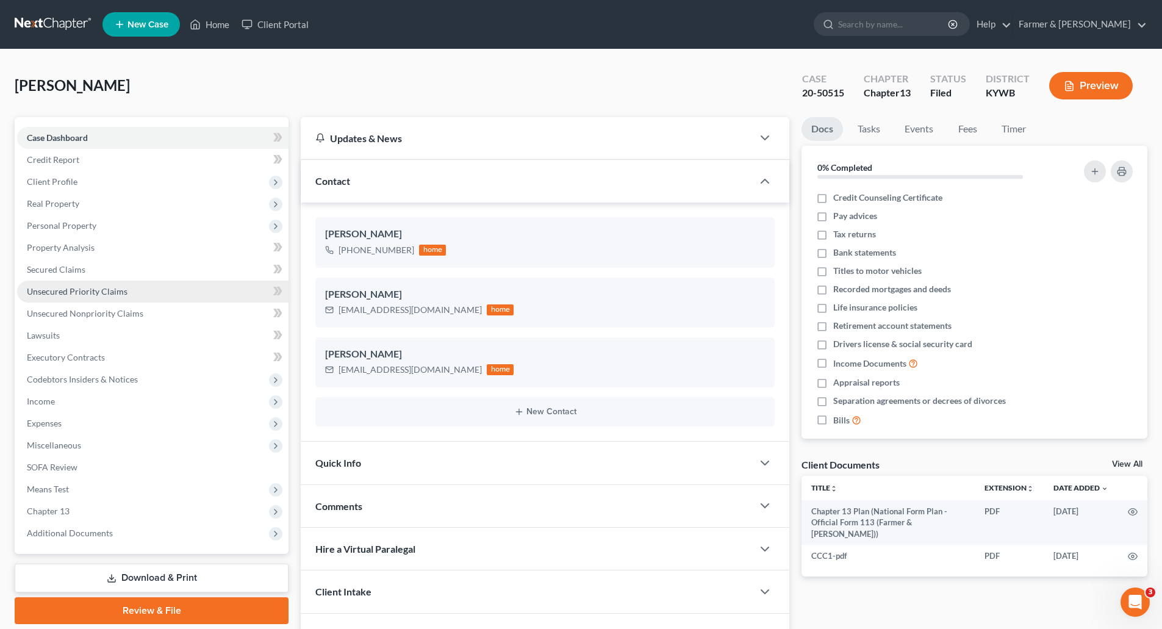
click at [40, 292] on span "Unsecured Priority Claims" at bounding box center [77, 291] width 101 height 10
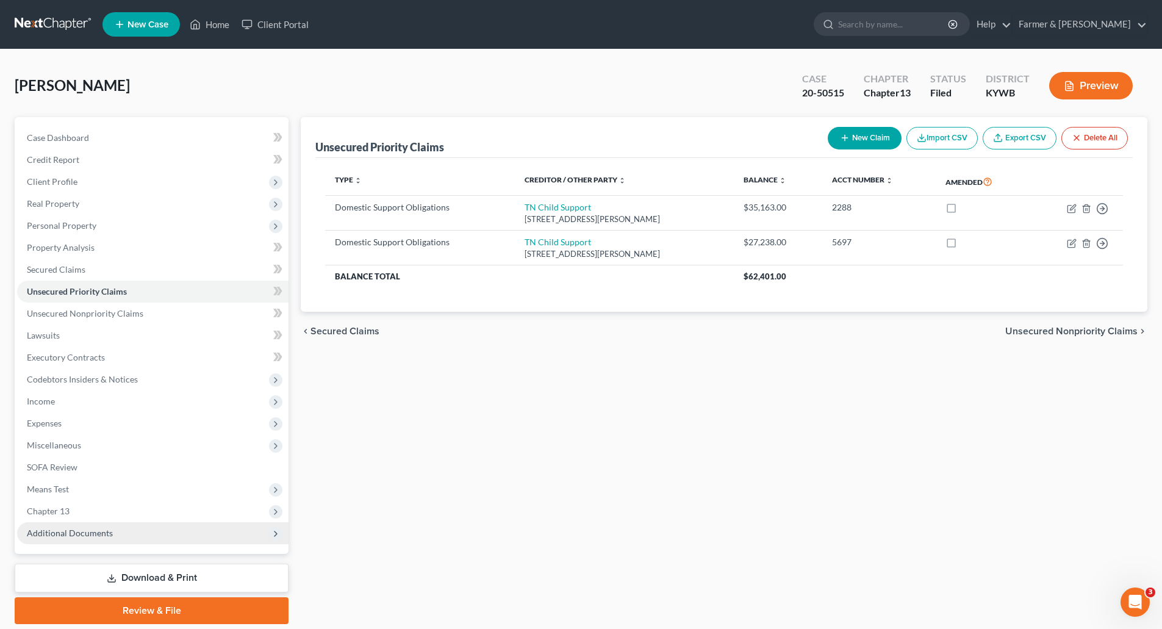
click at [36, 538] on span "Additional Documents" at bounding box center [70, 533] width 86 height 10
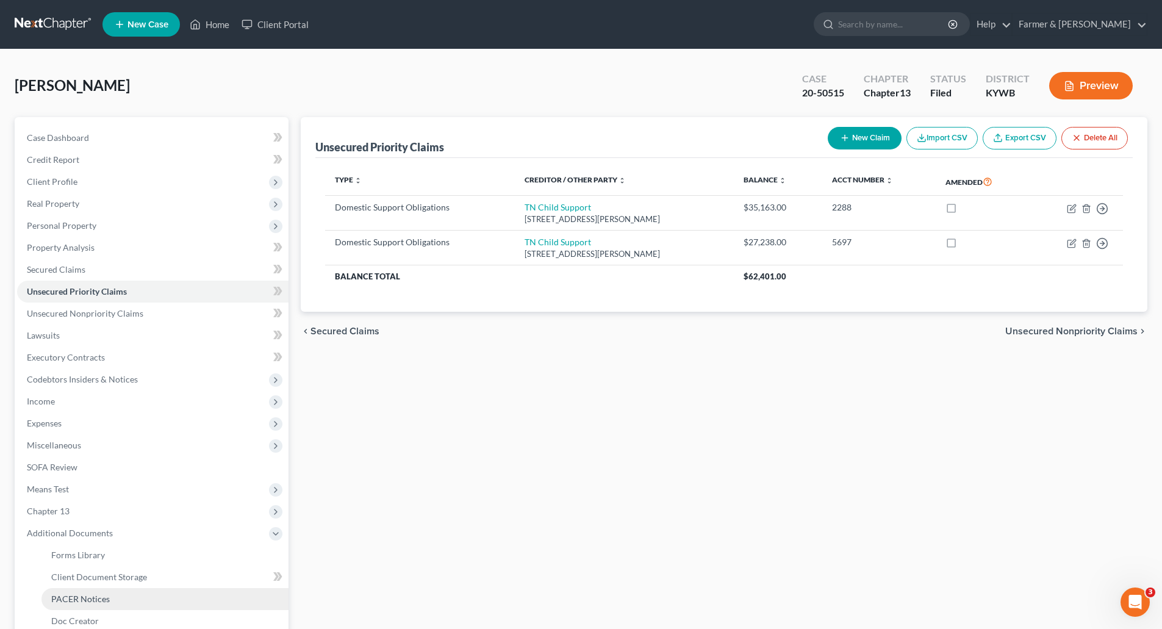
click at [54, 599] on span "PACER Notices" at bounding box center [80, 599] width 59 height 10
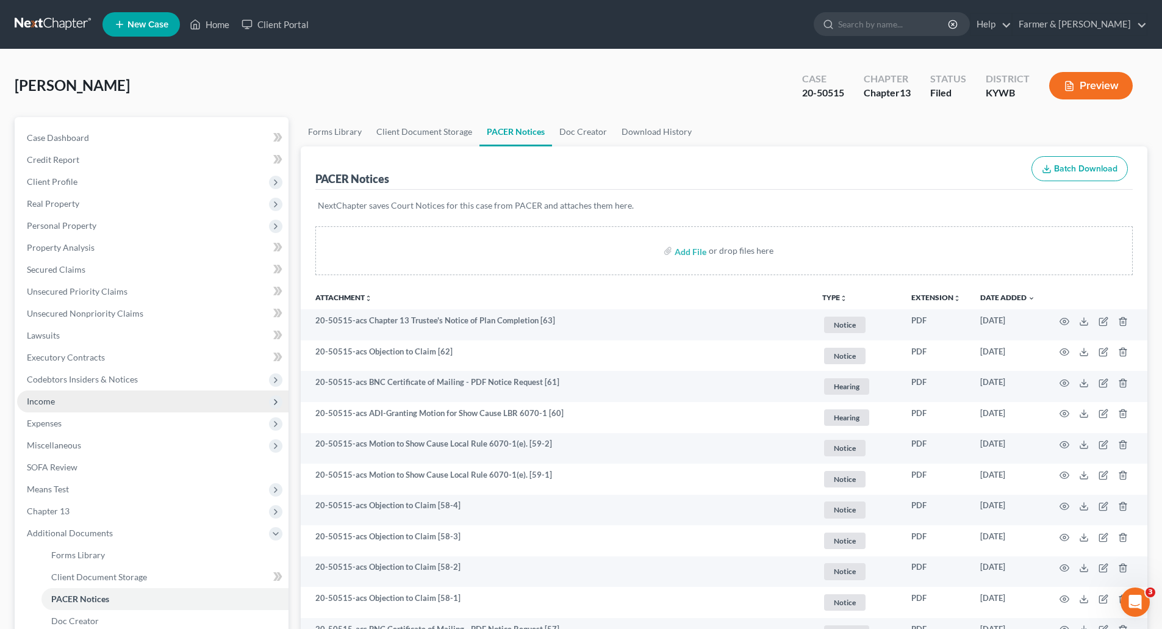
click at [29, 397] on span "Income" at bounding box center [41, 401] width 28 height 10
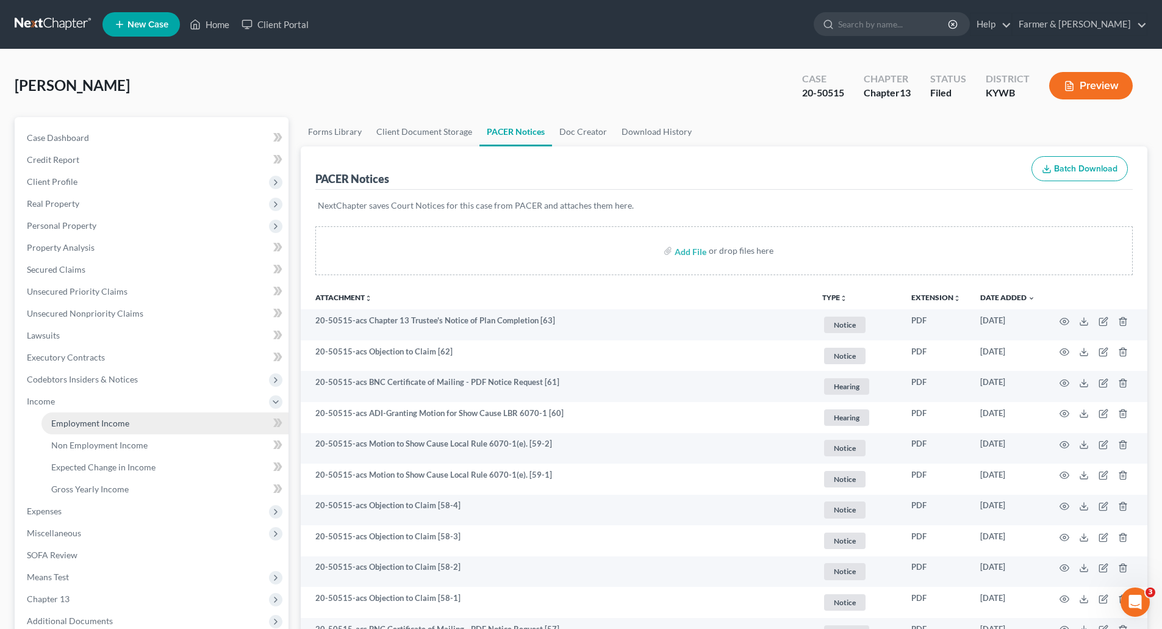
click at [77, 423] on span "Employment Income" at bounding box center [90, 423] width 78 height 10
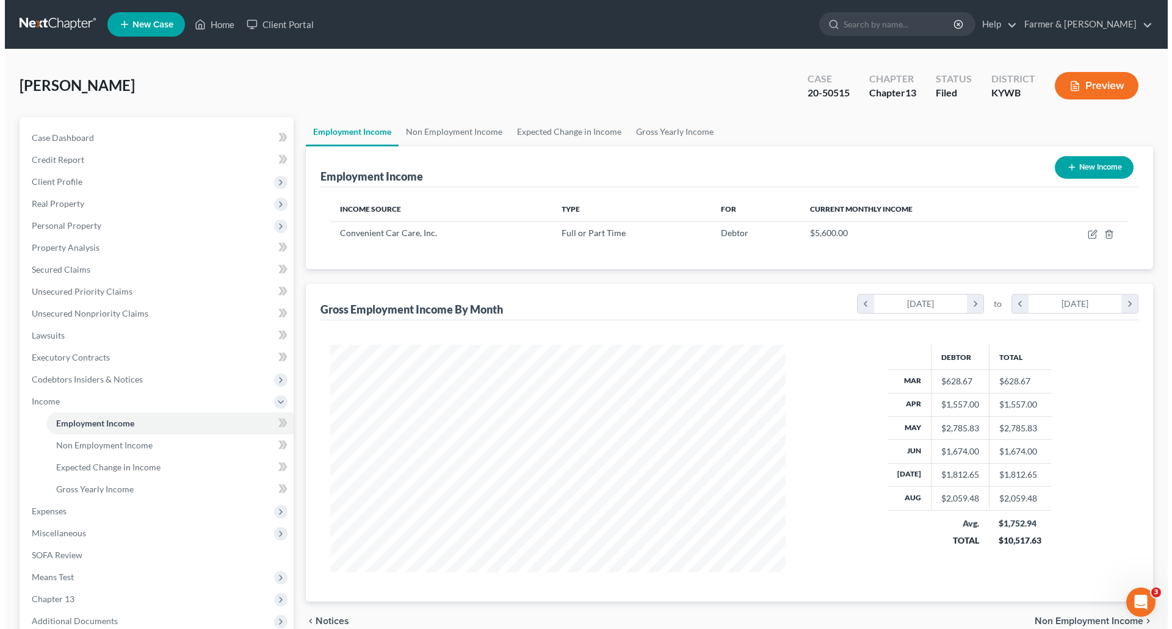
scroll to position [228, 480]
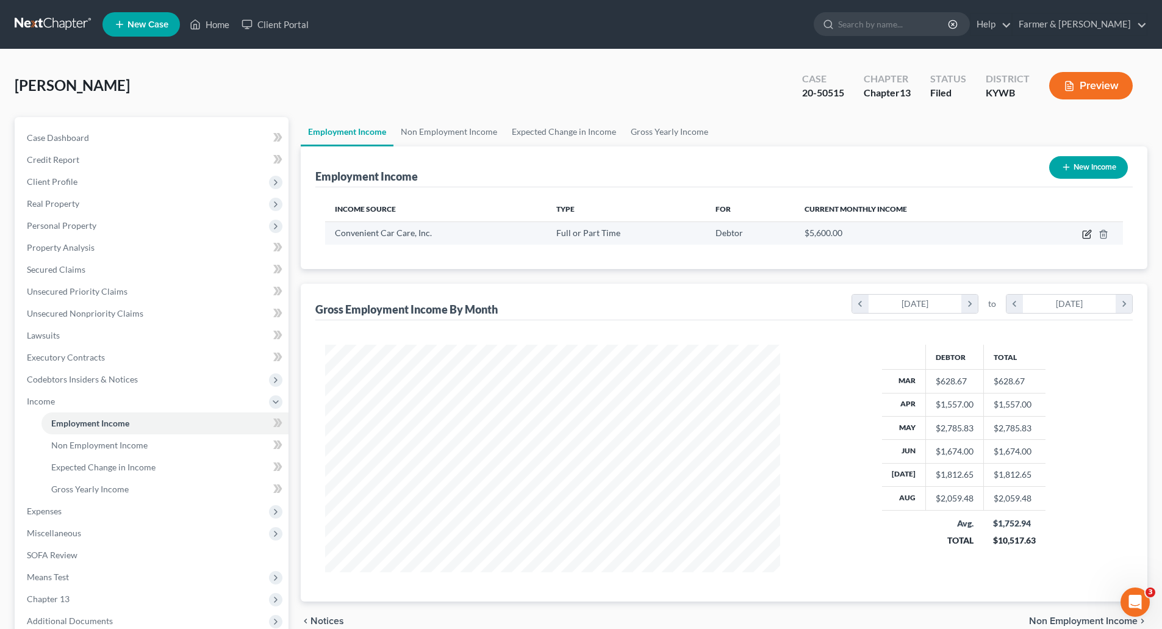
click at [1087, 236] on icon "button" at bounding box center [1088, 232] width 5 height 5
select select "0"
select select "44"
select select "0"
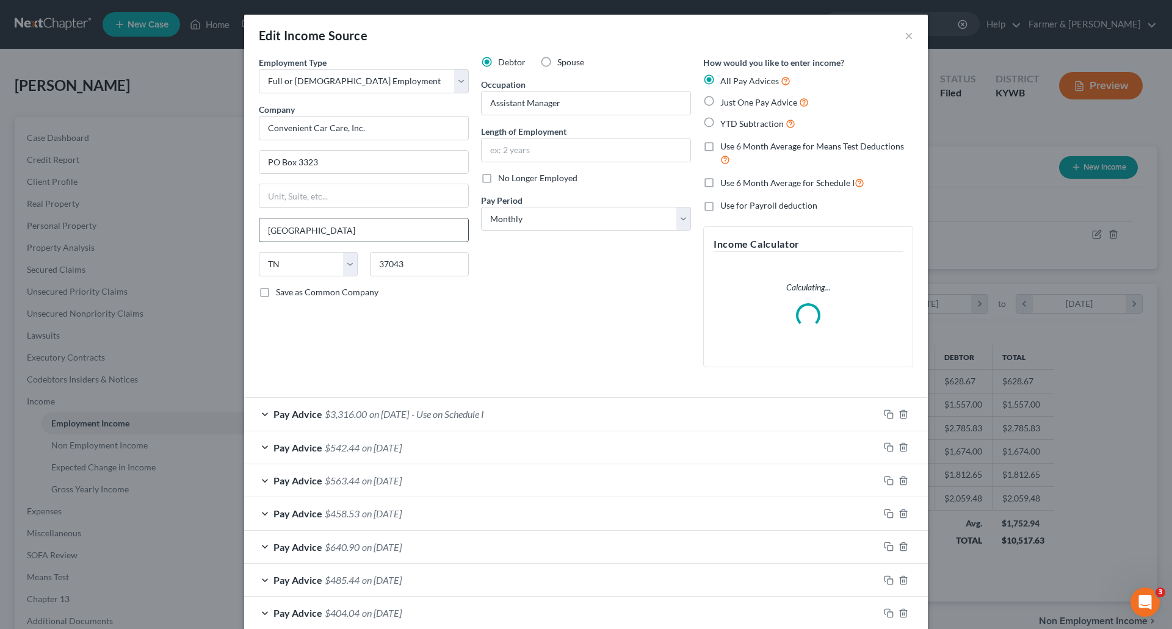
scroll to position [229, 484]
drag, startPoint x: 377, startPoint y: 129, endPoint x: 192, endPoint y: 129, distance: 185.5
click at [192, 129] on div "Edit Income Source × Employment Type * Select Full or Part Time Employment Self…" at bounding box center [586, 314] width 1172 height 629
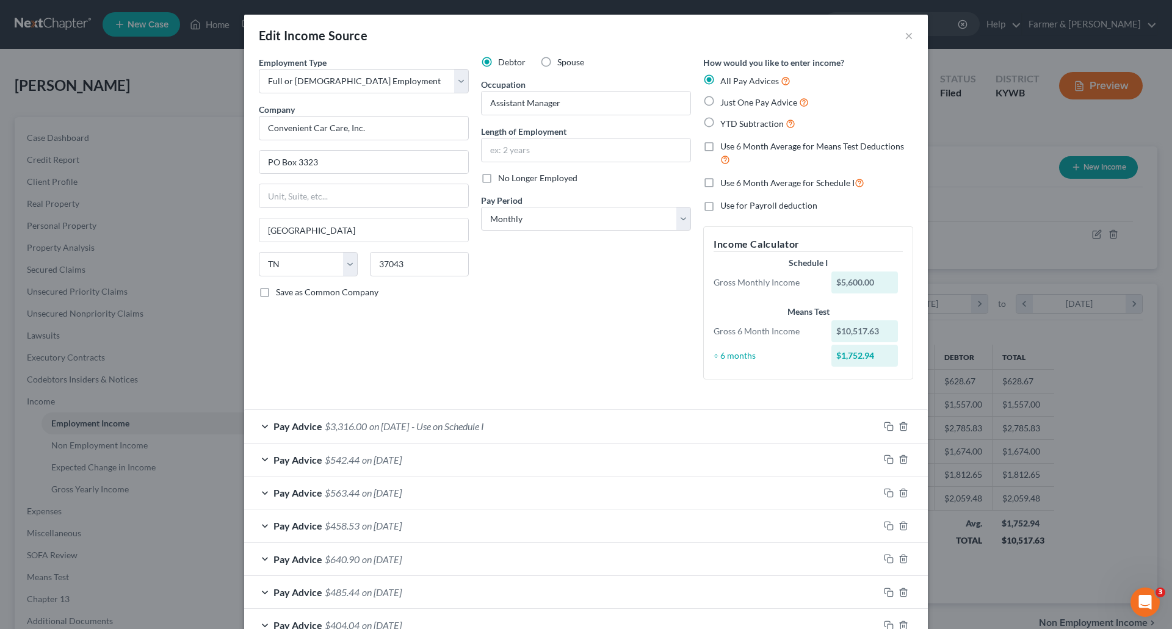
click at [387, 378] on div "Employment Type * Select Full or Part Time Employment Self Employment Company *…" at bounding box center [364, 222] width 222 height 333
drag, startPoint x: 347, startPoint y: 160, endPoint x: 243, endPoint y: 158, distance: 104.4
click at [244, 158] on div "Employment Type * Select Full or Part Time Employment Self Employment Company *…" at bounding box center [585, 487] width 683 height 863
click at [402, 322] on div "Employment Type * Select Full or Part Time Employment Self Employment Company *…" at bounding box center [364, 222] width 222 height 333
drag, startPoint x: 322, startPoint y: 233, endPoint x: 167, endPoint y: 234, distance: 154.4
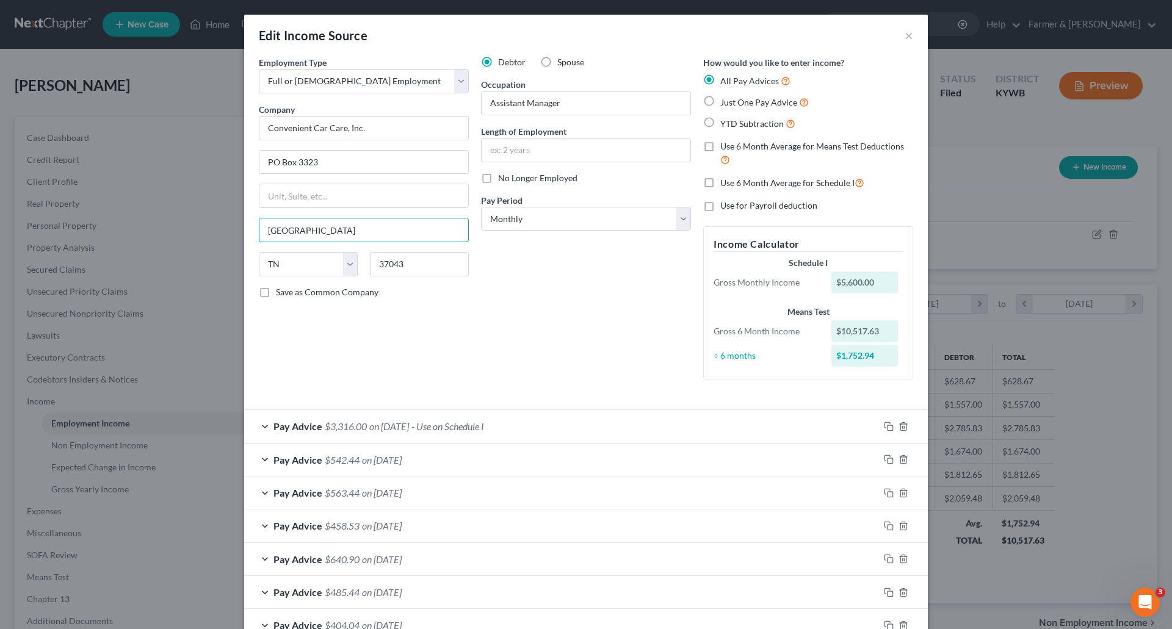
click at [167, 233] on div "Edit Income Source × Employment Type * Select Full or Part Time Employment Self…" at bounding box center [586, 314] width 1172 height 629
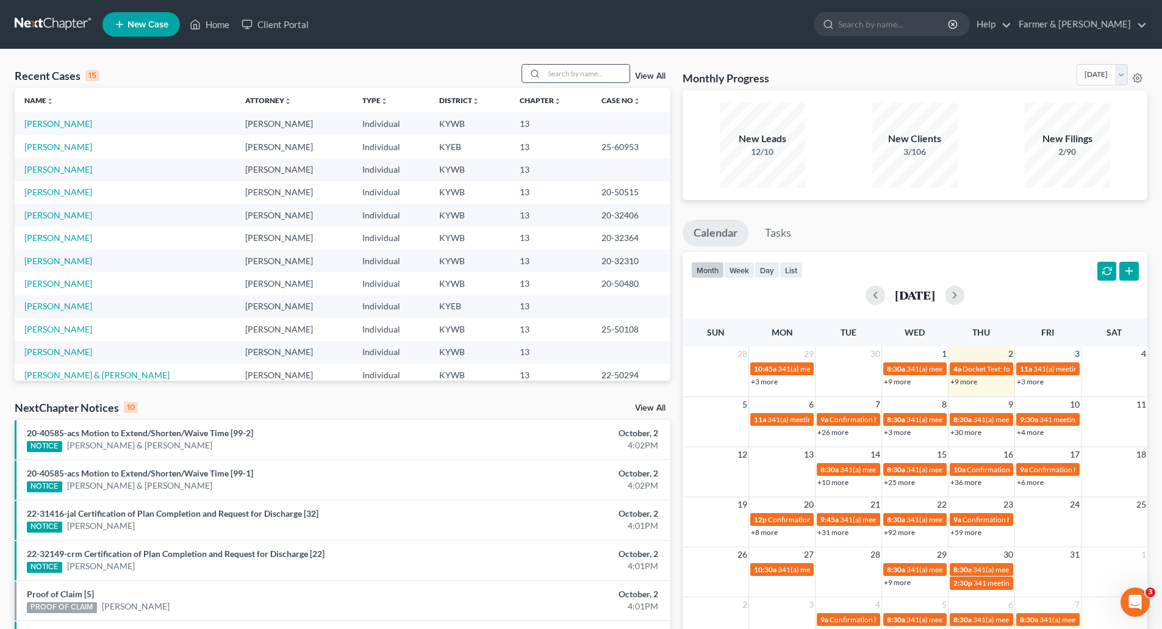
click at [552, 71] on input "search" at bounding box center [586, 74] width 85 height 18
paste input "20-50505"
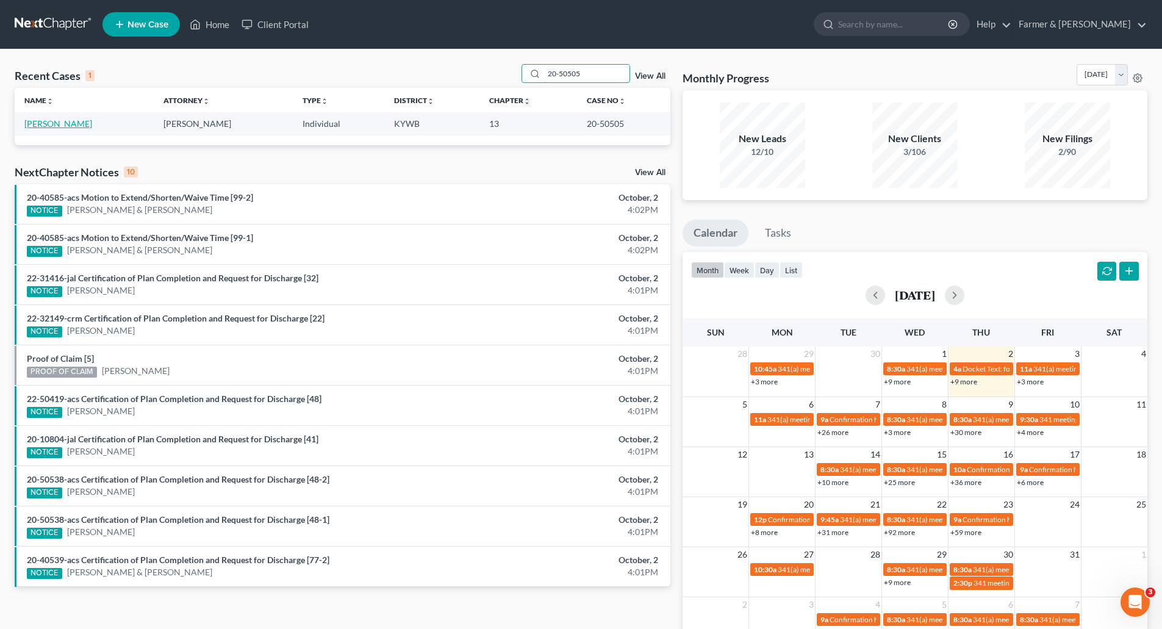
type input "20-50505"
click at [41, 128] on link "[PERSON_NAME]" at bounding box center [58, 123] width 68 height 10
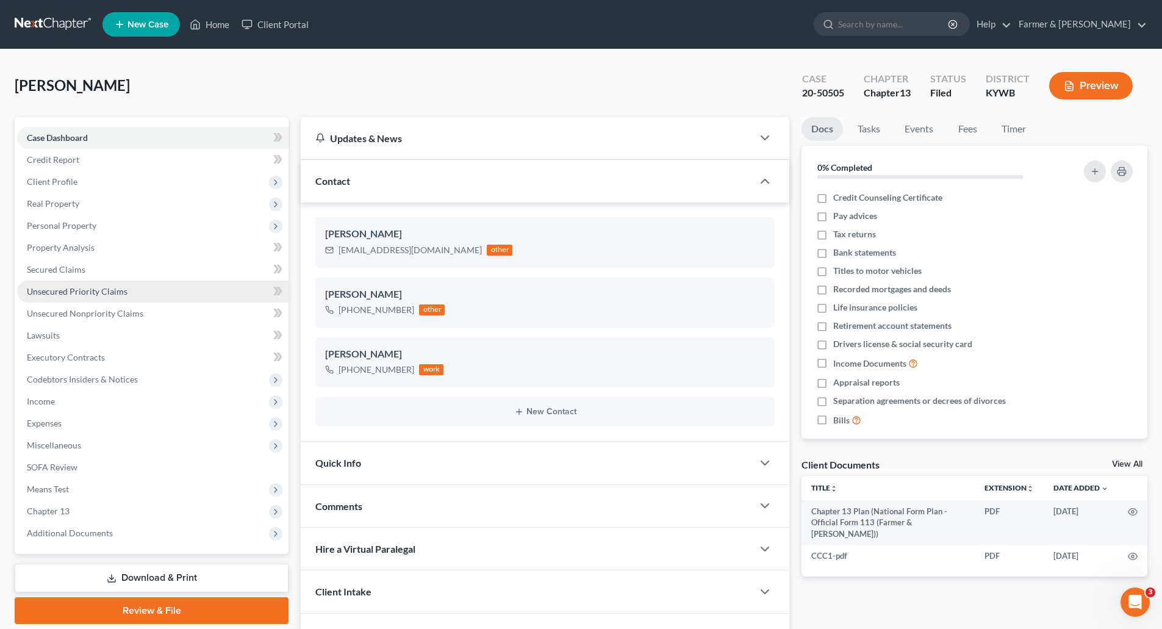
click at [73, 296] on span "Unsecured Priority Claims" at bounding box center [77, 291] width 101 height 10
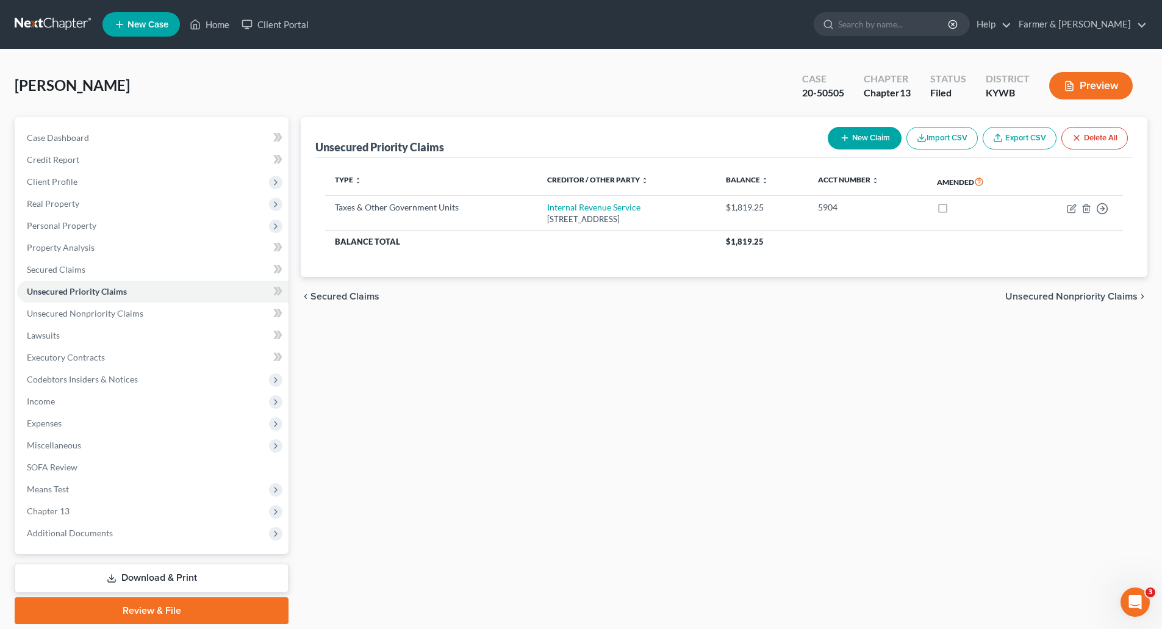
click at [34, 20] on link at bounding box center [54, 24] width 78 height 22
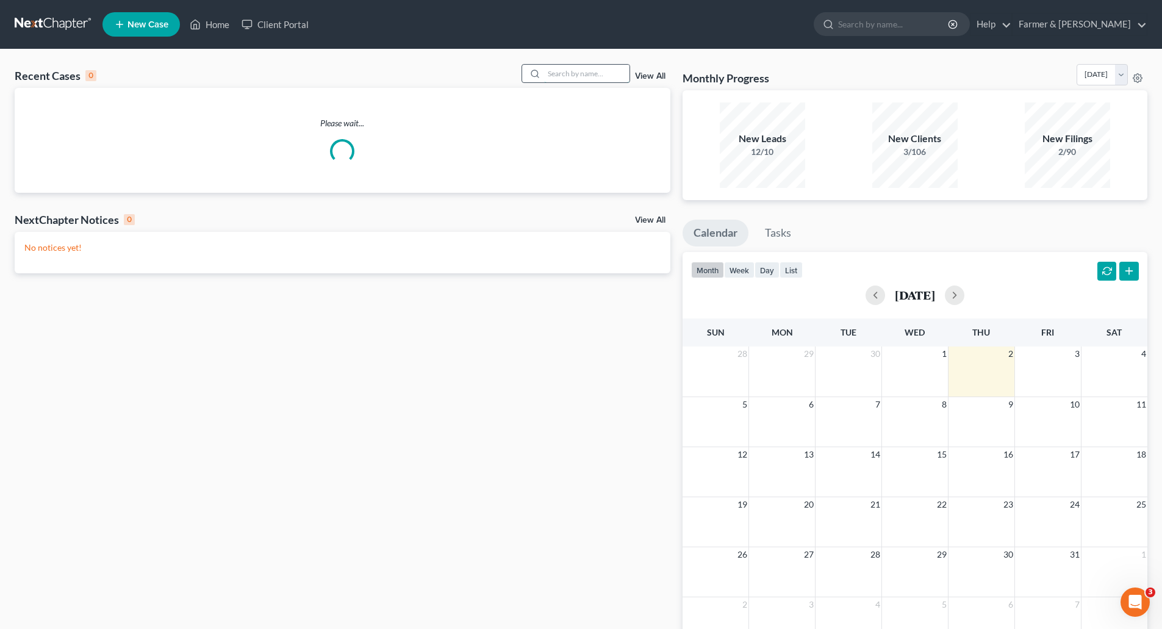
click at [557, 74] on input "search" at bounding box center [586, 74] width 85 height 18
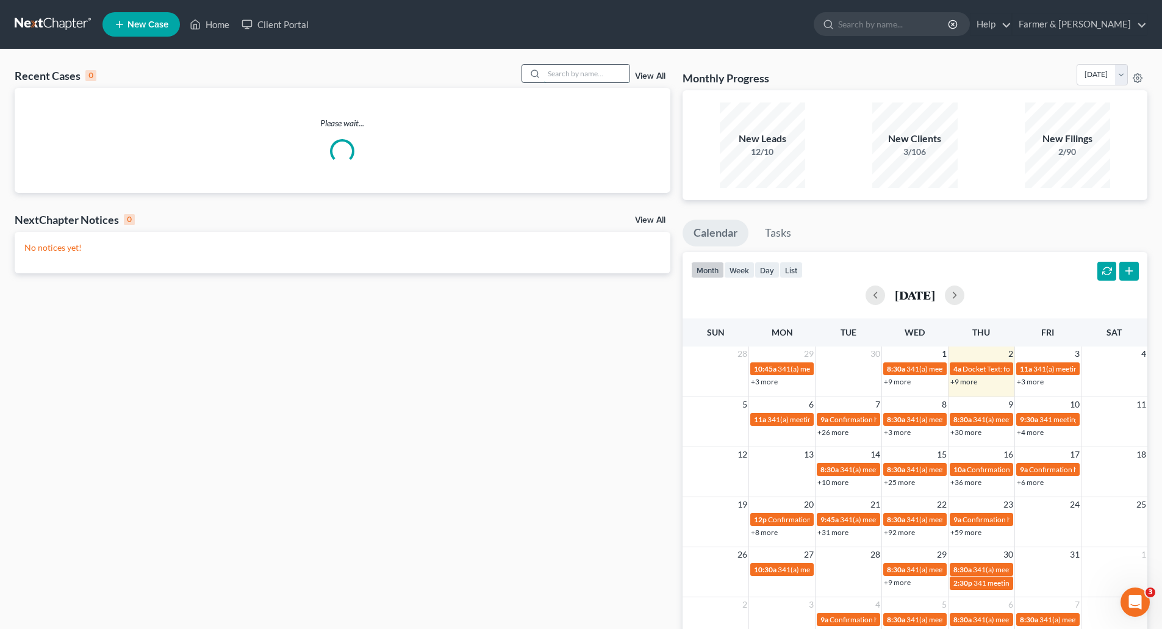
click at [566, 77] on input "search" at bounding box center [586, 74] width 85 height 18
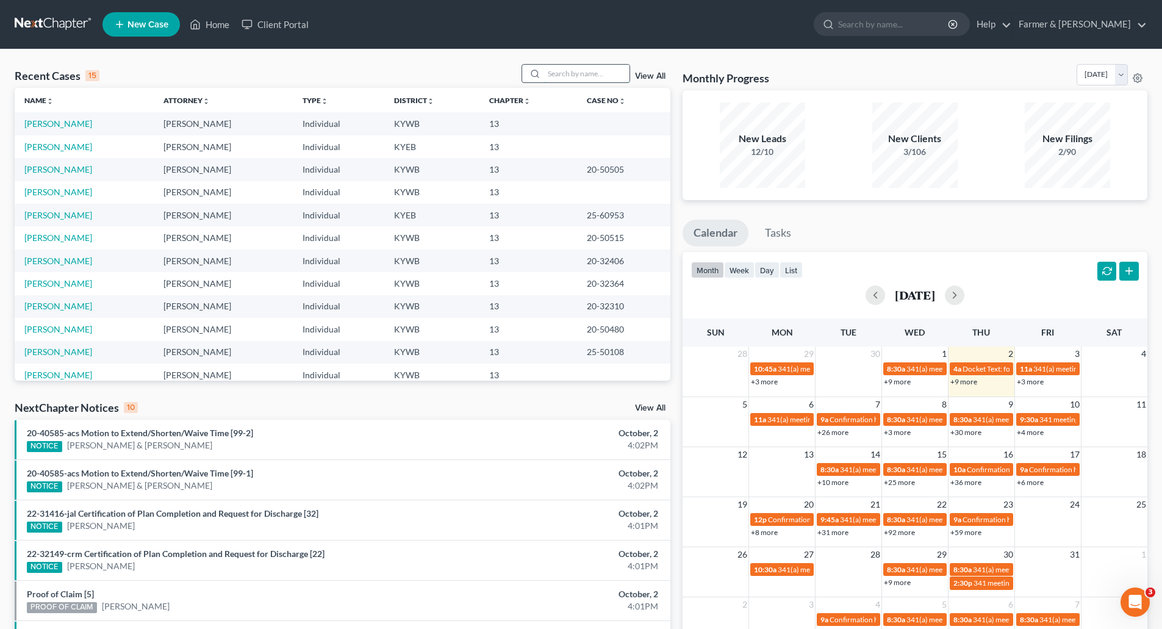
paste input "20-50509"
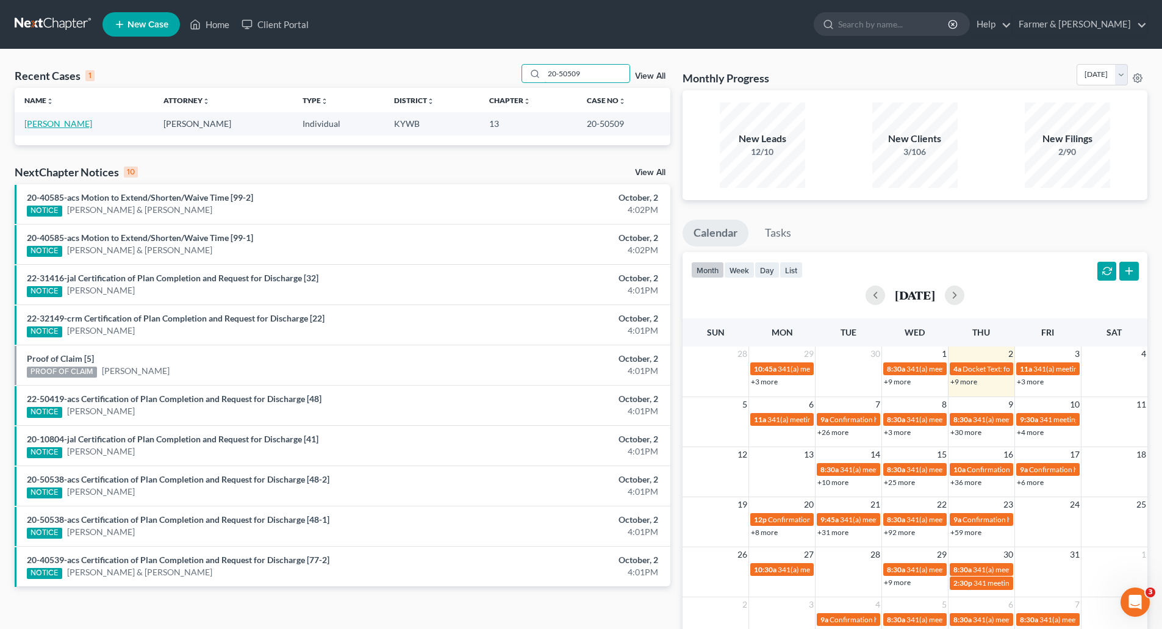
type input "20-50509"
click at [34, 123] on link "[PERSON_NAME]" at bounding box center [58, 123] width 68 height 10
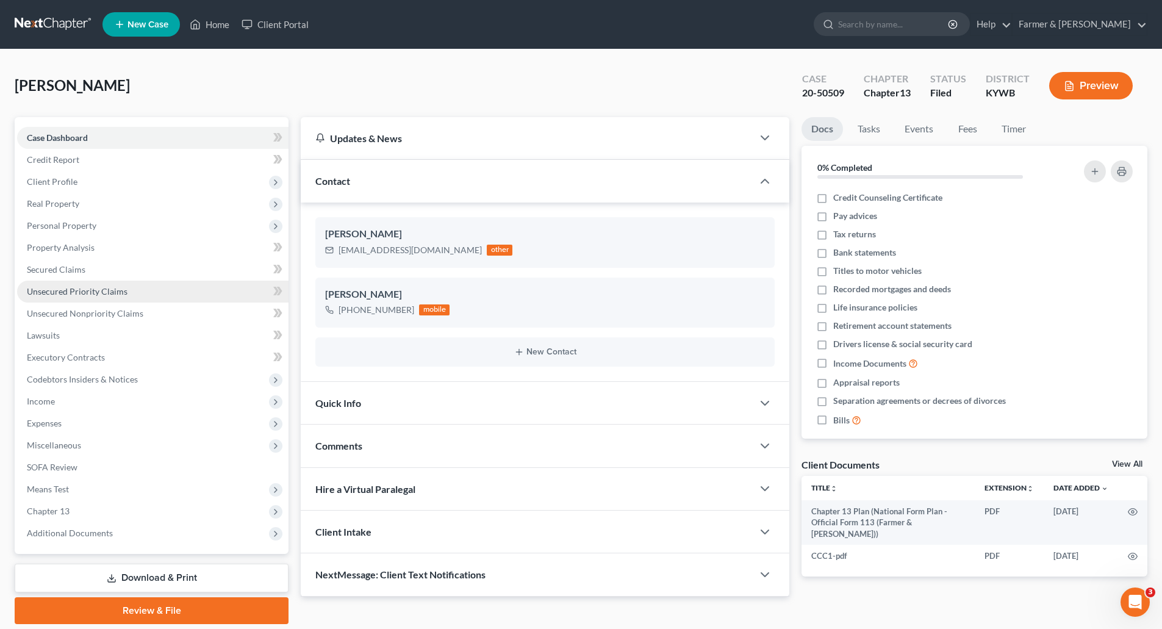
click at [106, 298] on link "Unsecured Priority Claims" at bounding box center [153, 292] width 272 height 22
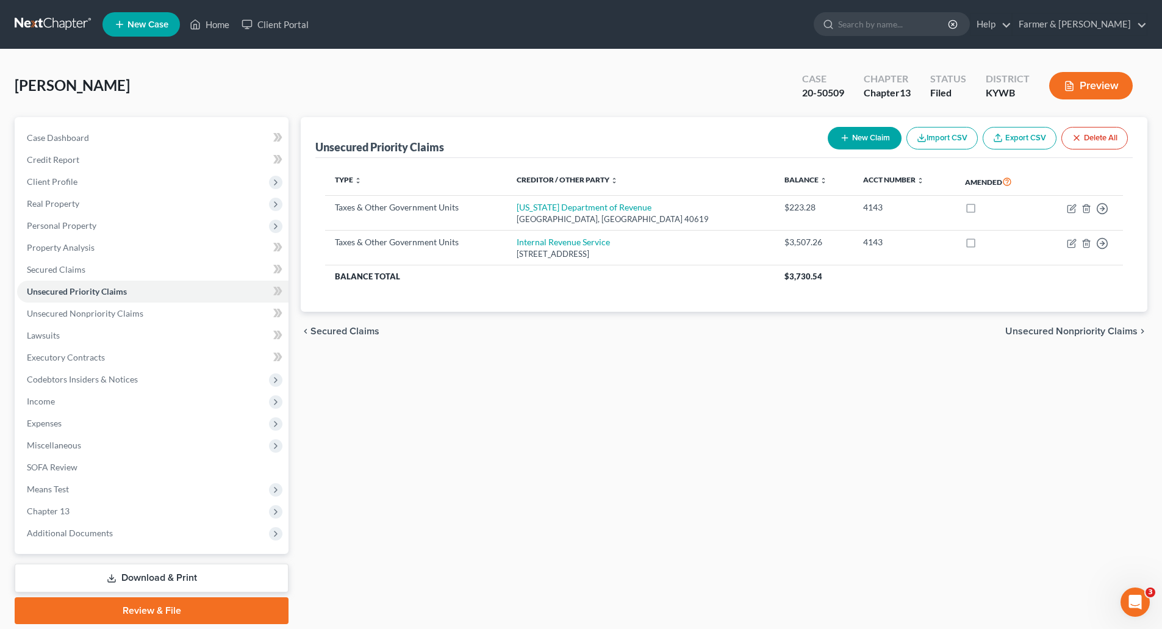
click at [40, 20] on link at bounding box center [54, 24] width 78 height 22
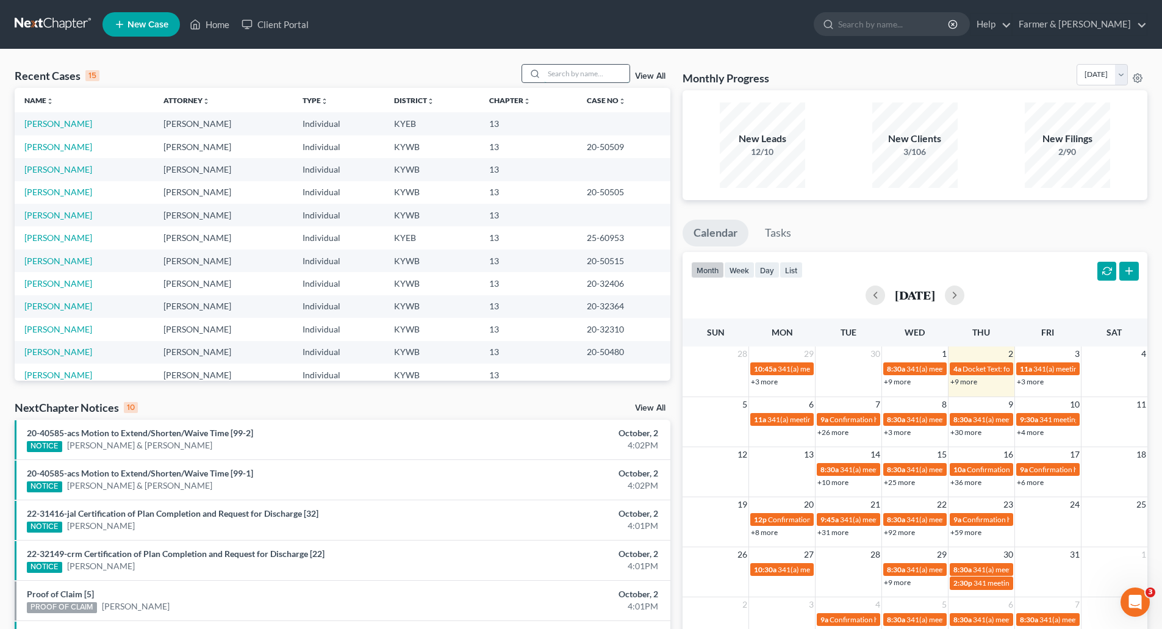
click at [568, 78] on input "search" at bounding box center [586, 74] width 85 height 18
paste input "23-10175"
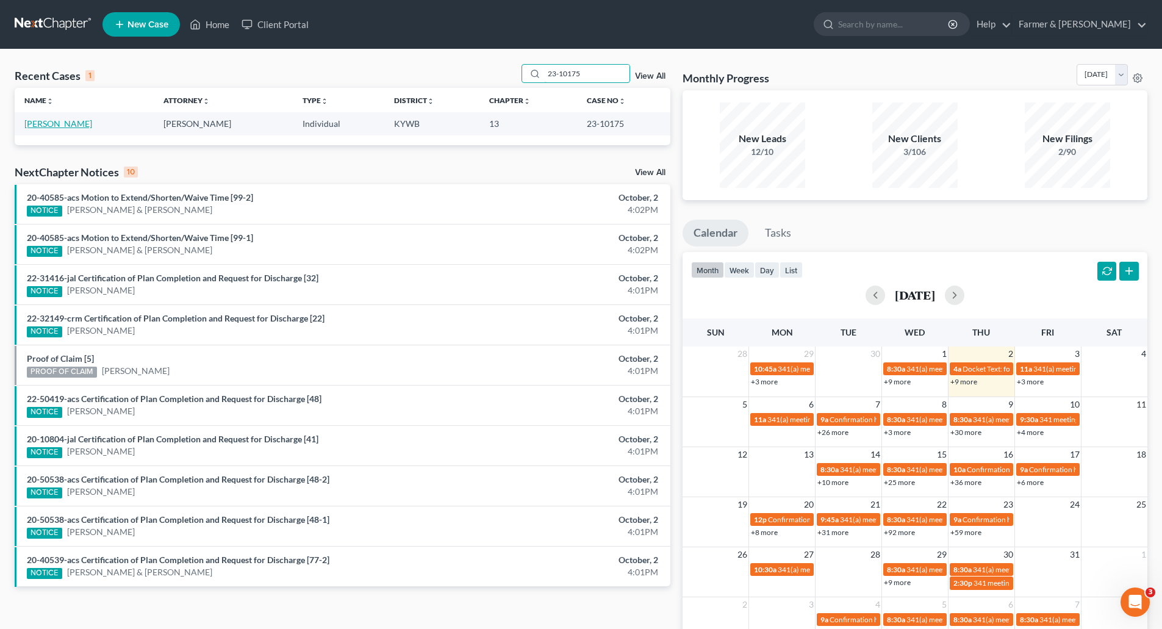
type input "23-10175"
click at [34, 121] on link "[PERSON_NAME]" at bounding box center [58, 123] width 68 height 10
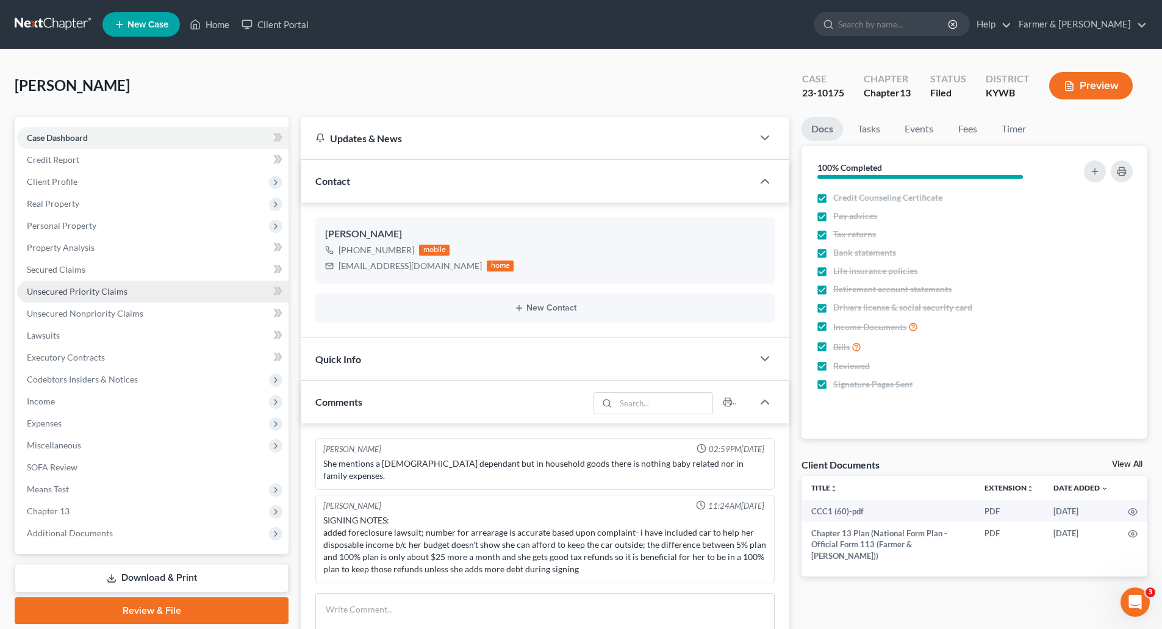
click at [64, 288] on span "Unsecured Priority Claims" at bounding box center [77, 291] width 101 height 10
